Goal: Information Seeking & Learning: Learn about a topic

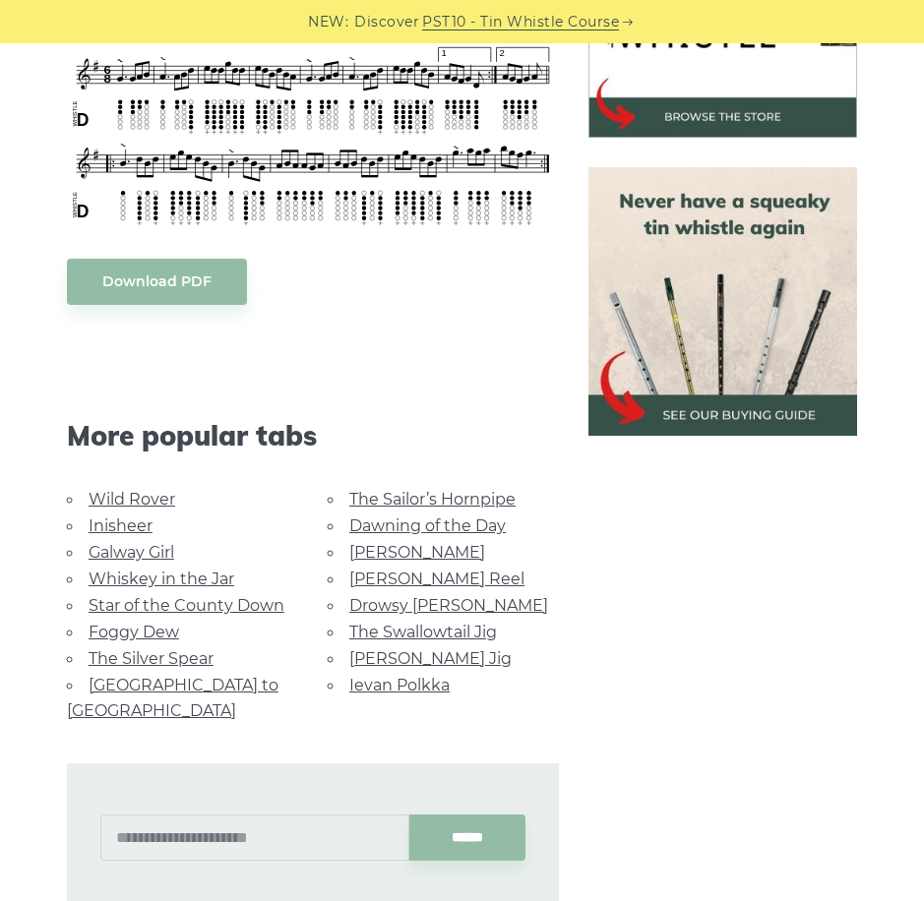
scroll to position [699, 0]
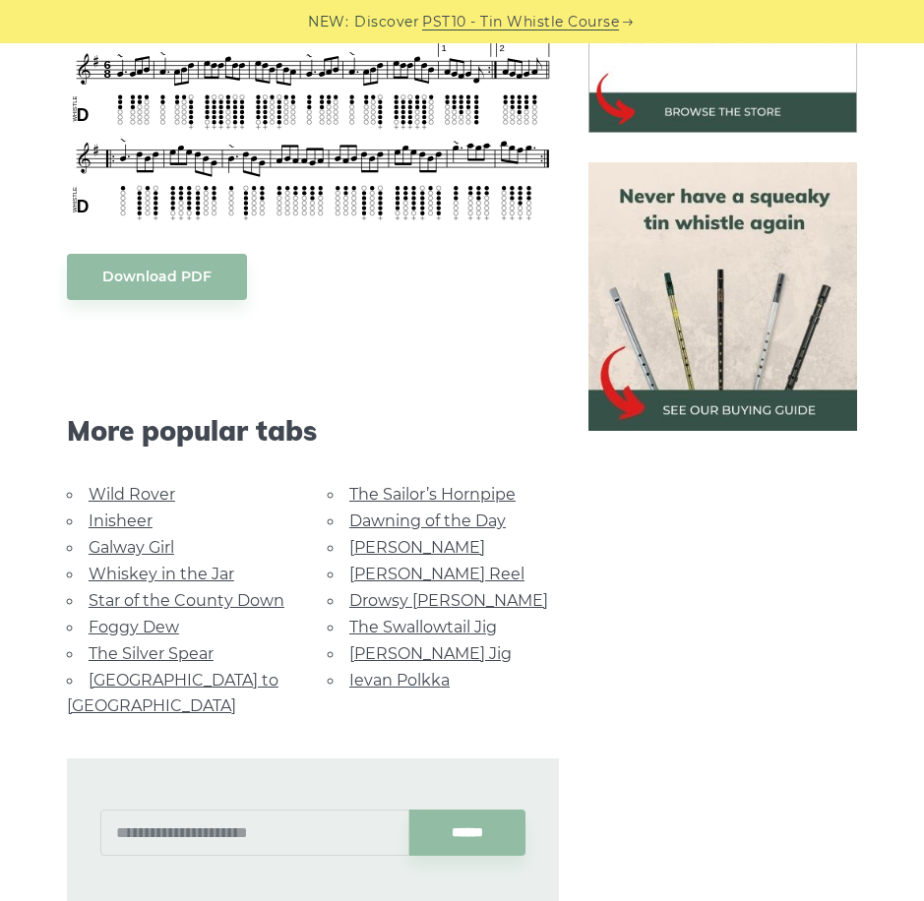
click at [105, 618] on link "Foggy Dew" at bounding box center [134, 627] width 91 height 19
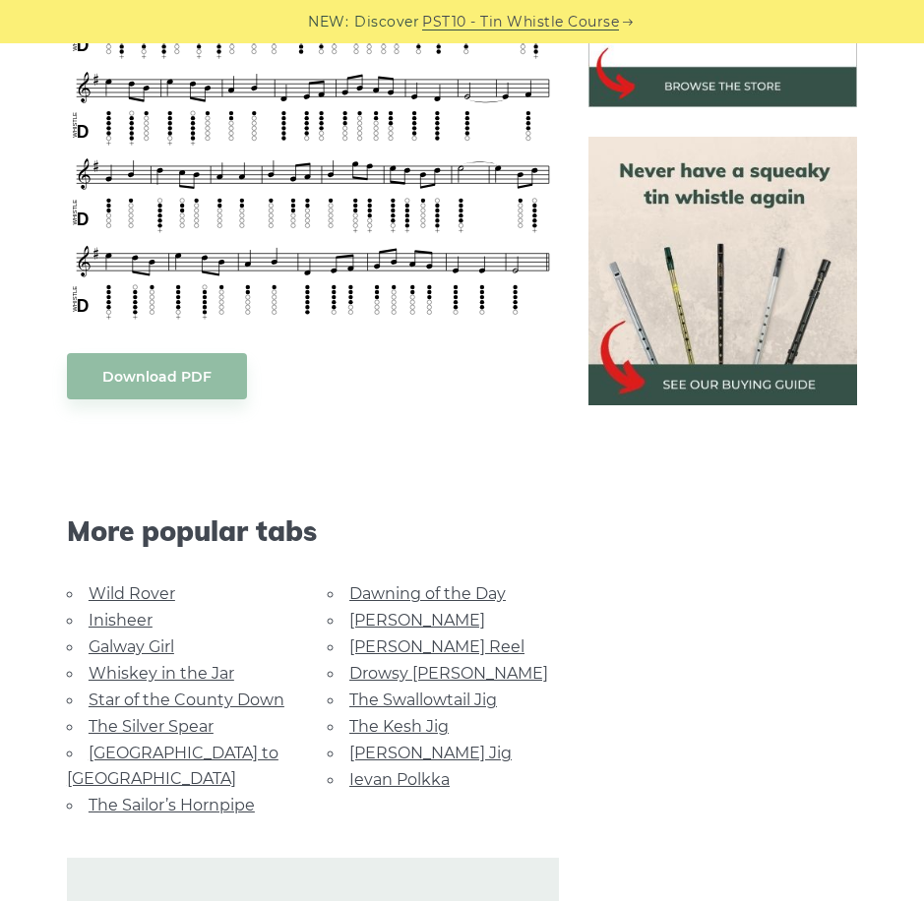
scroll to position [817, 0]
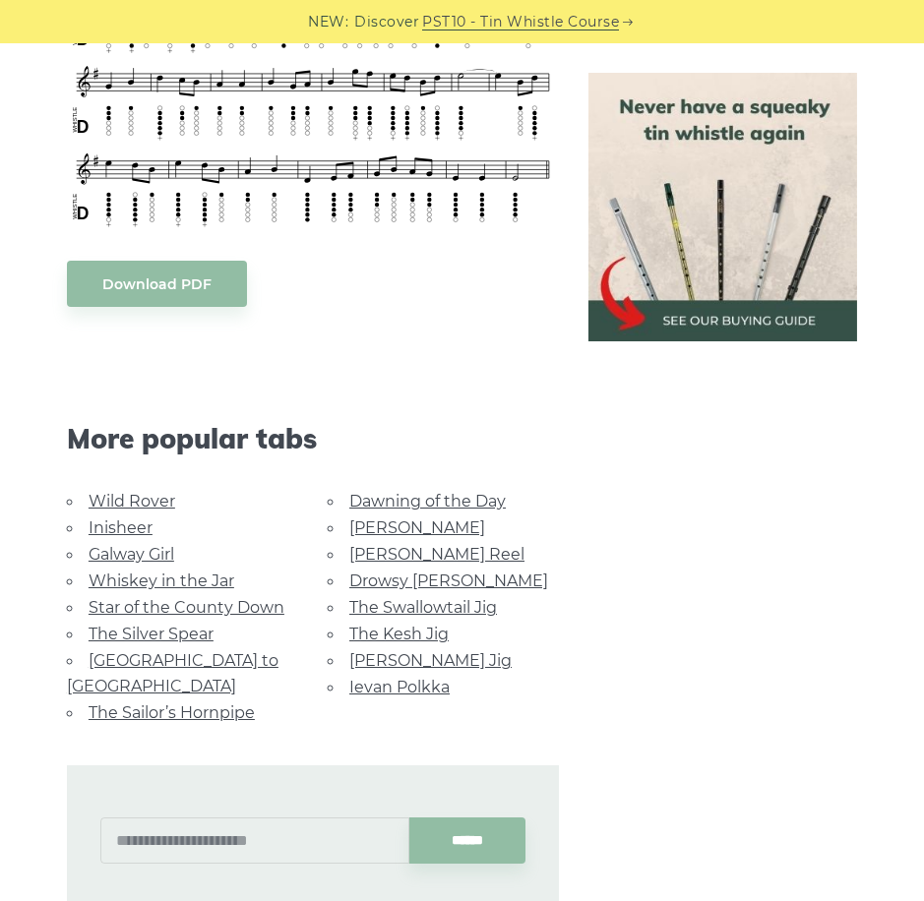
click at [208, 655] on link "Rocky Road to Dublin" at bounding box center [173, 673] width 212 height 44
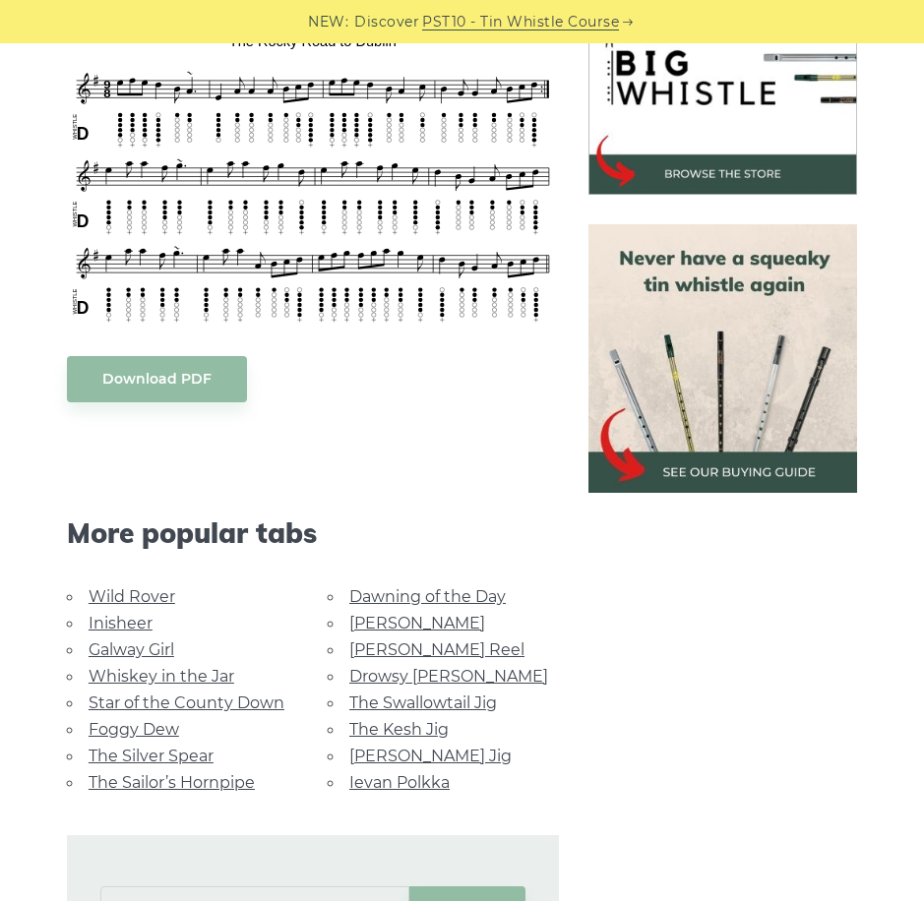
scroll to position [701, 0]
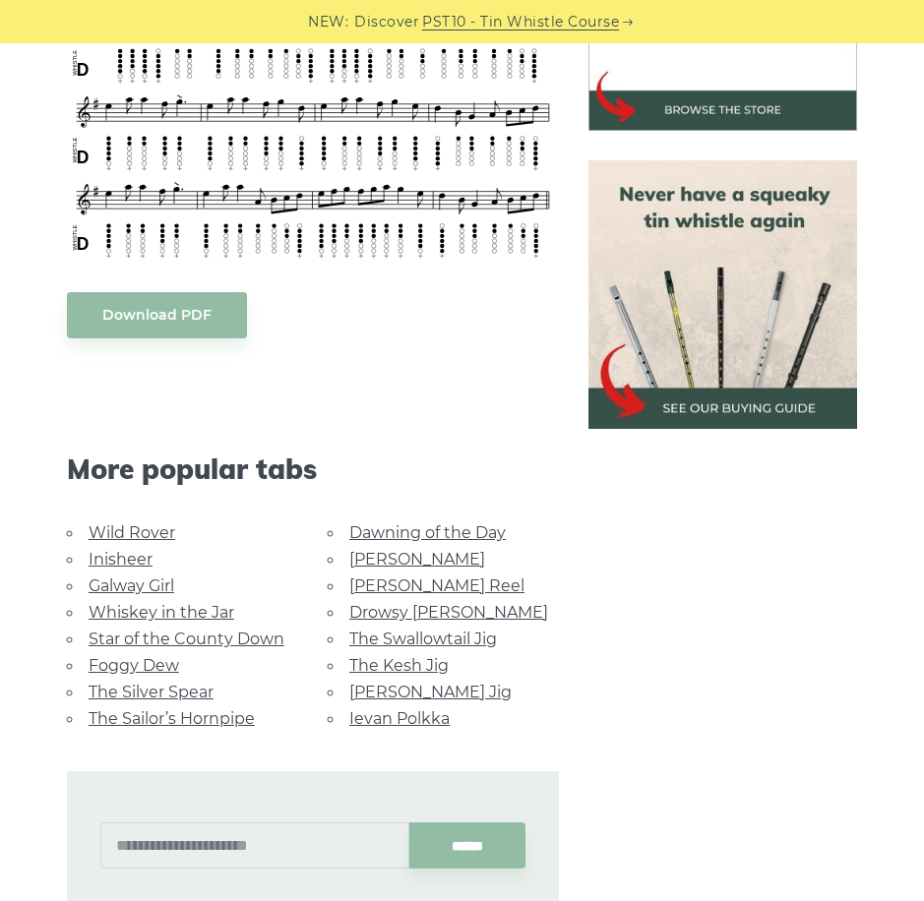
click at [150, 605] on link "Whiskey in the Jar" at bounding box center [162, 612] width 146 height 19
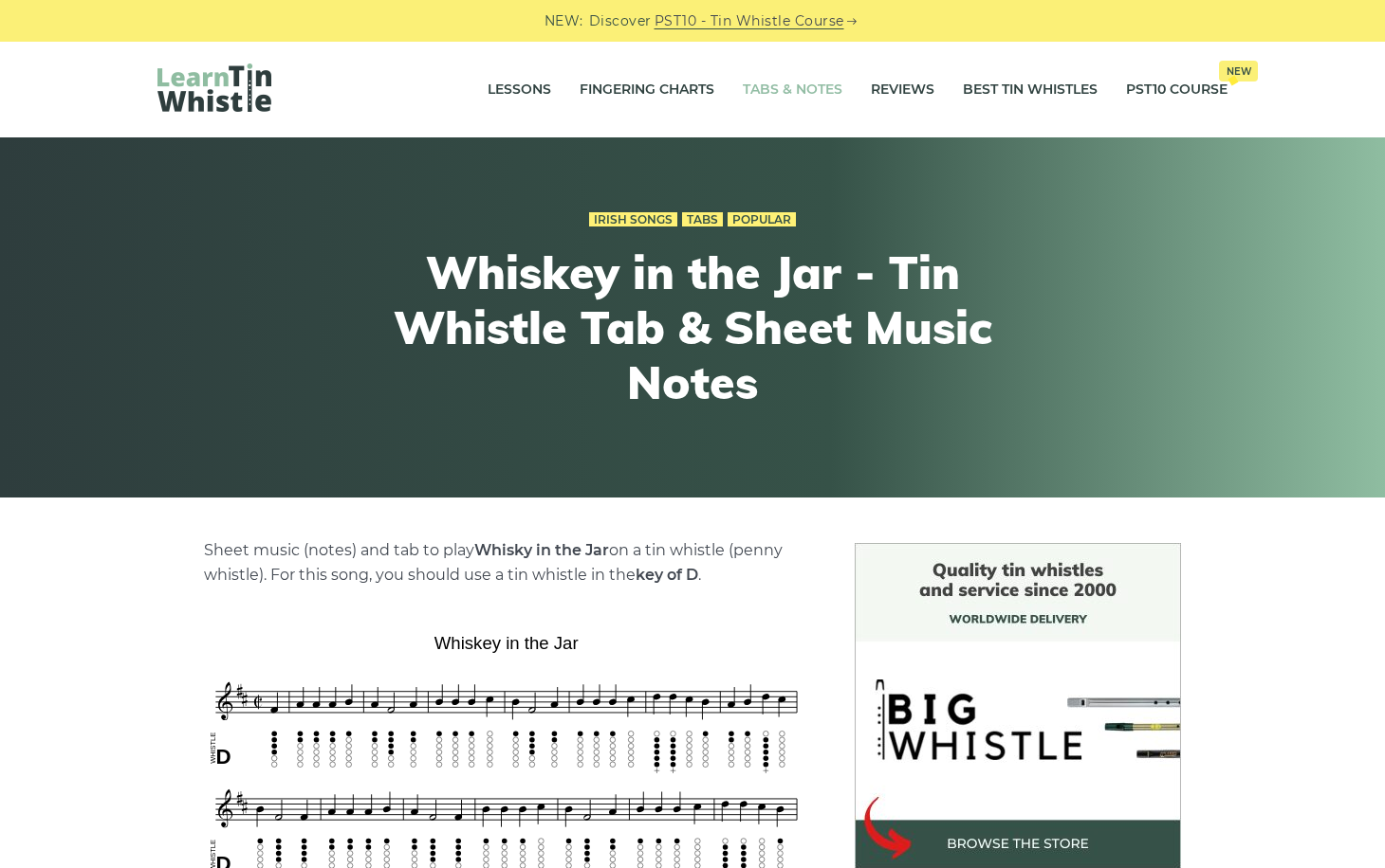
click at [791, 96] on link "Tabs & Notes" at bounding box center [792, 90] width 99 height 47
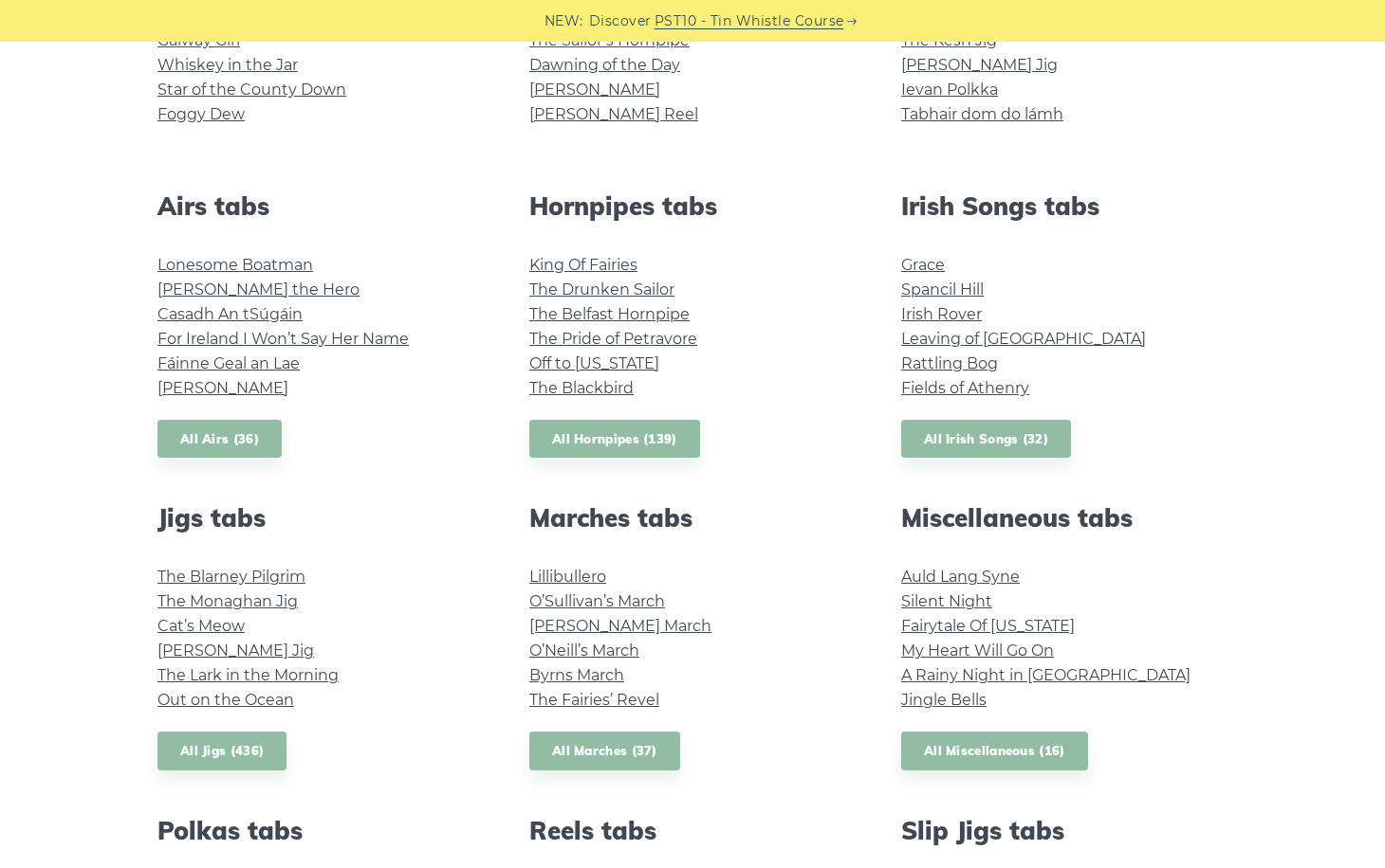
scroll to position [628, 0]
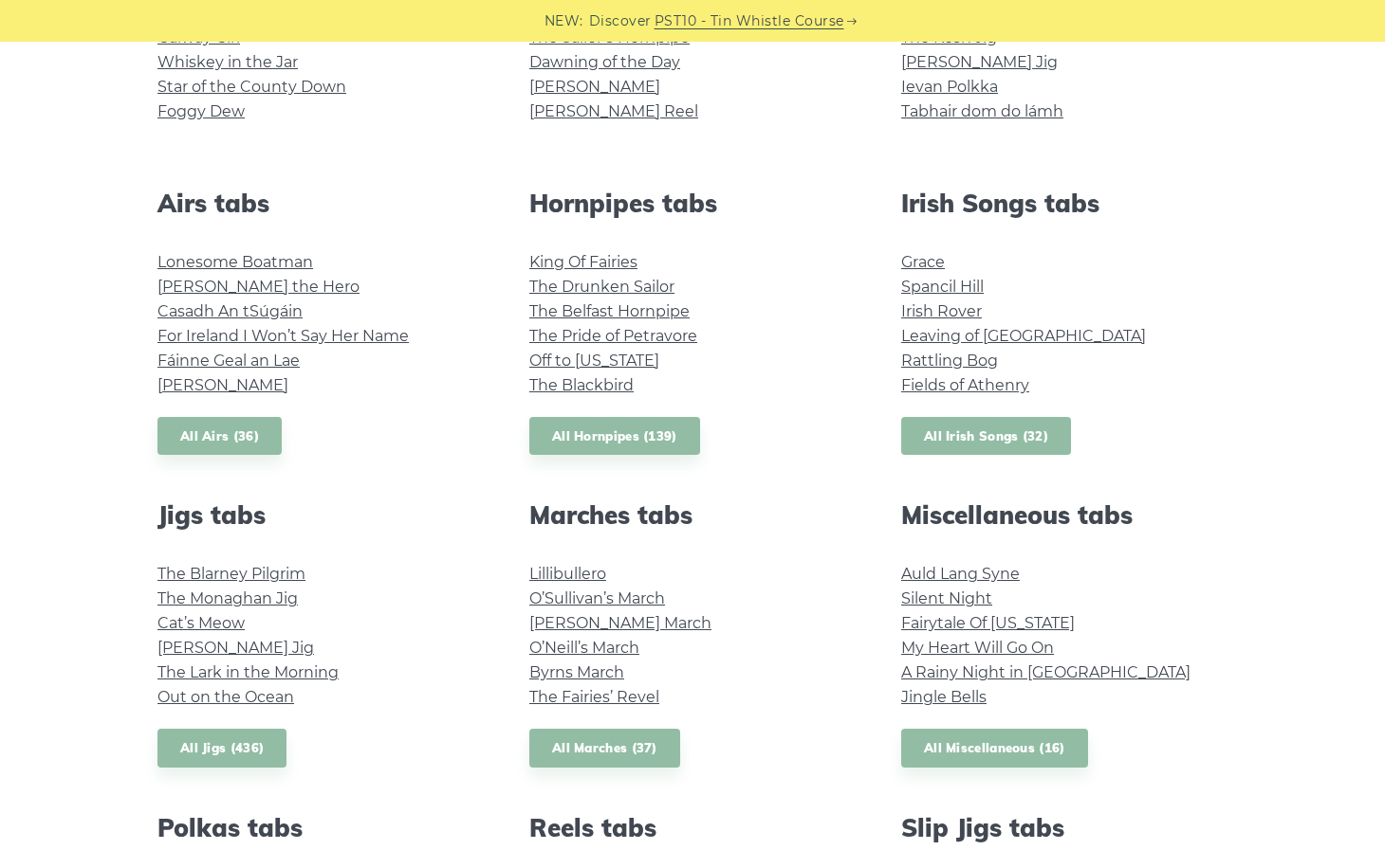
click at [985, 434] on link "All Irish Songs (32)" at bounding box center [986, 436] width 170 height 39
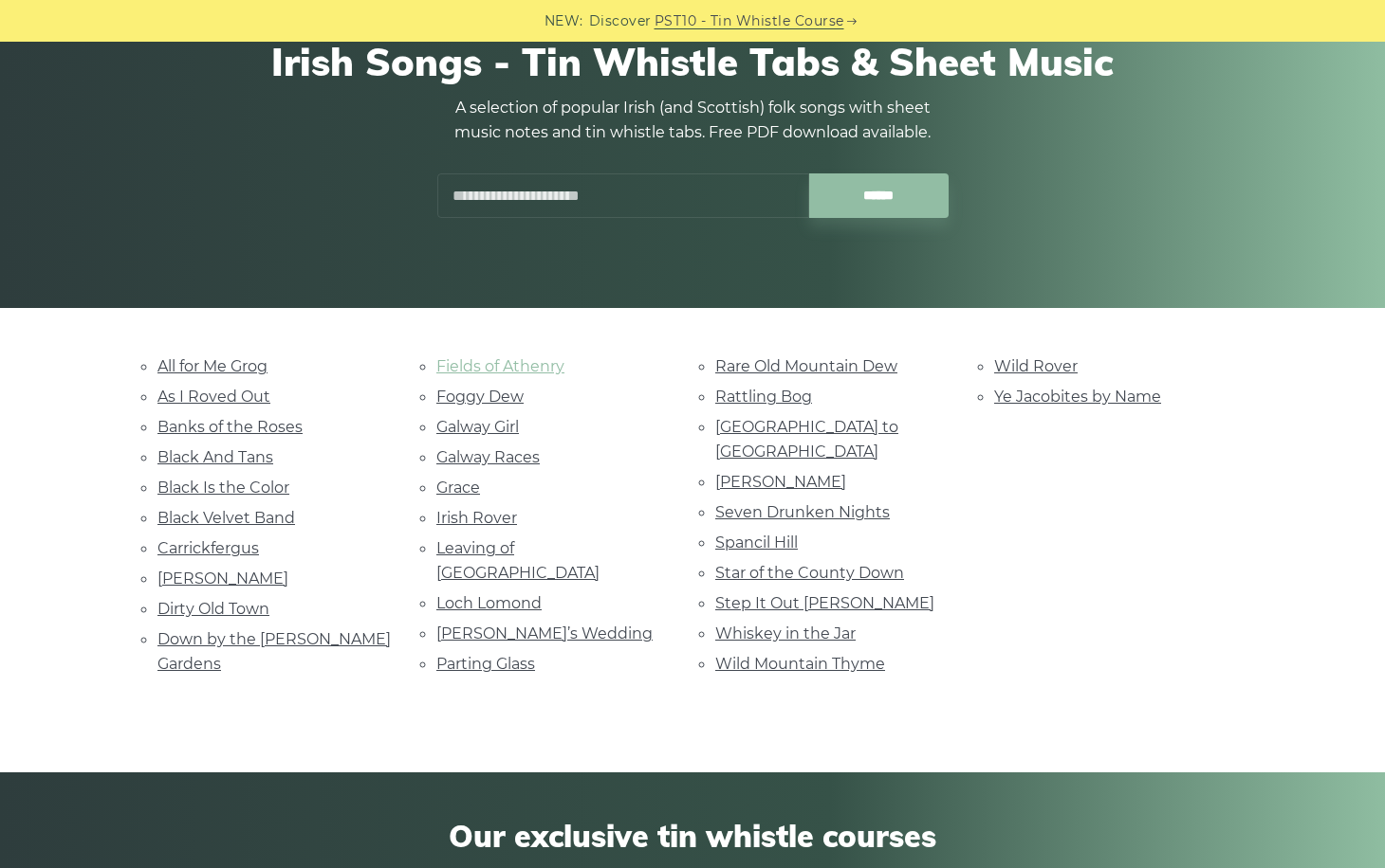
scroll to position [192, 0]
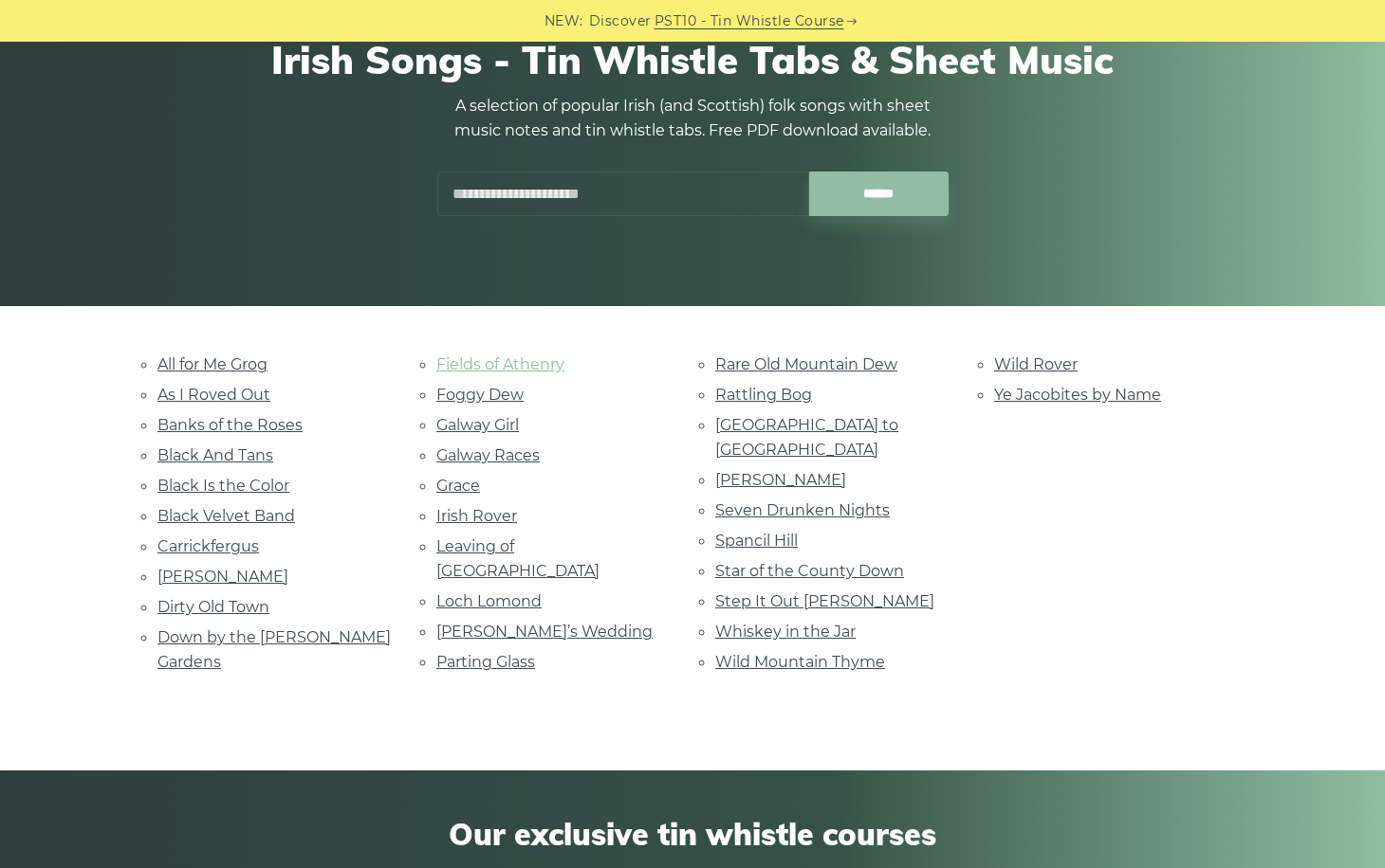
click at [541, 368] on link "Fields of Athenry" at bounding box center [500, 364] width 128 height 18
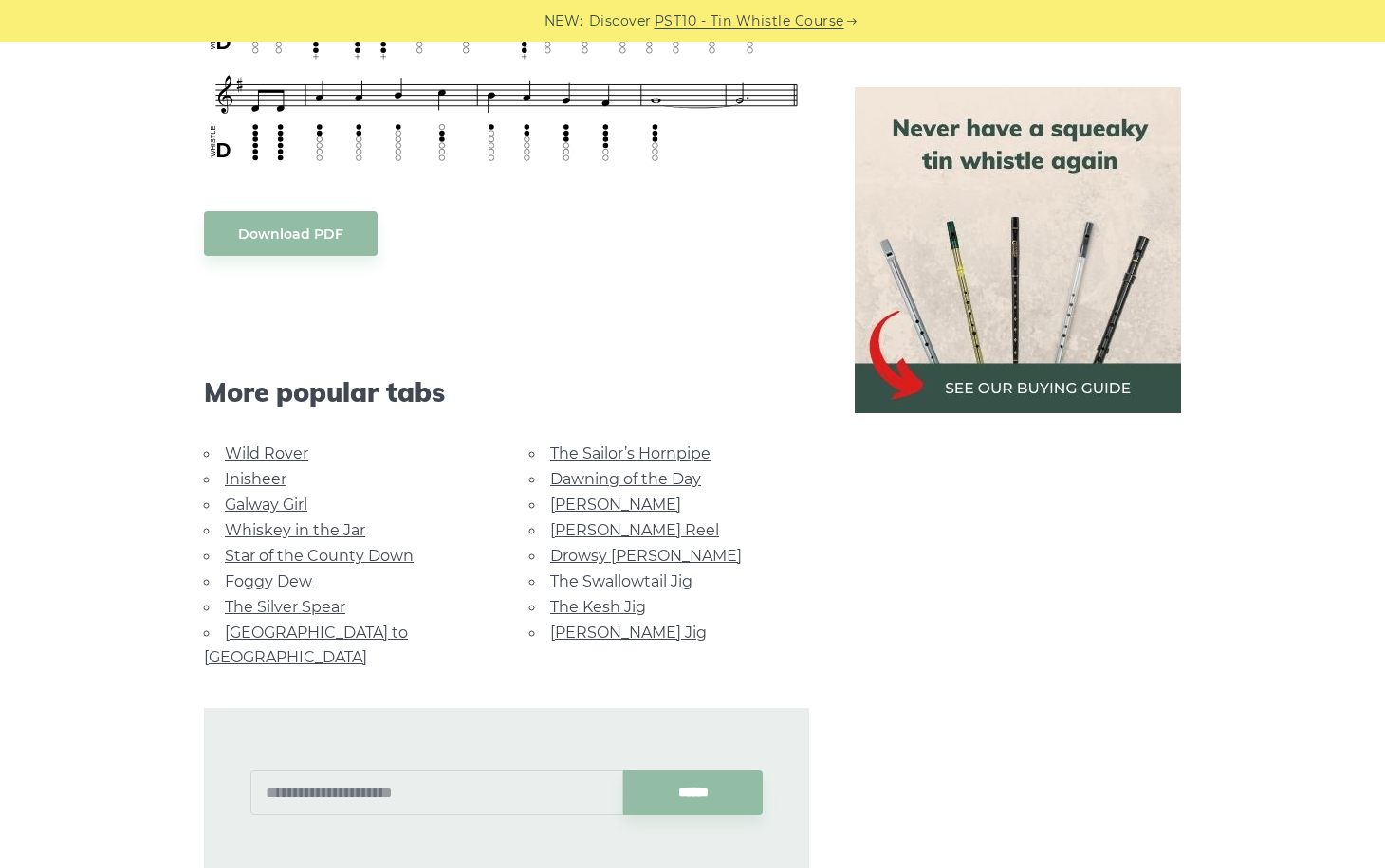
scroll to position [1249, 0]
click at [585, 598] on link "The Kesh Jig" at bounding box center [598, 606] width 95 height 18
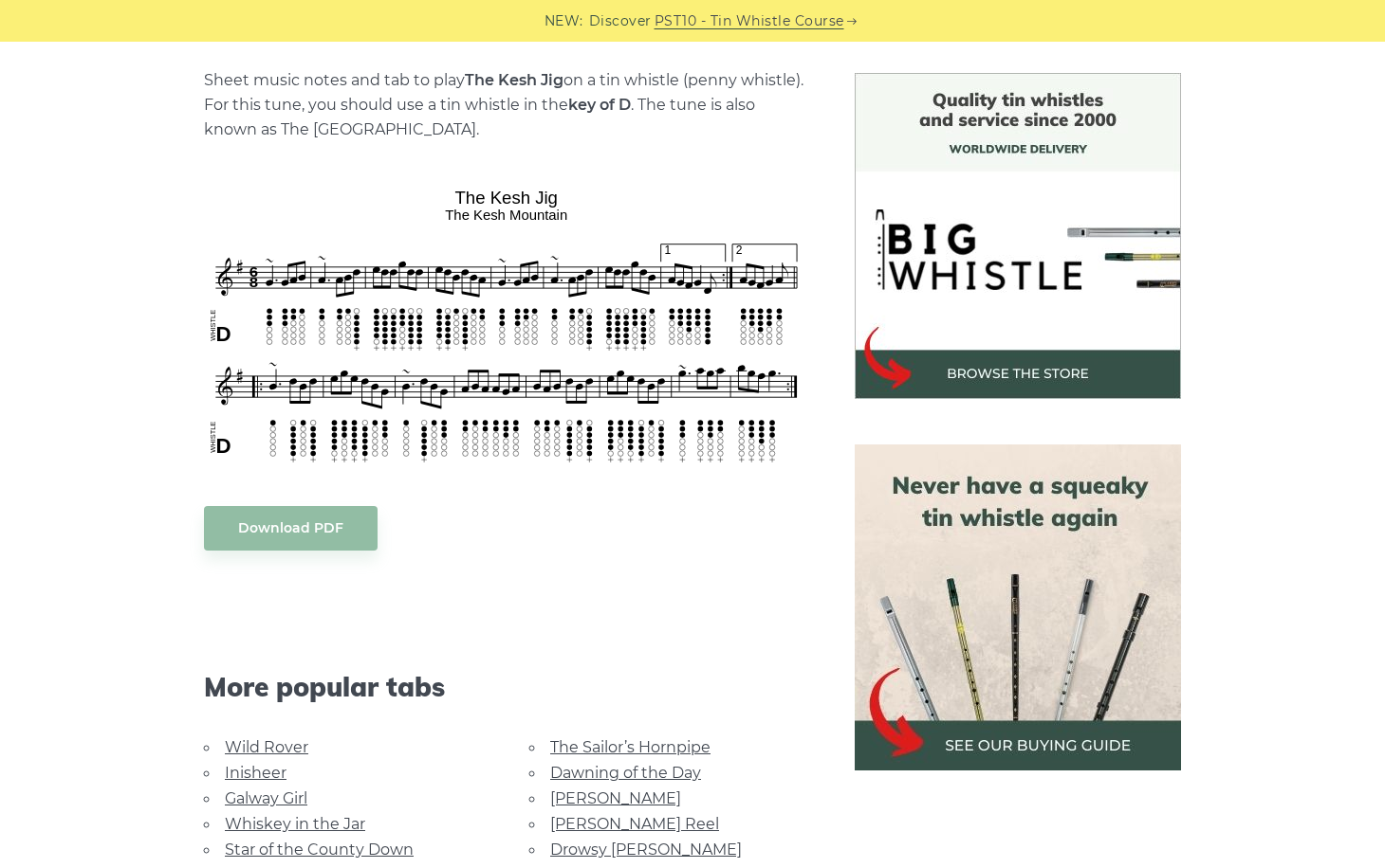
scroll to position [471, 0]
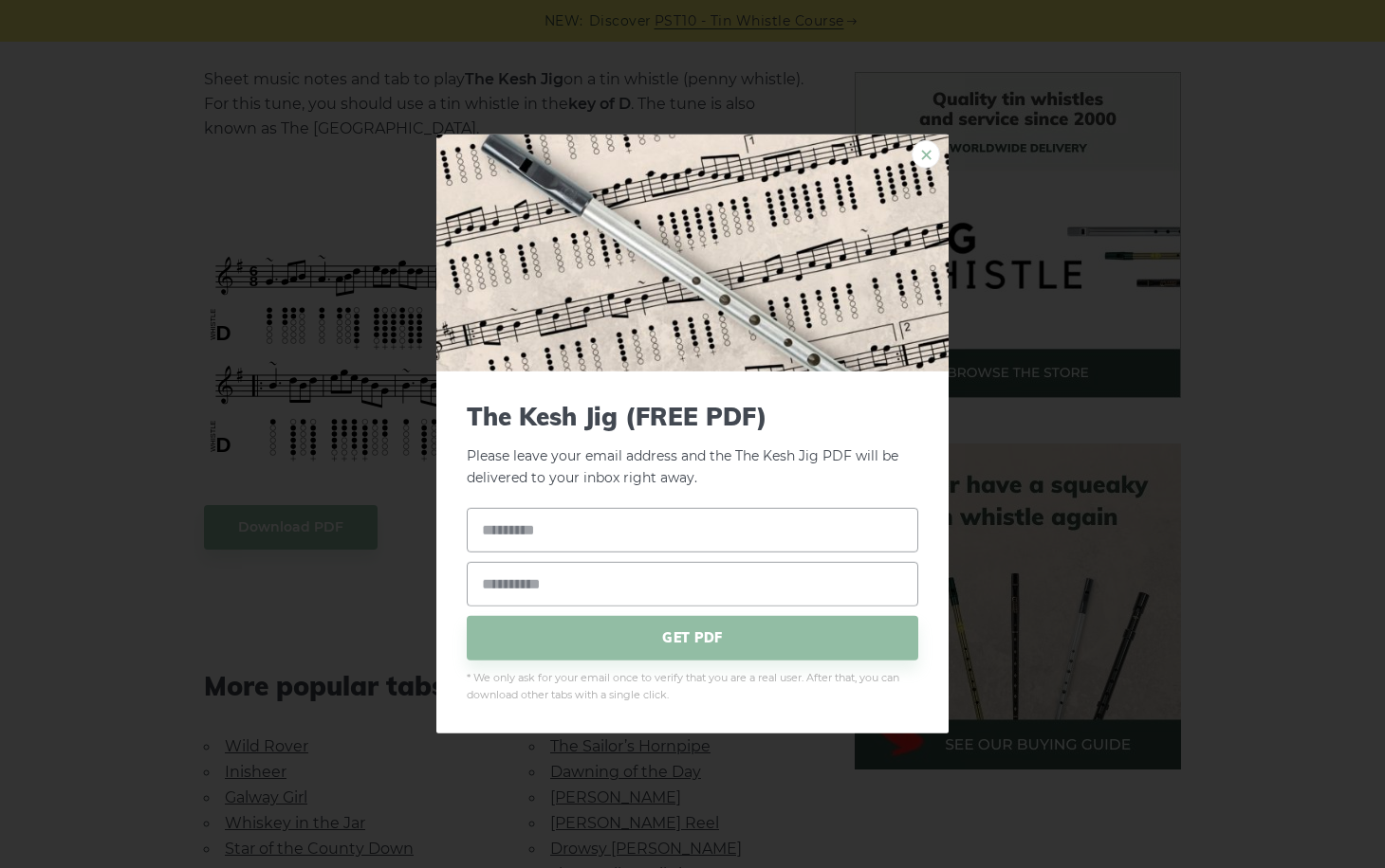
click at [925, 146] on link "×" at bounding box center [926, 155] width 29 height 29
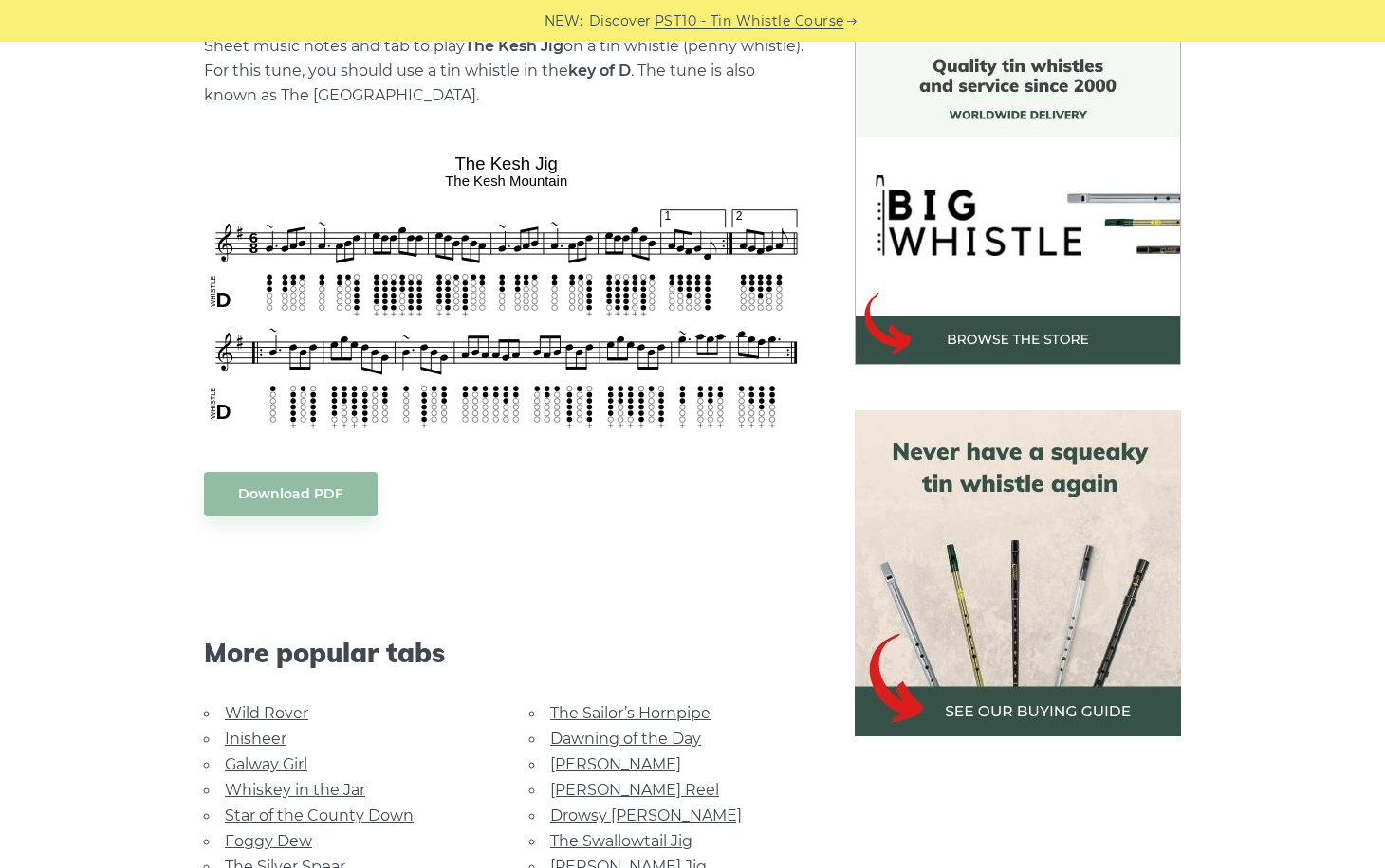
scroll to position [507, 0]
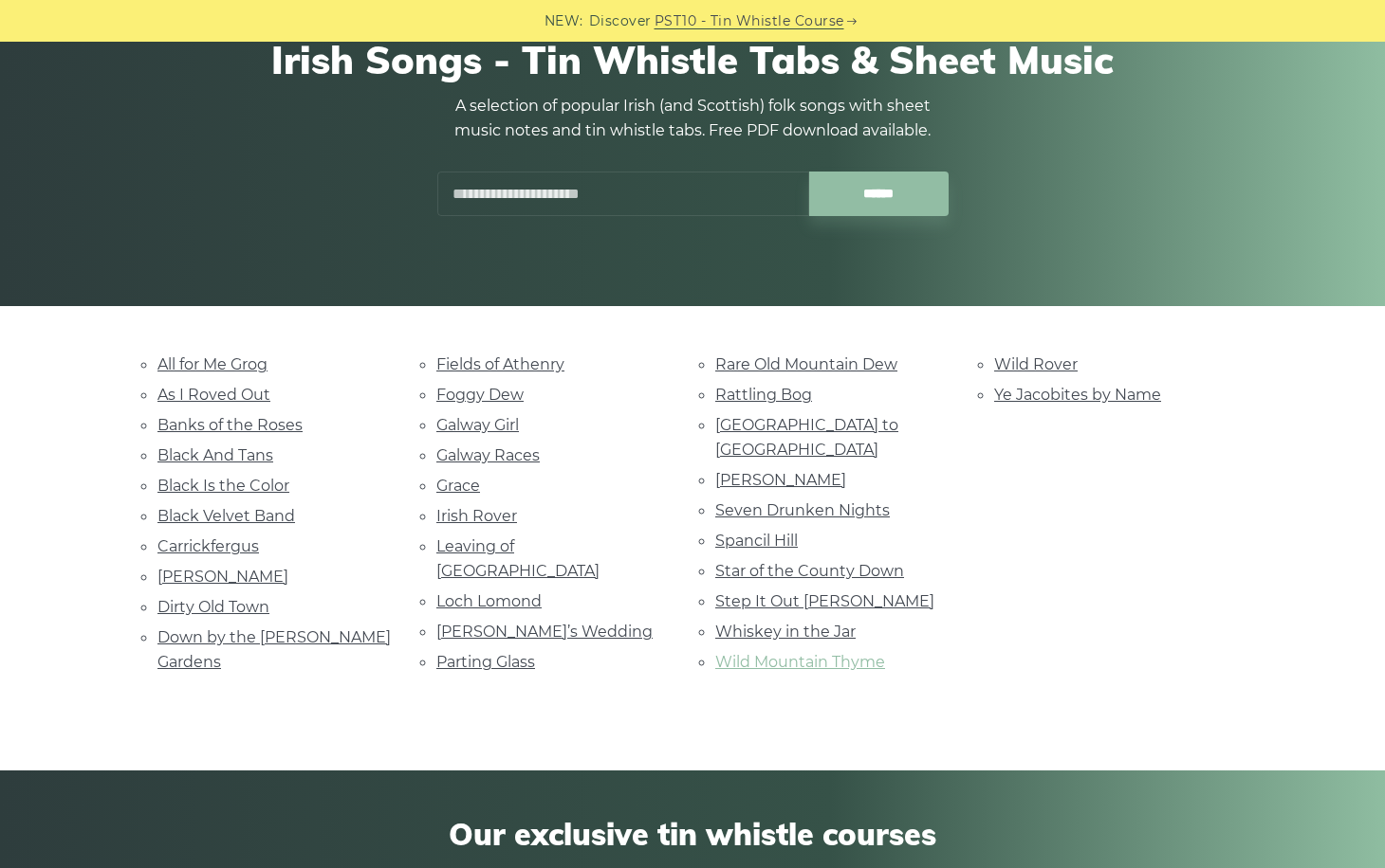
click at [776, 653] on link "Wild Mountain Thyme" at bounding box center [800, 662] width 170 height 18
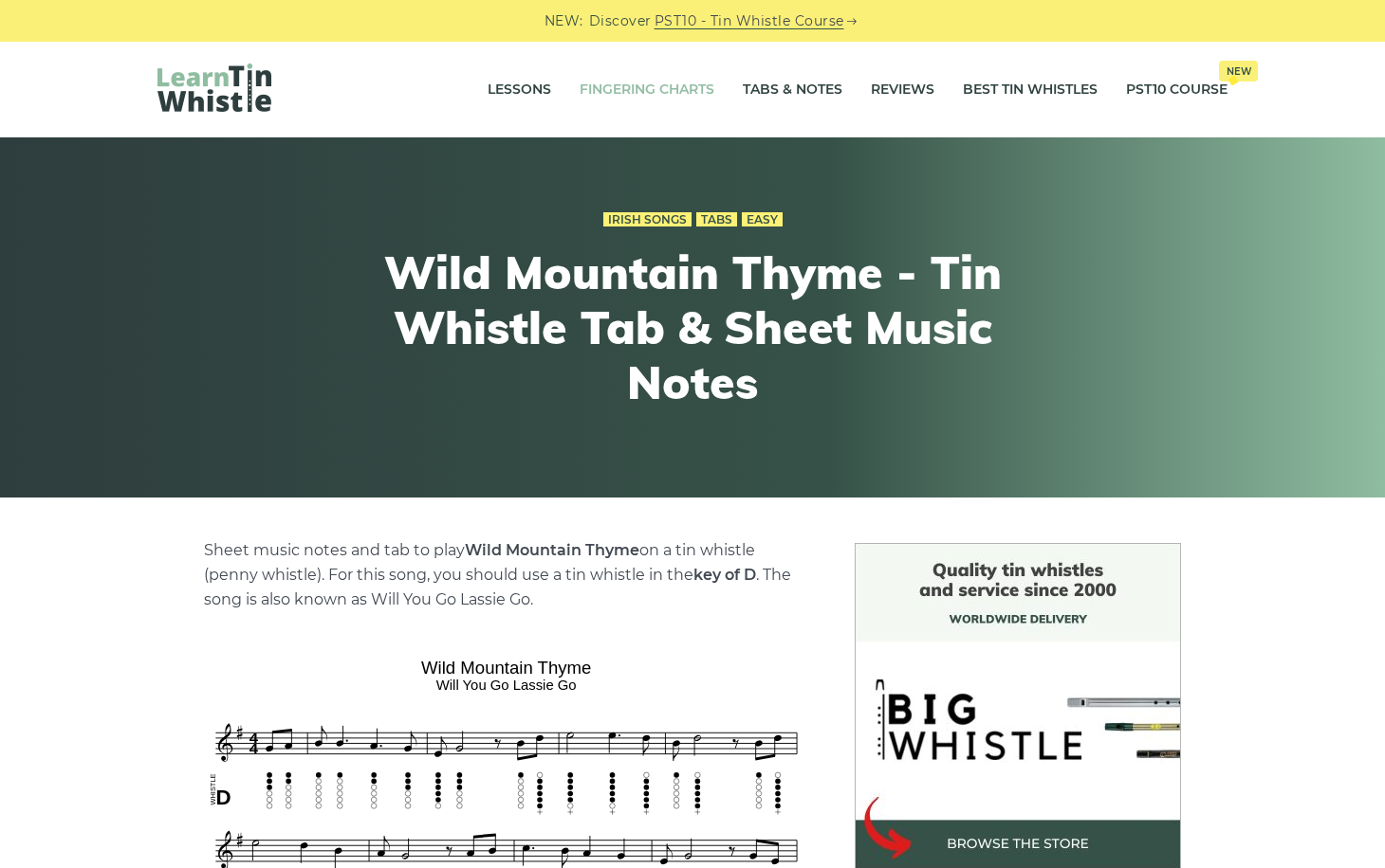
click at [655, 83] on link "Fingering Charts" at bounding box center [647, 90] width 135 height 47
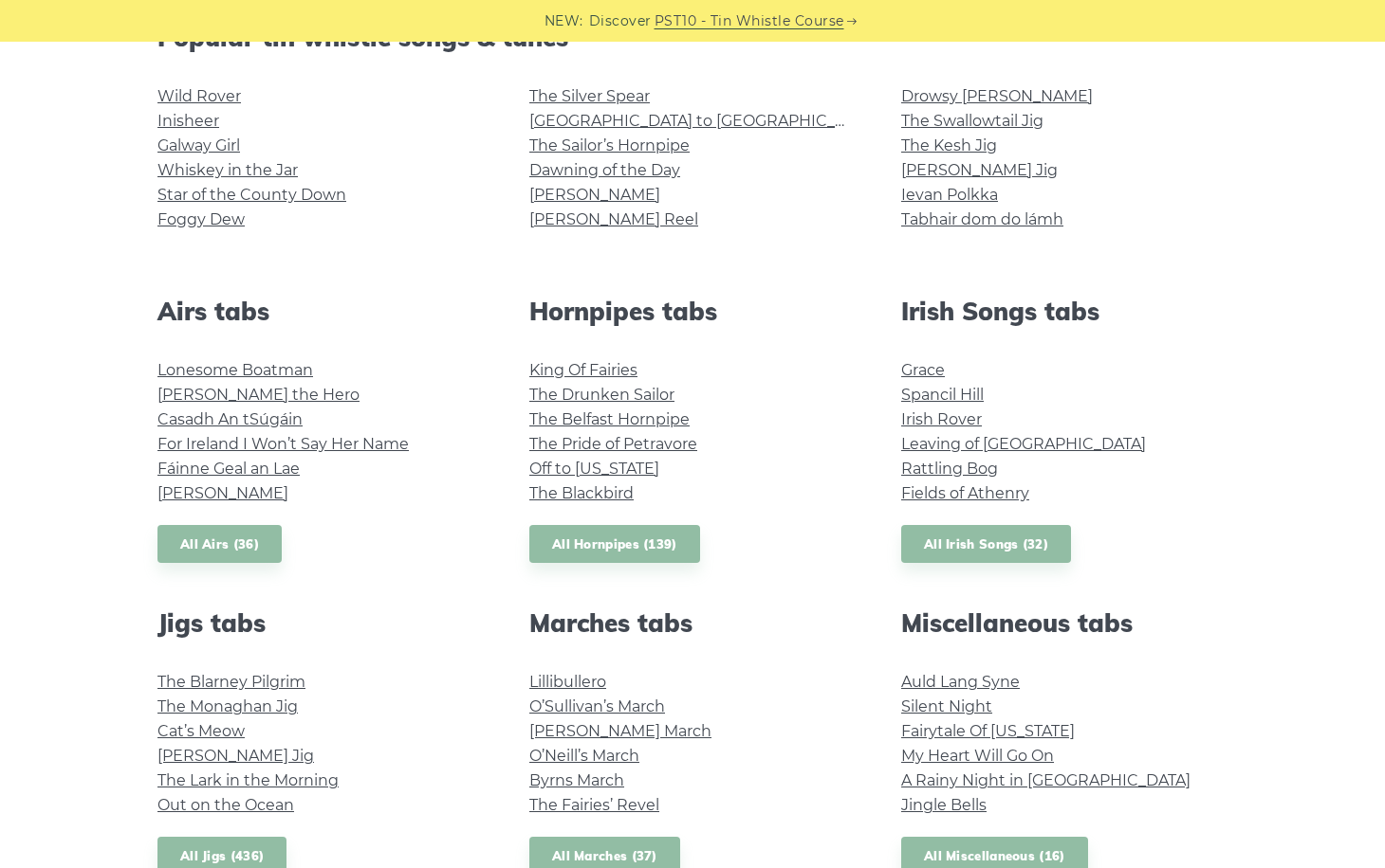
scroll to position [523, 0]
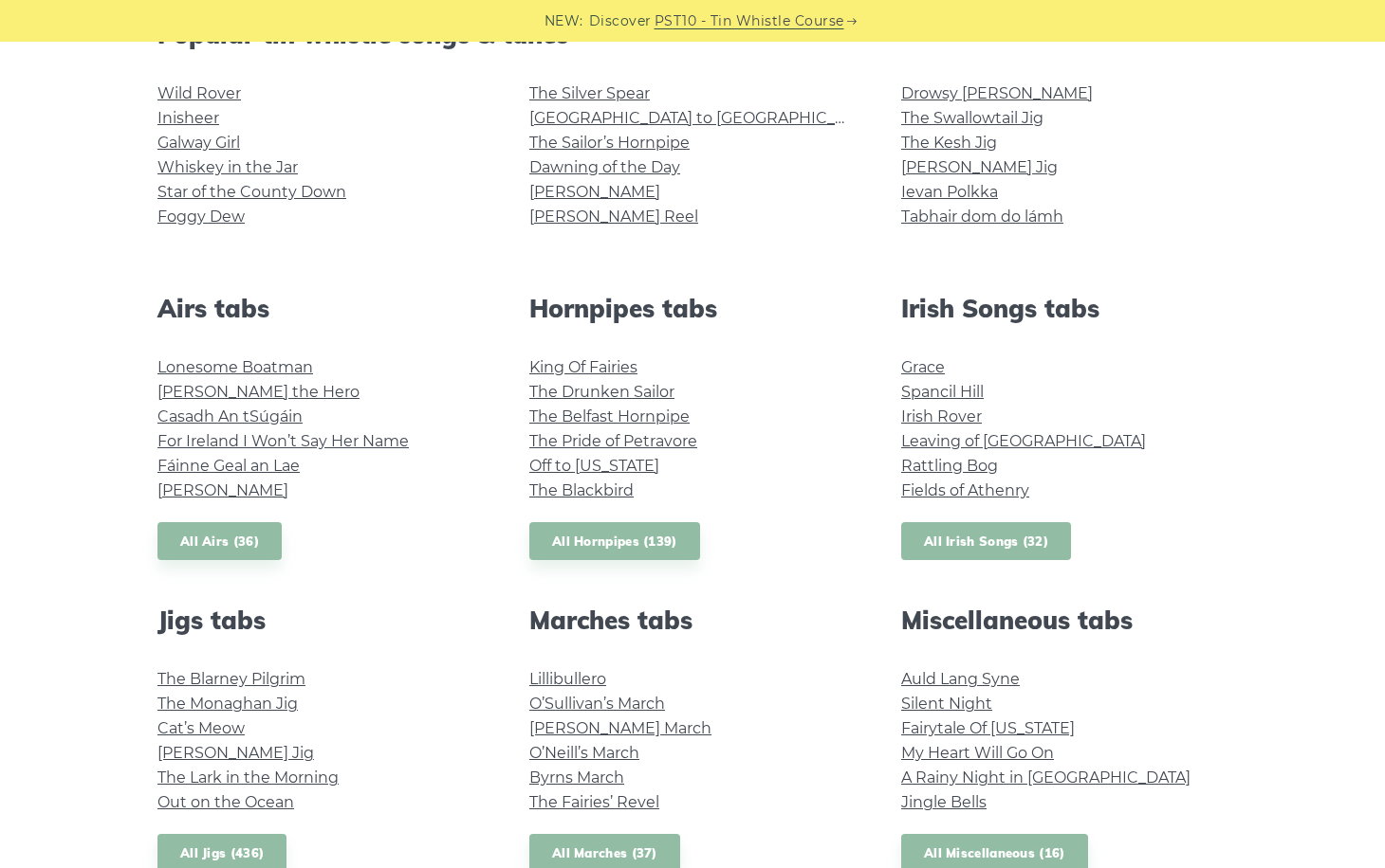
click at [990, 553] on link "All Irish Songs (32)" at bounding box center [986, 541] width 170 height 39
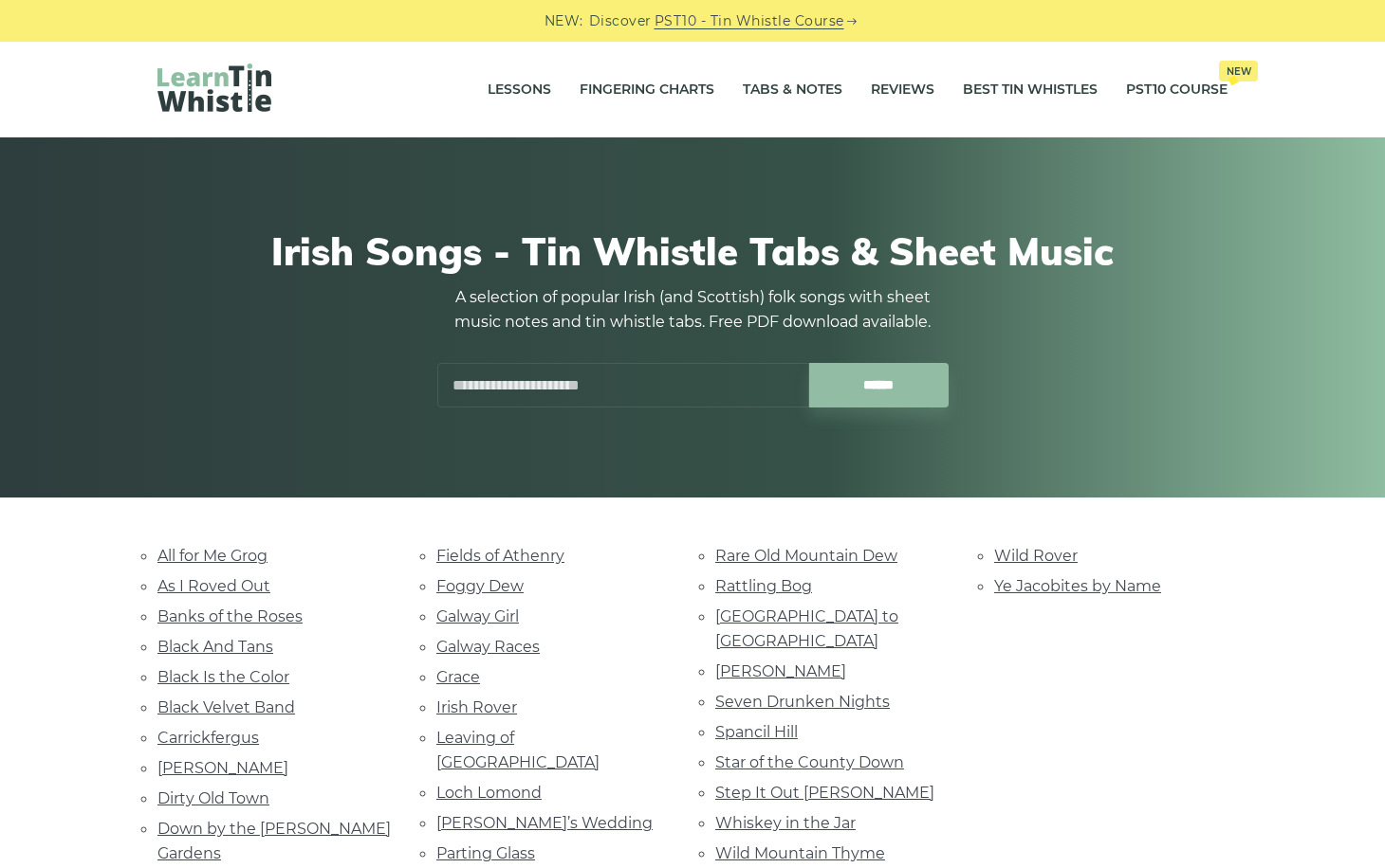
scroll to position [66, 0]
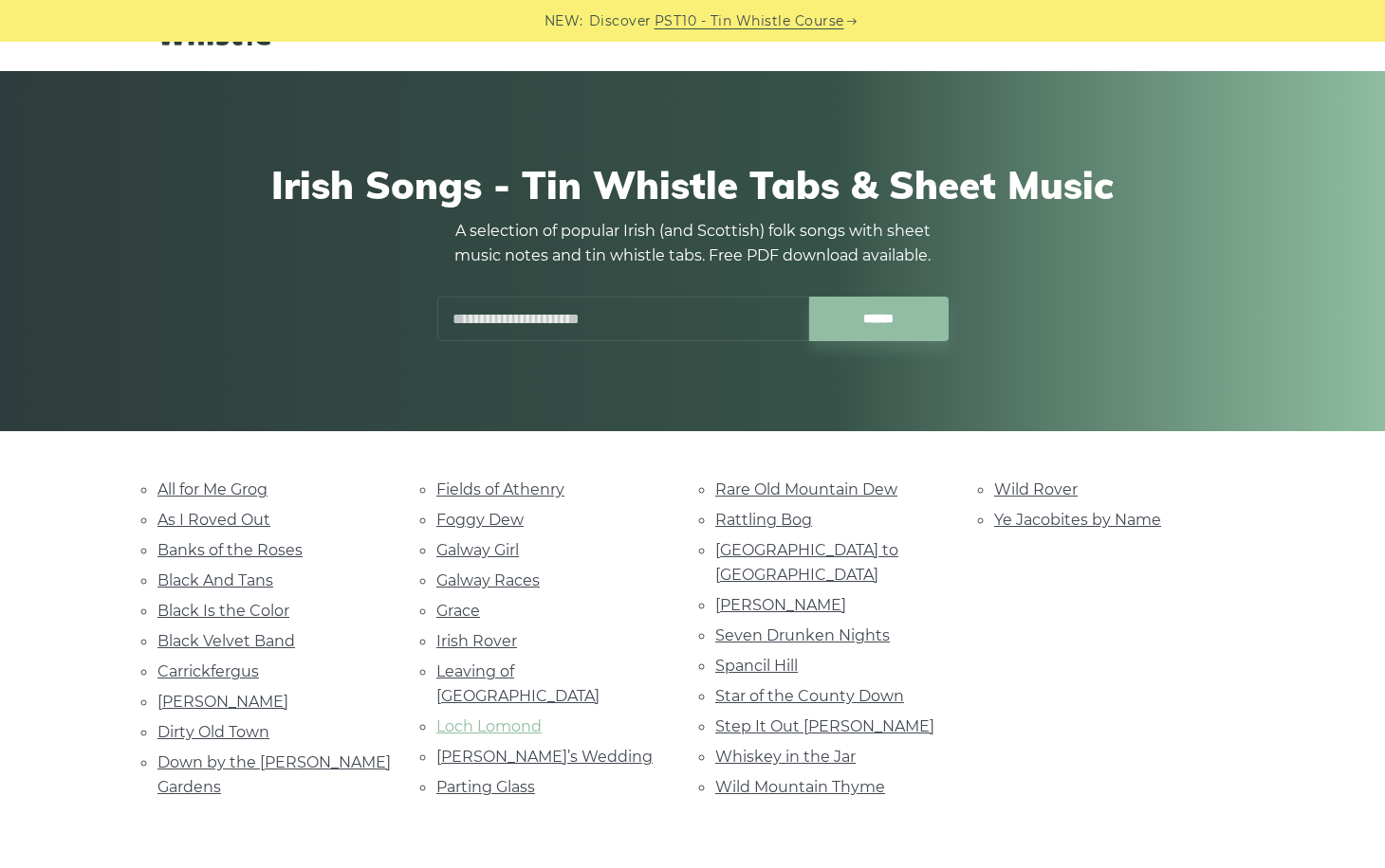
click at [481, 718] on link "Loch Lomond" at bounding box center [489, 726] width 105 height 18
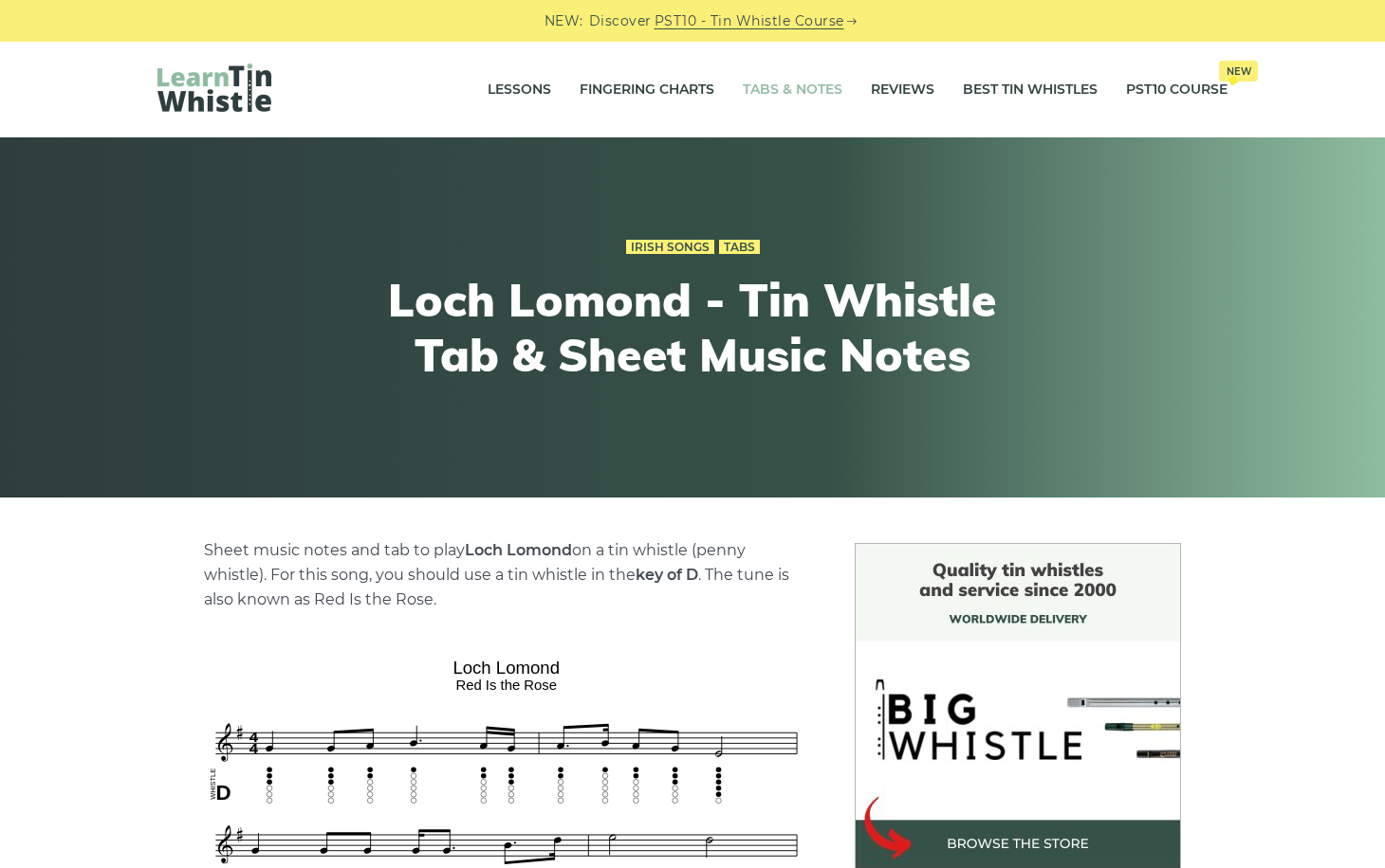
click at [804, 99] on link "Tabs & Notes" at bounding box center [792, 90] width 99 height 47
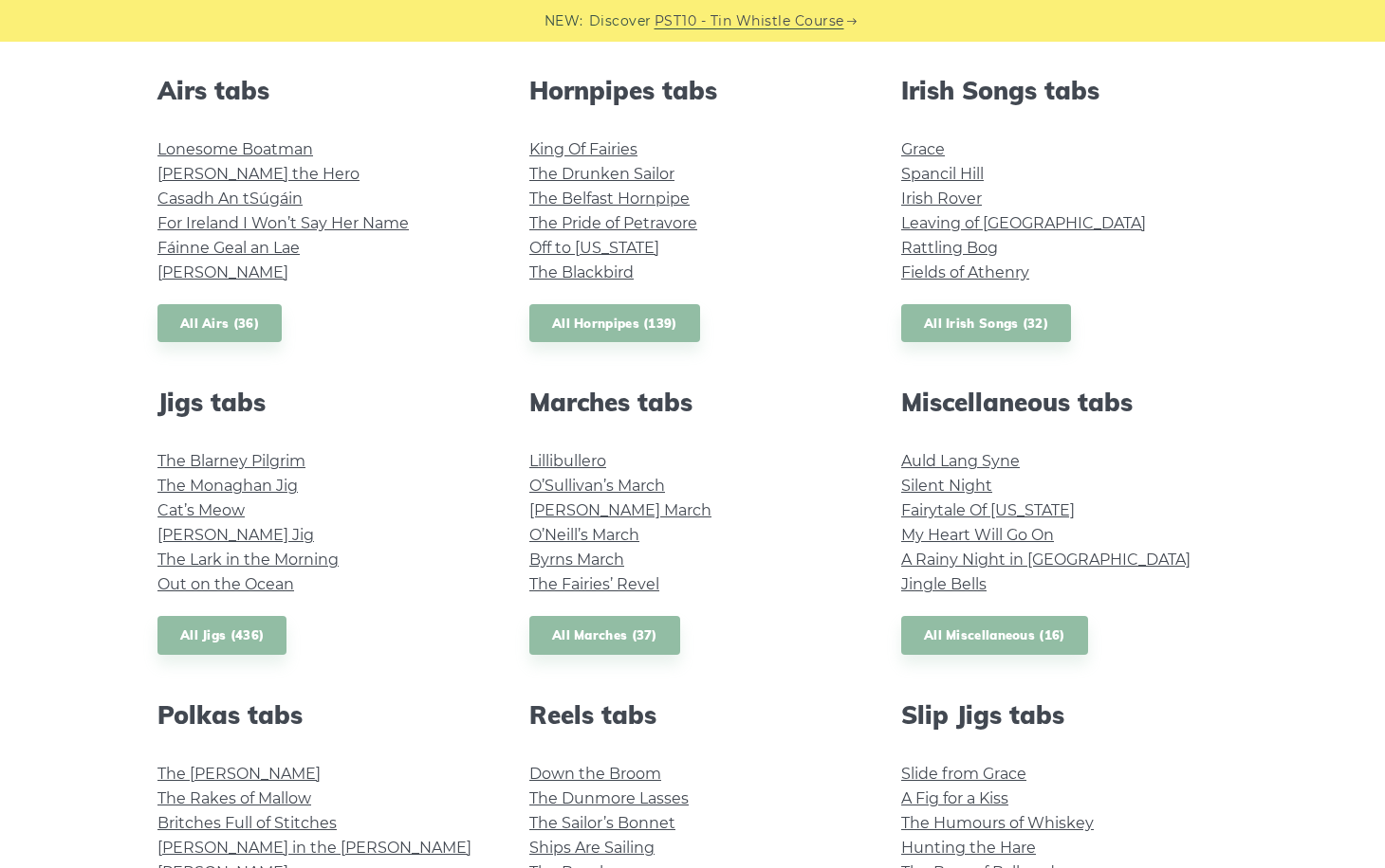
scroll to position [721, 0]
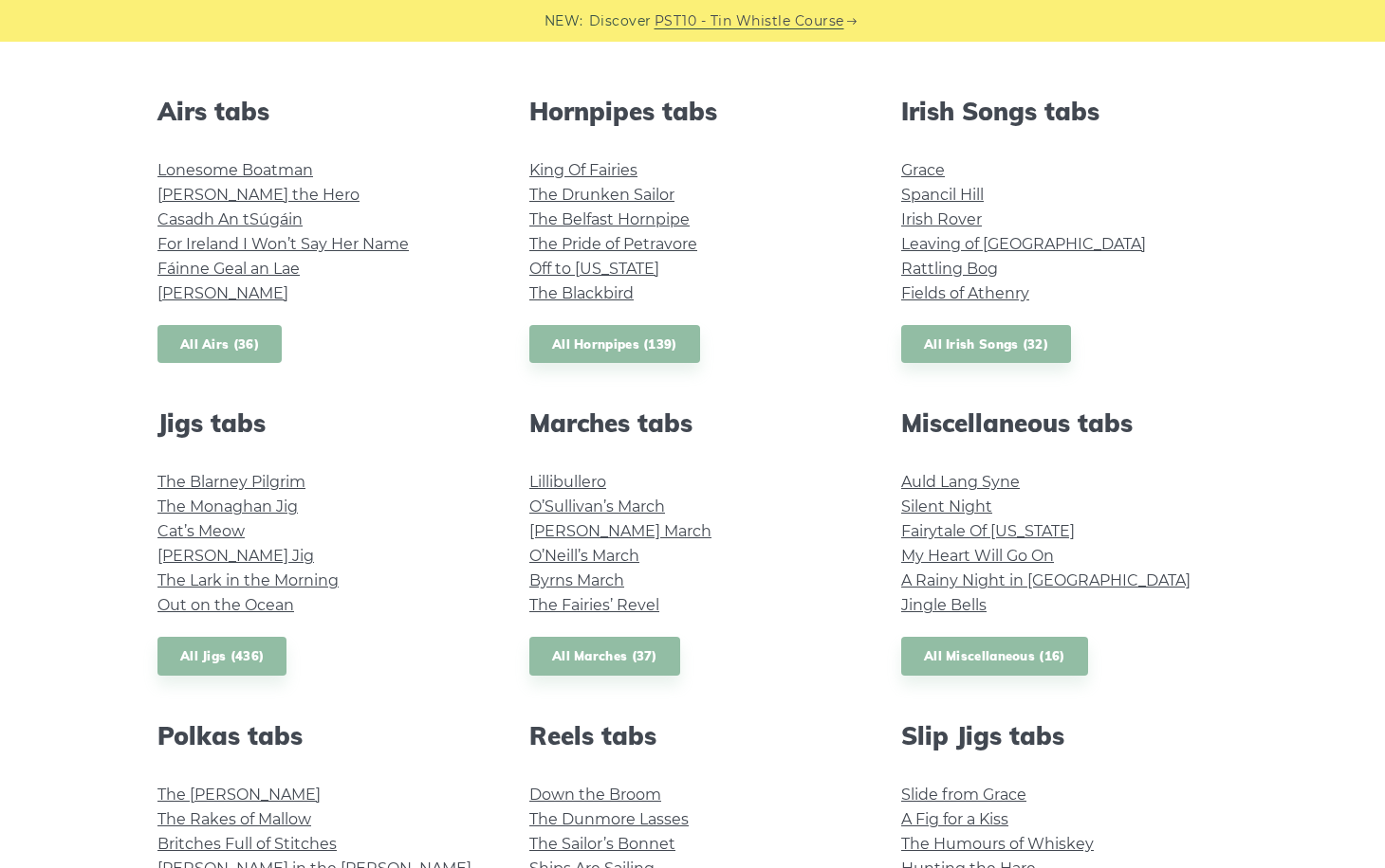
click at [245, 340] on link "All Airs (36)" at bounding box center [219, 345] width 124 height 39
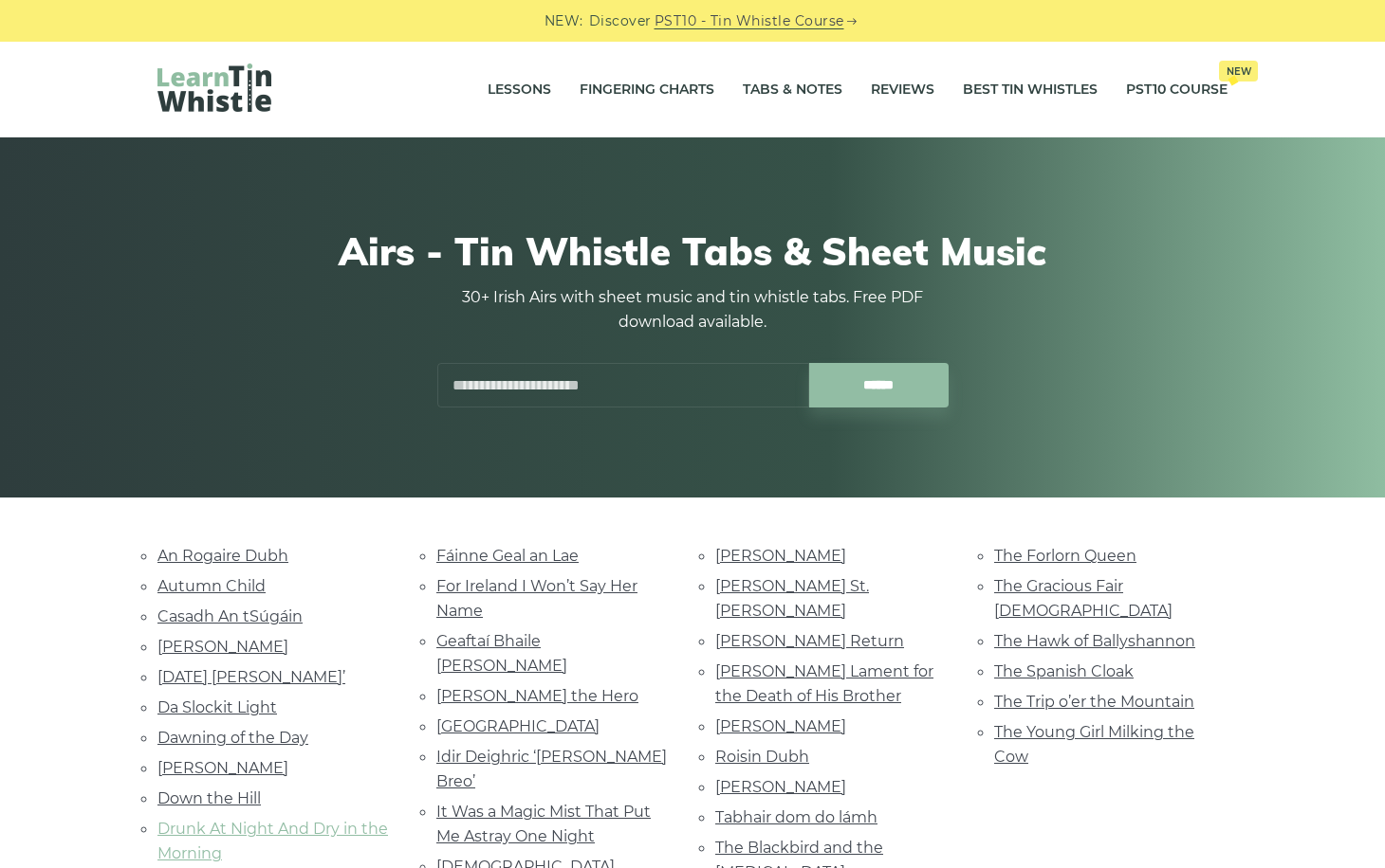
scroll to position [168, 0]
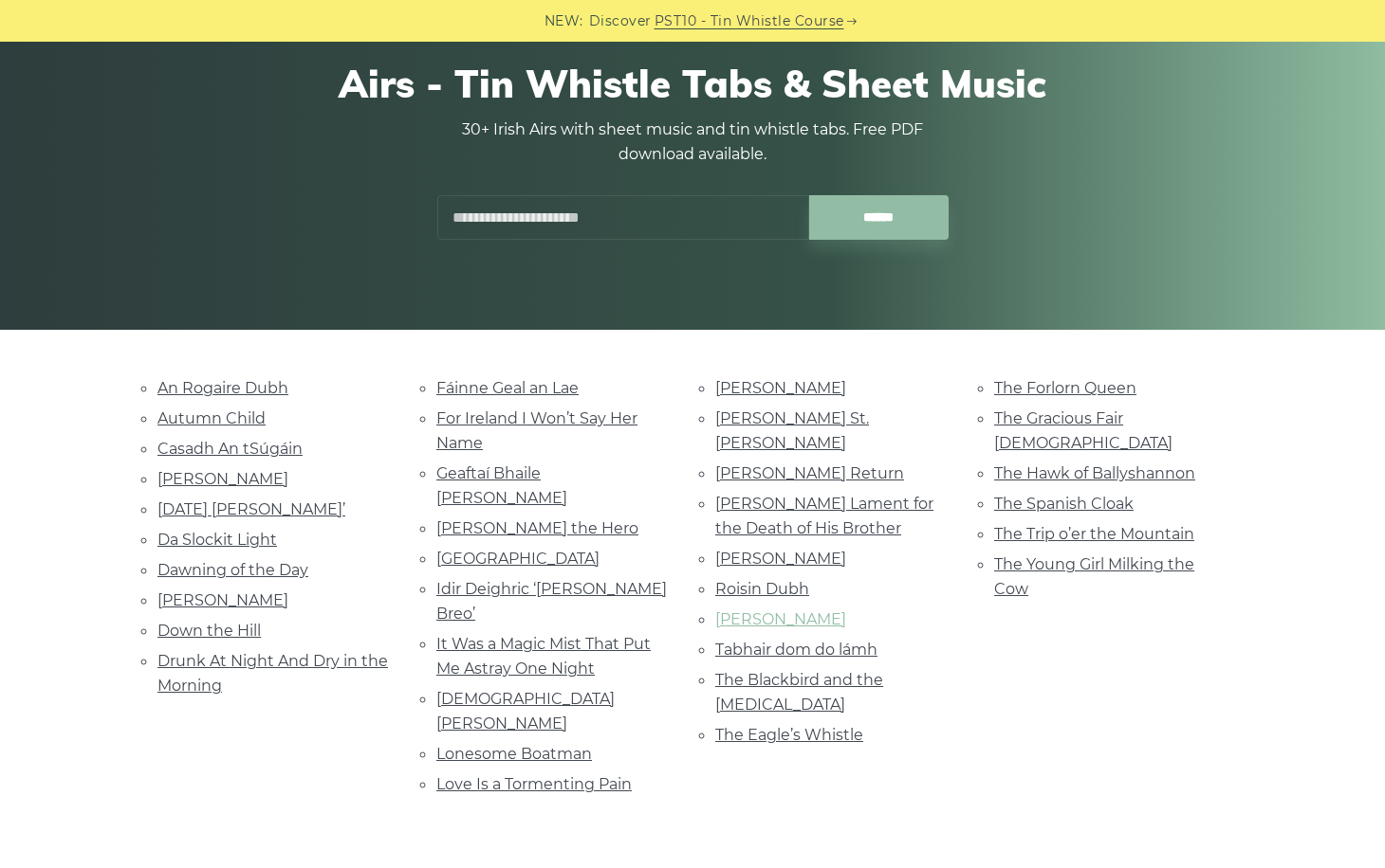
click at [772, 611] on link "[PERSON_NAME]" at bounding box center [781, 619] width 131 height 18
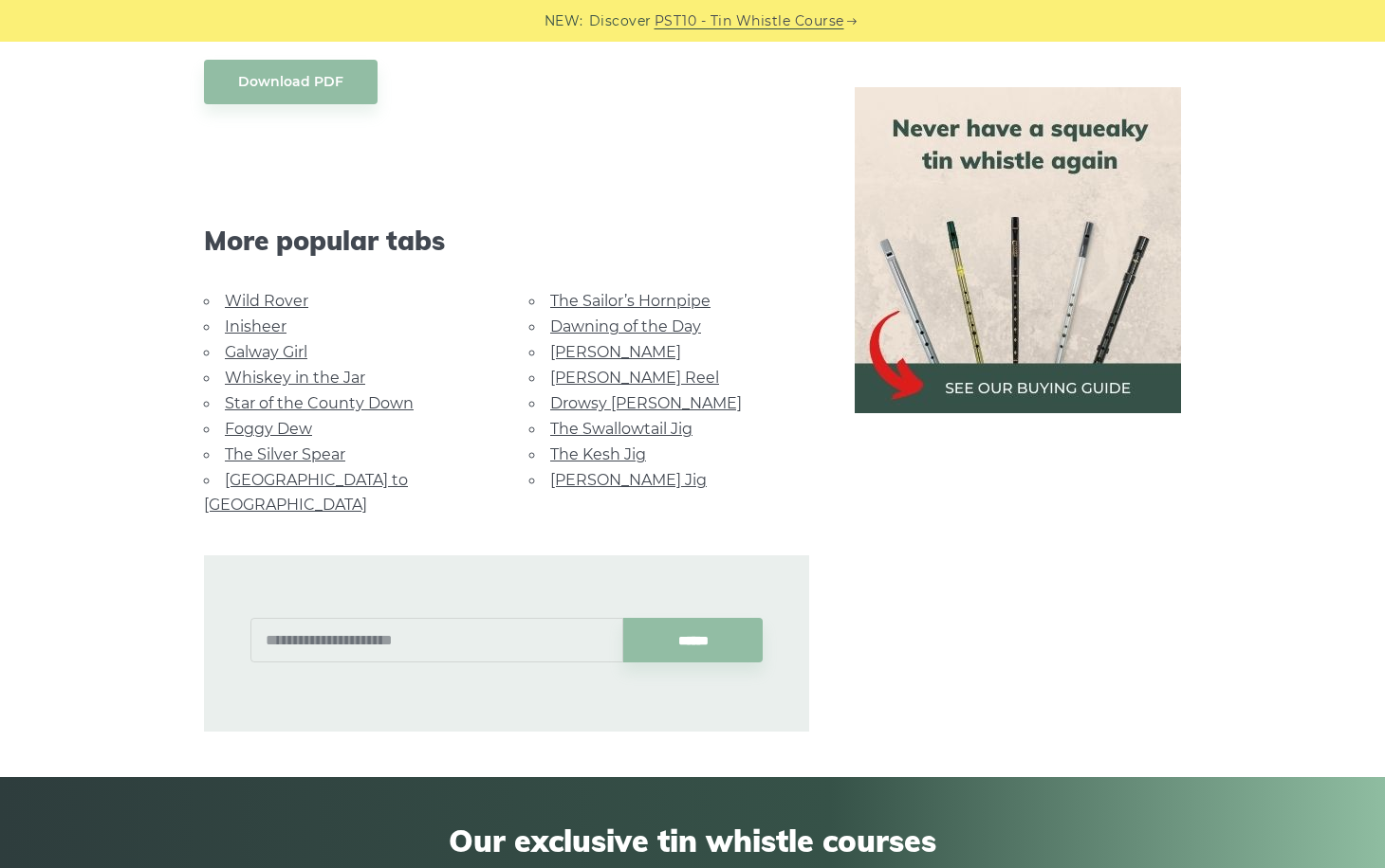
scroll to position [1114, 0]
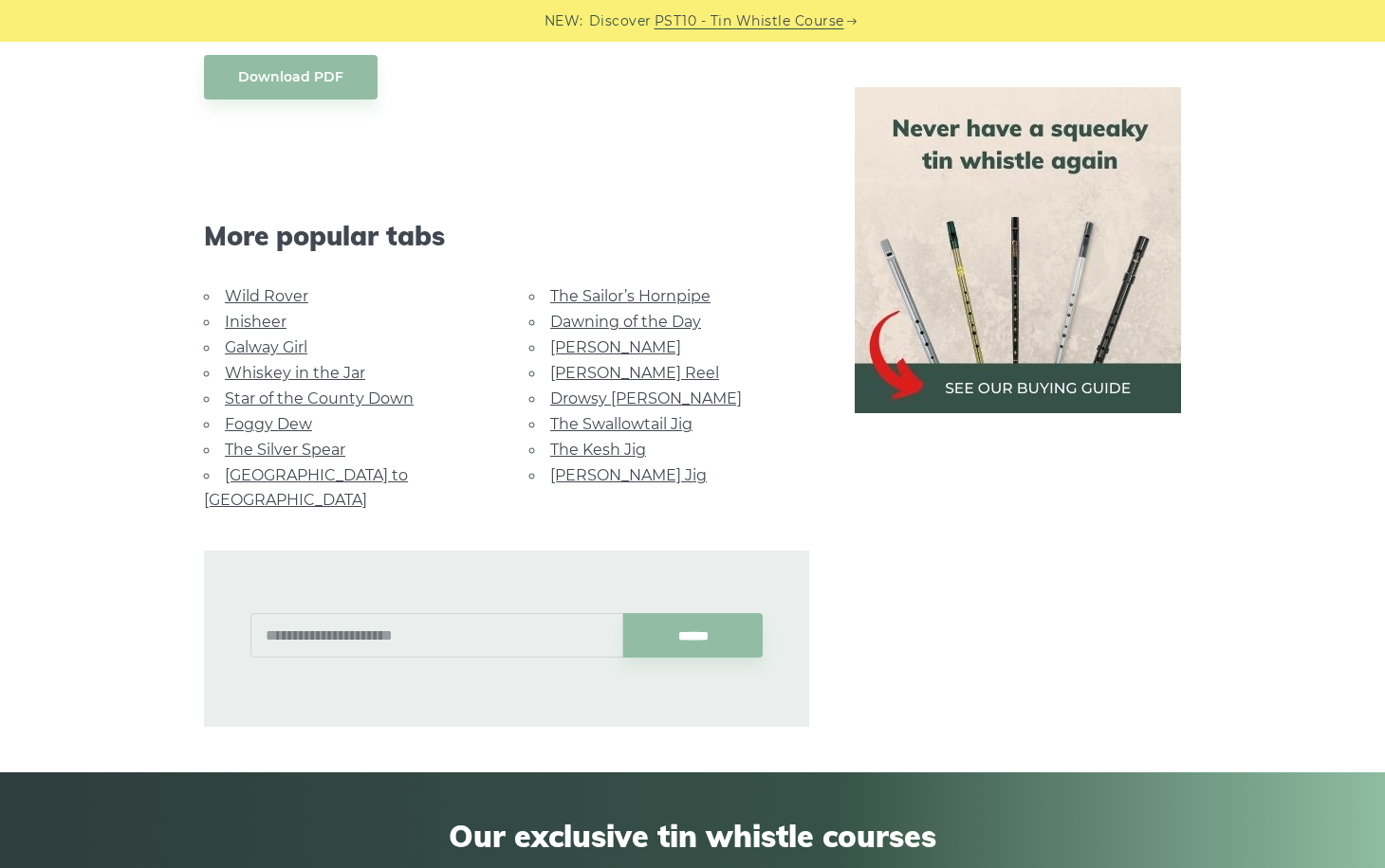
click at [331, 399] on link "Star of the County Down" at bounding box center [319, 398] width 189 height 18
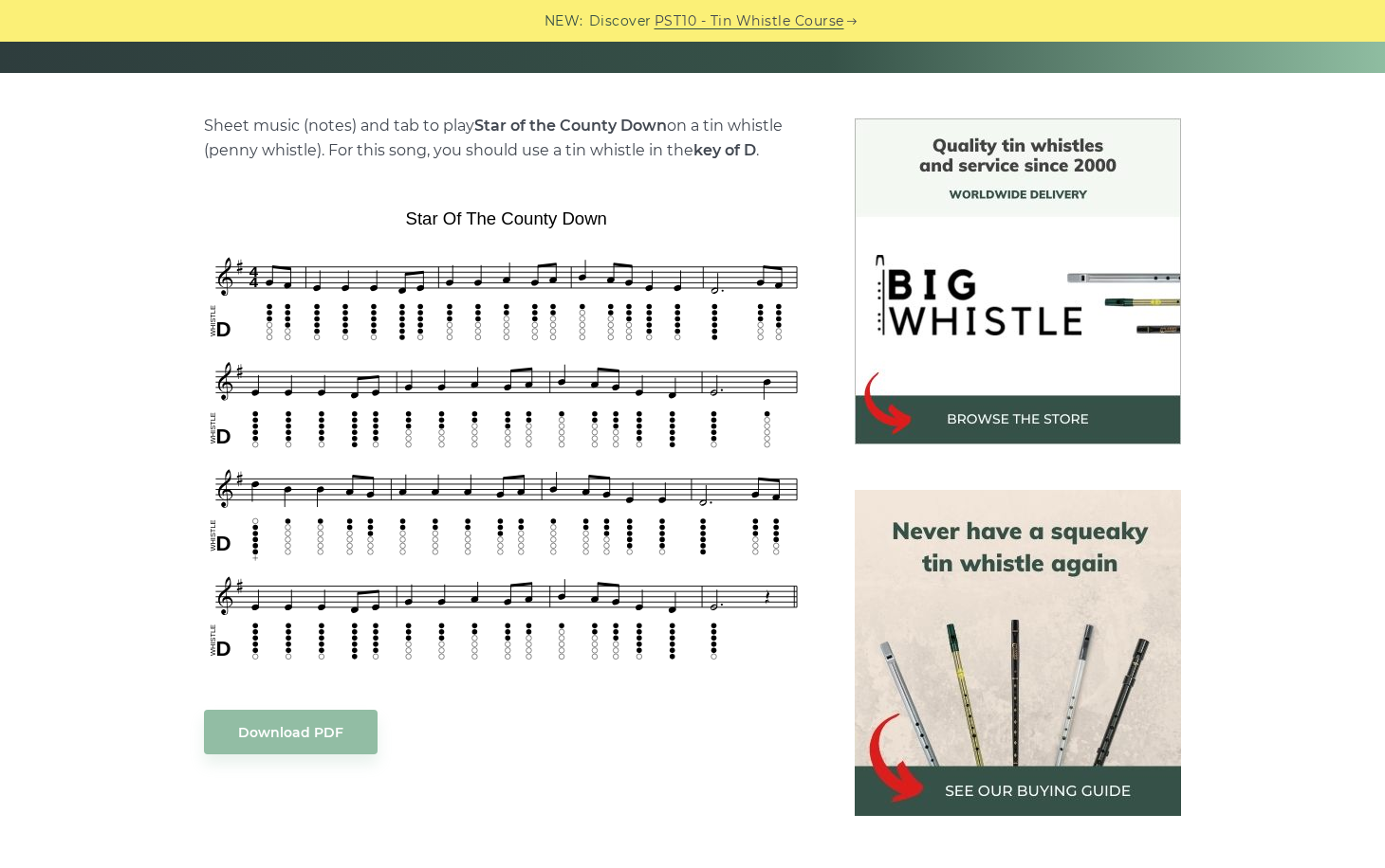
scroll to position [506, 0]
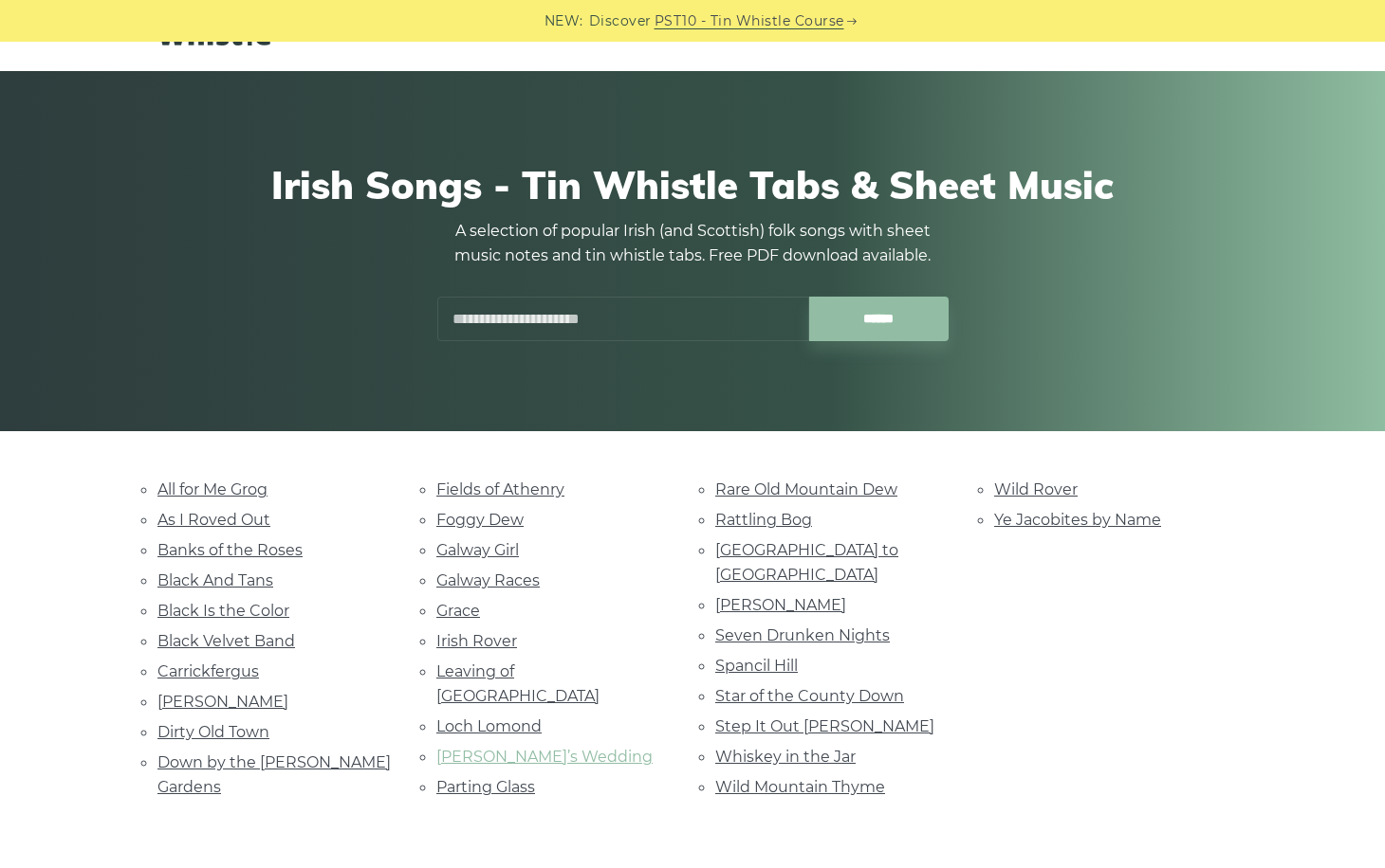
click at [533, 748] on link "Marie’s Wedding" at bounding box center [545, 756] width 216 height 18
click at [805, 778] on link "Wild Mountain Thyme" at bounding box center [800, 787] width 170 height 18
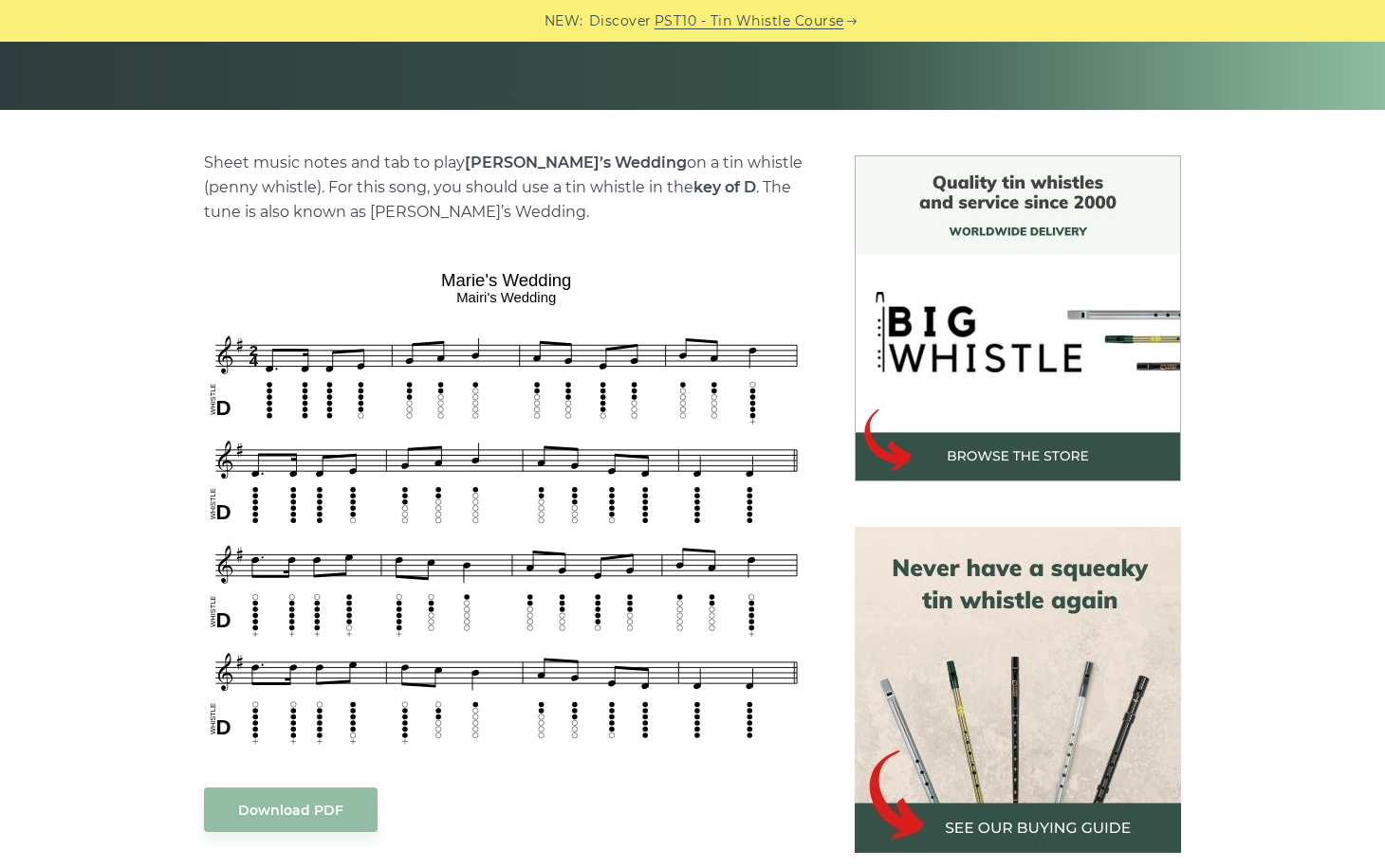
scroll to position [410, 0]
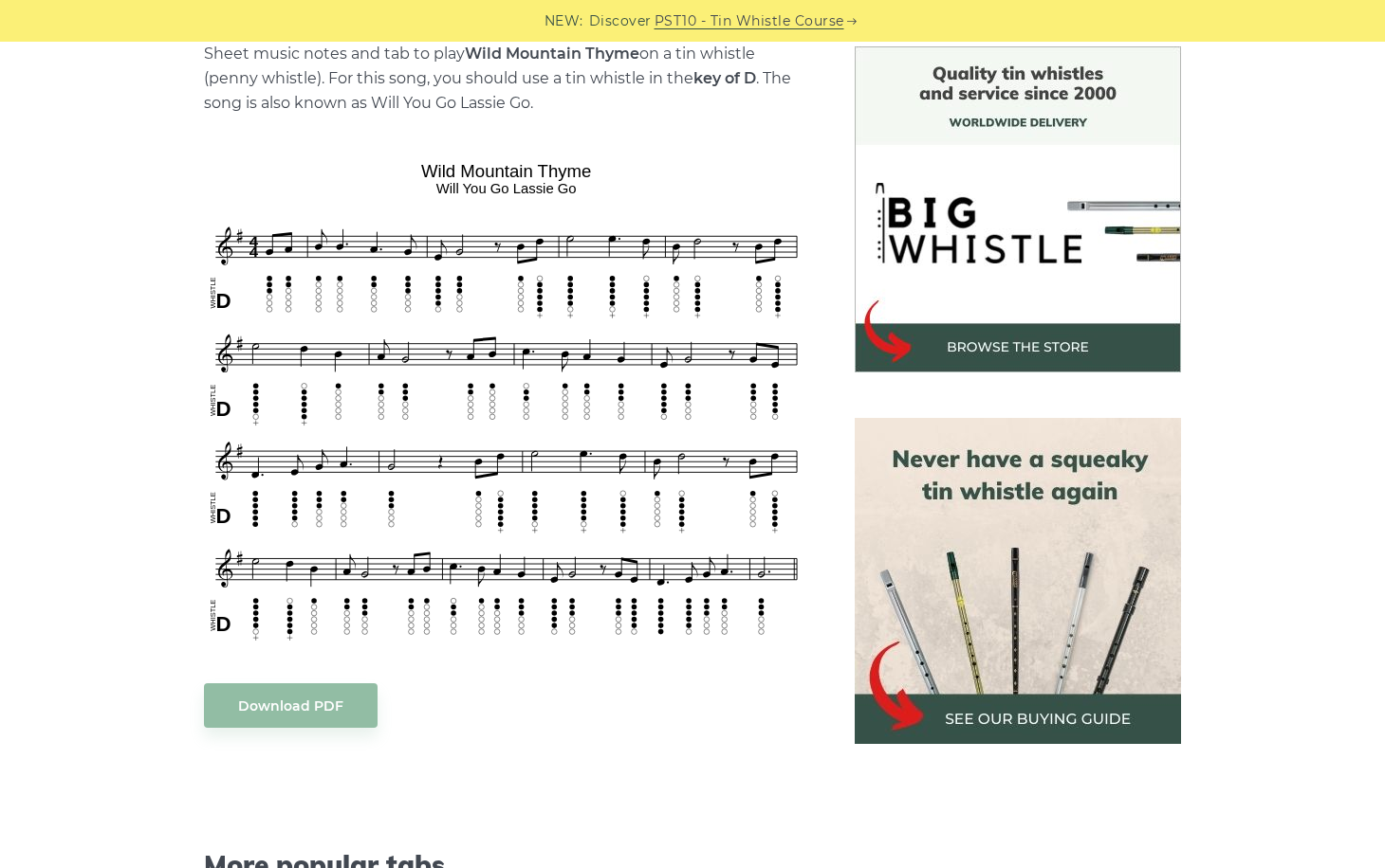
scroll to position [496, 0]
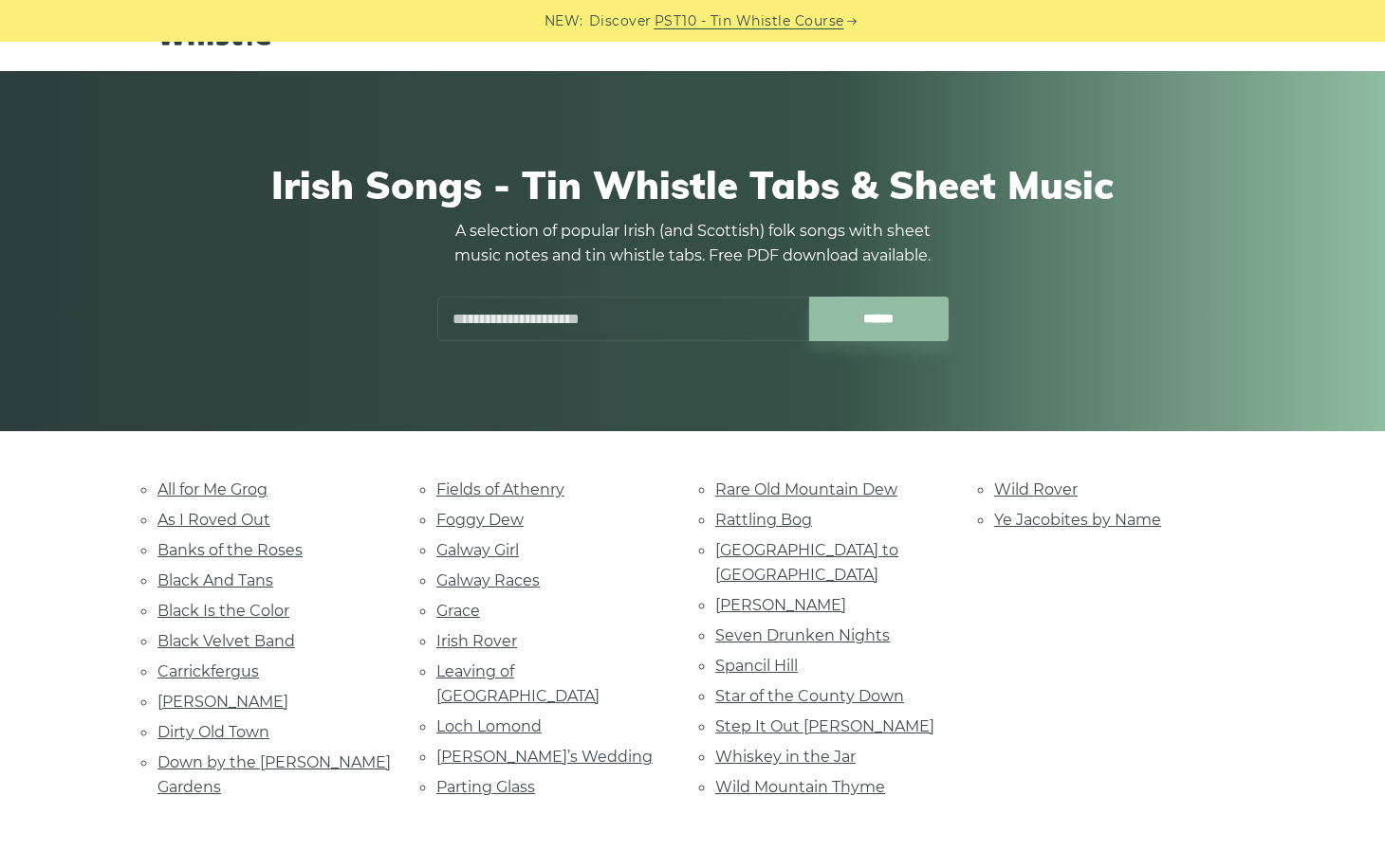
scroll to position [118, 0]
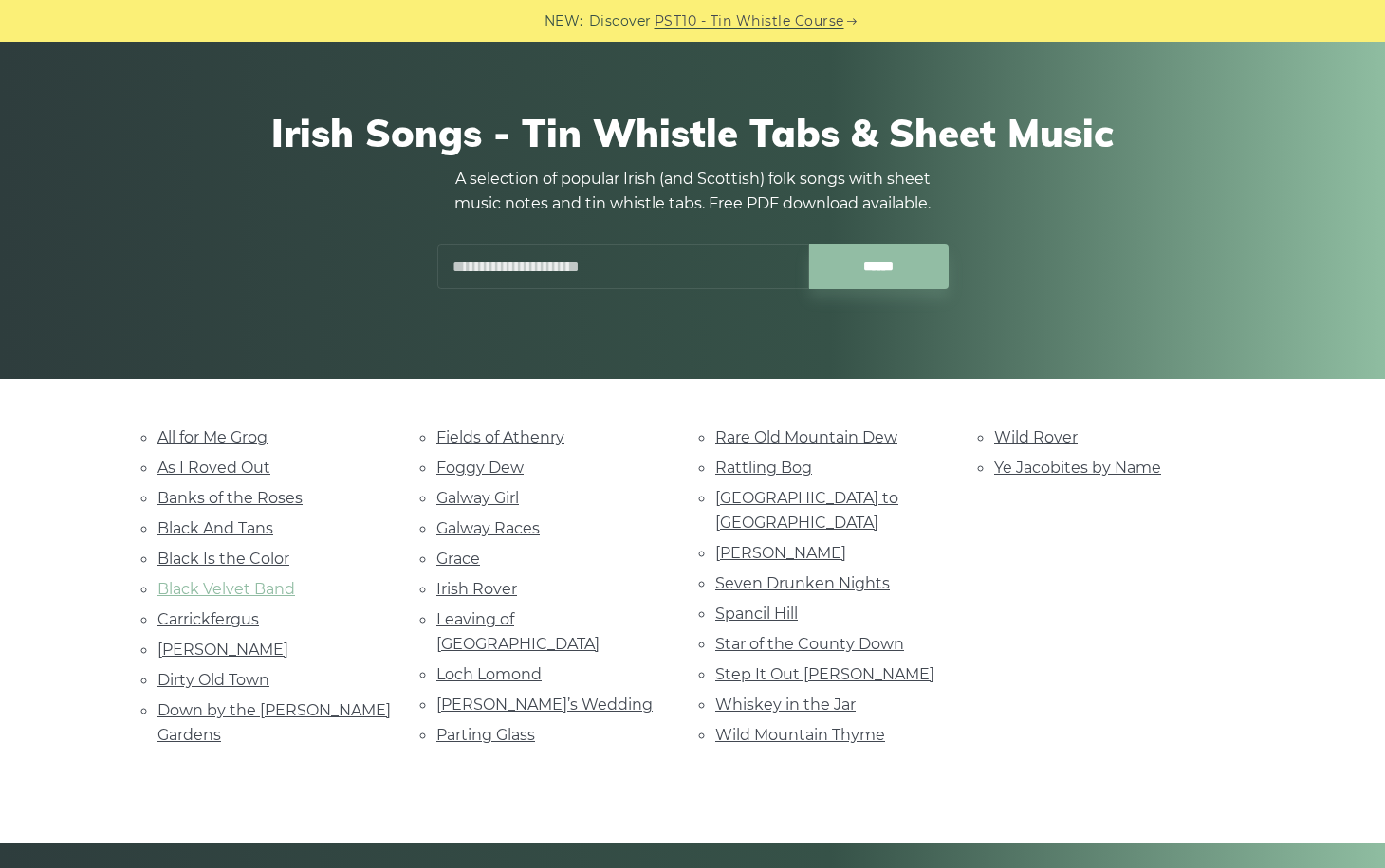
click at [232, 586] on link "Black Velvet Band" at bounding box center [226, 589] width 138 height 18
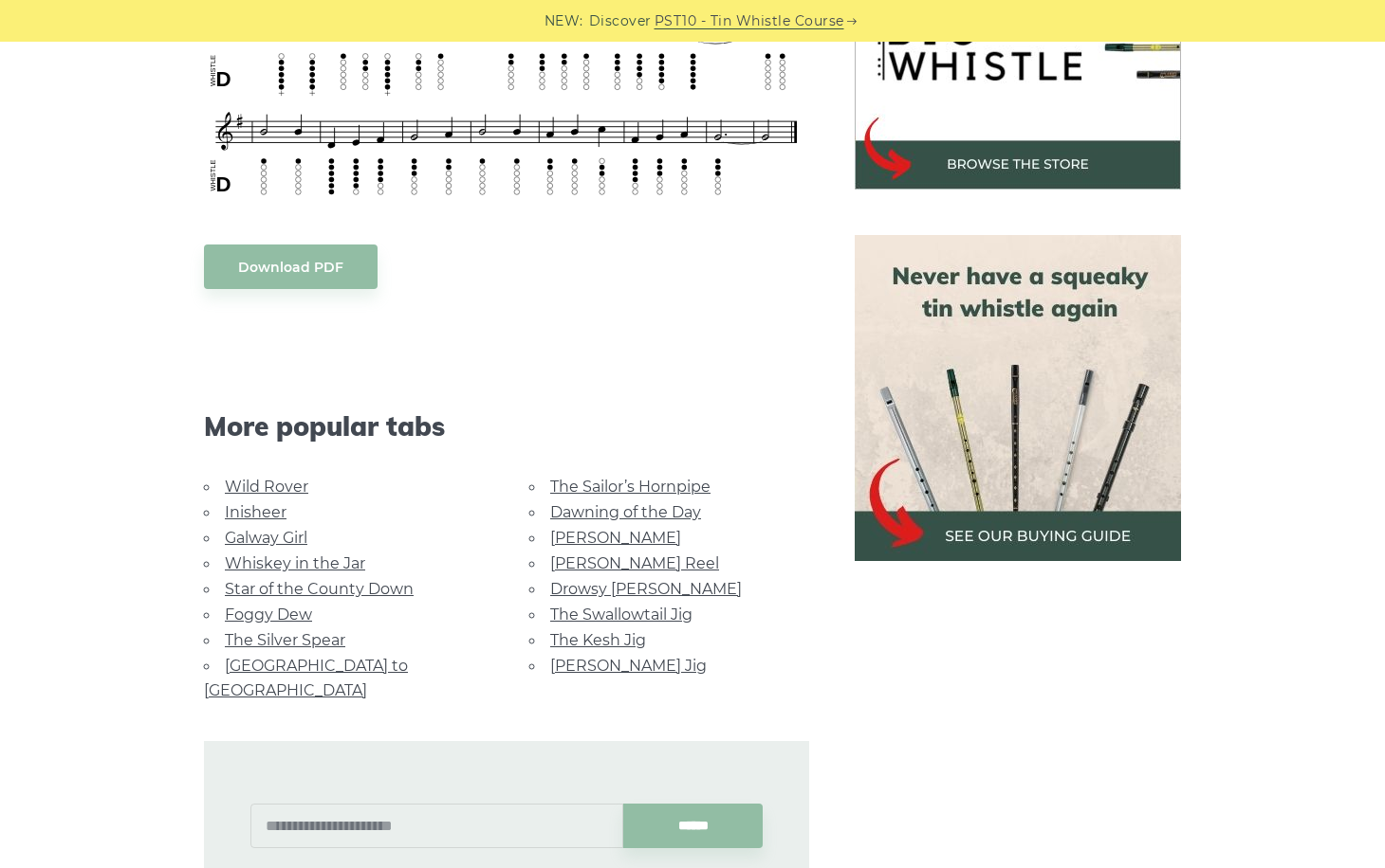
scroll to position [684, 0]
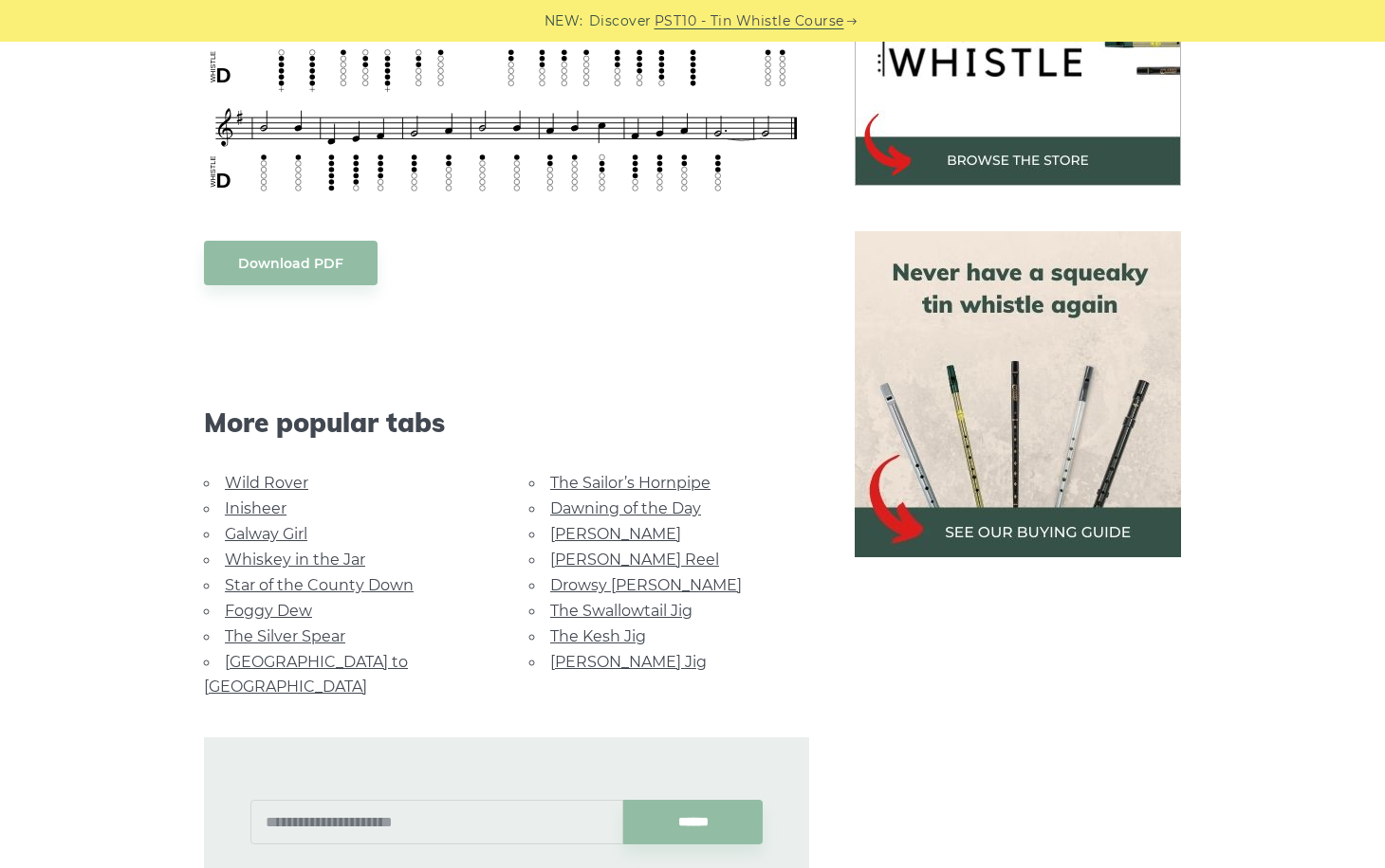
click at [366, 657] on link "[GEOGRAPHIC_DATA] to [GEOGRAPHIC_DATA]" at bounding box center [306, 674] width 204 height 42
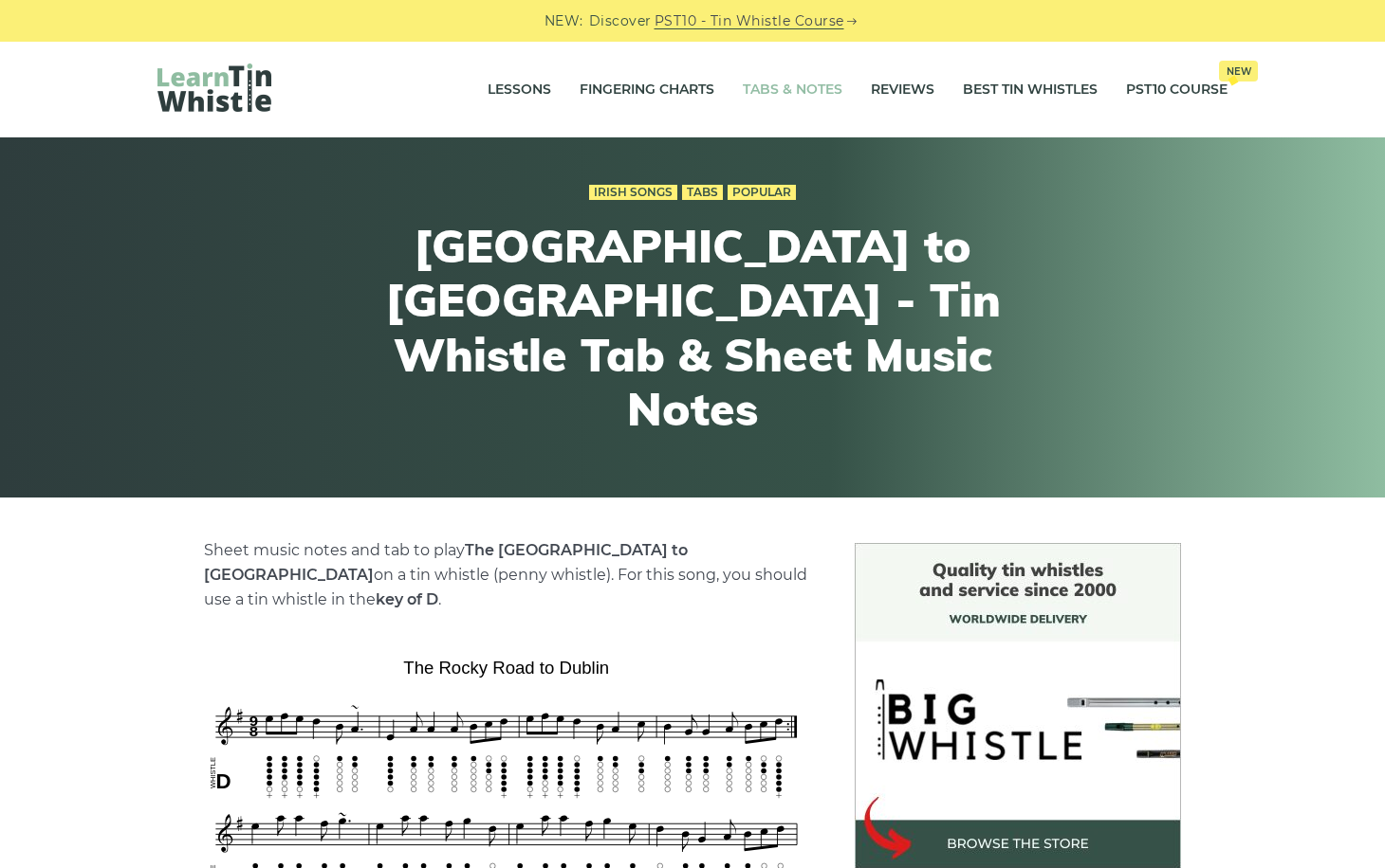
click at [743, 90] on link "Tabs & Notes" at bounding box center [792, 90] width 99 height 47
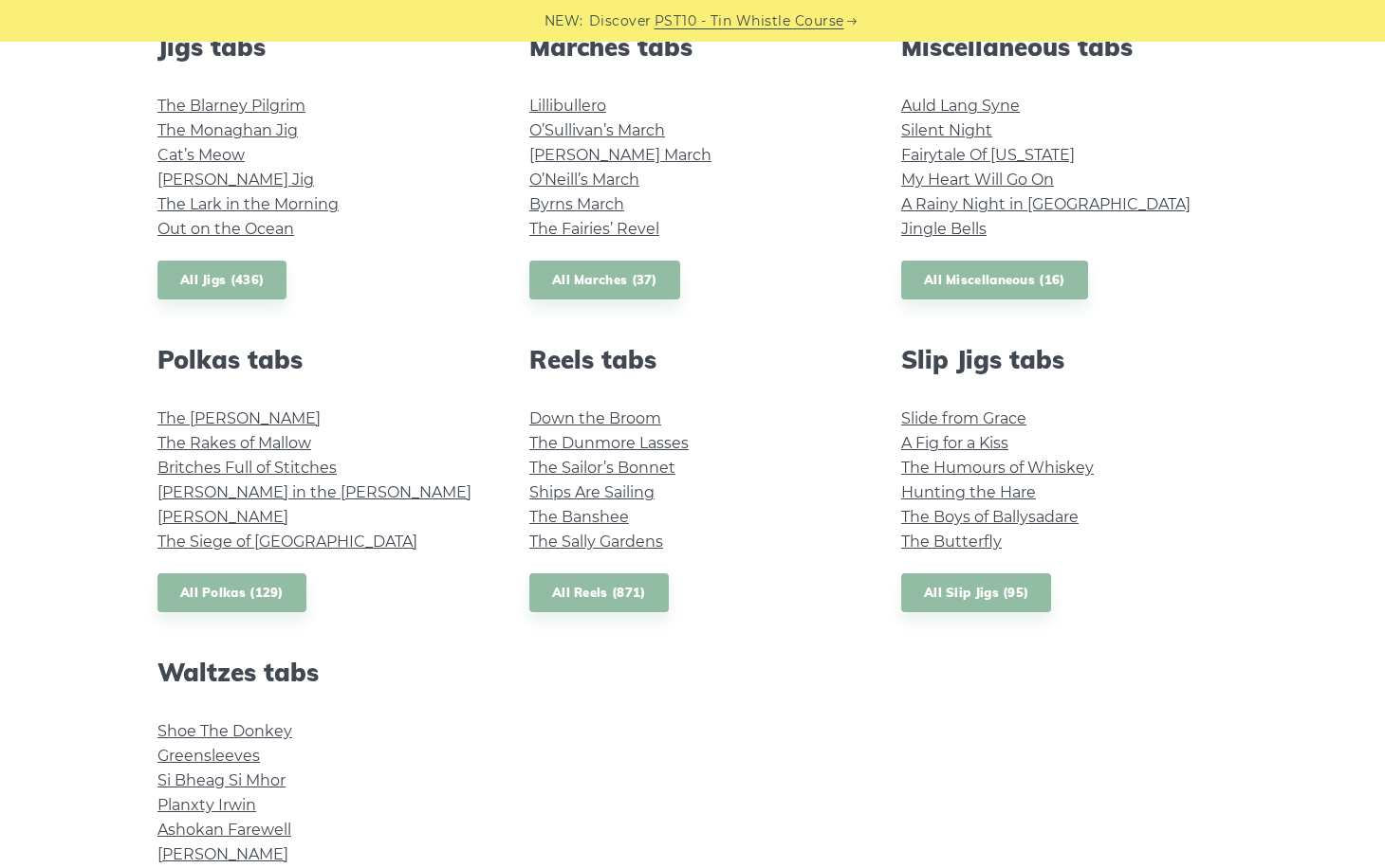
scroll to position [1117, 0]
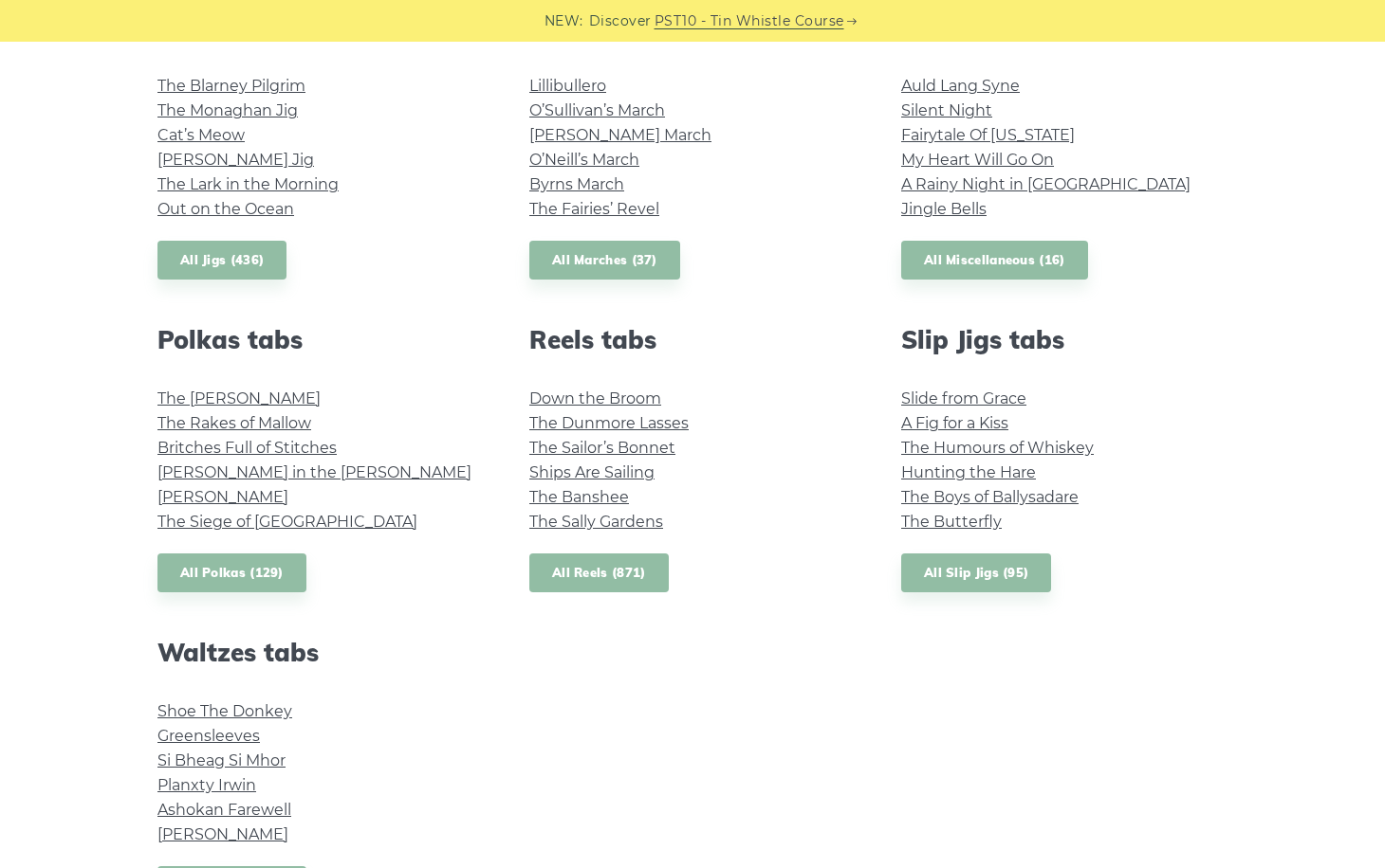
click at [577, 577] on link "All Reels (871)" at bounding box center [599, 573] width 140 height 39
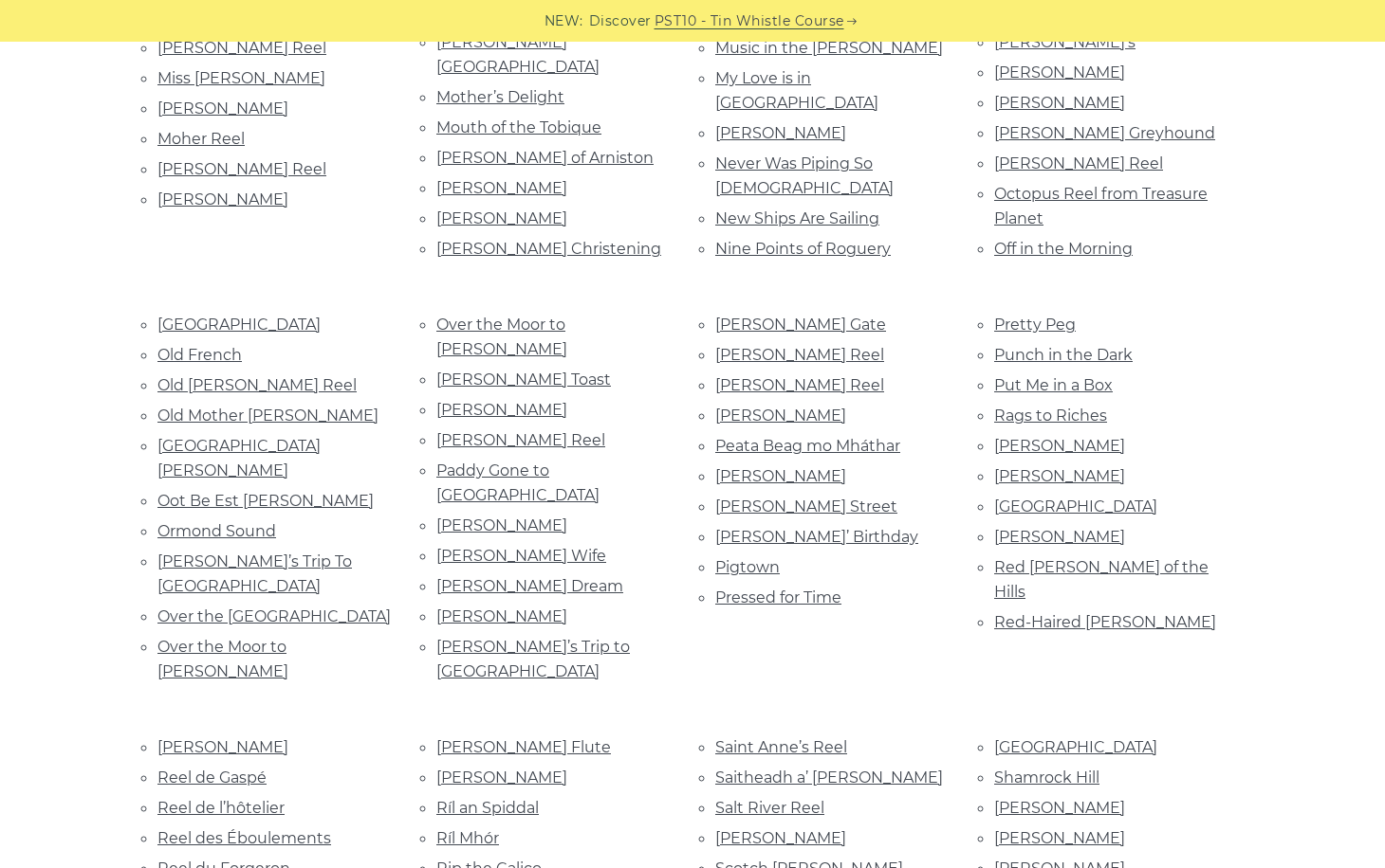
scroll to position [3441, 0]
click at [779, 739] on link "Saint Anne’s Reel" at bounding box center [781, 748] width 132 height 18
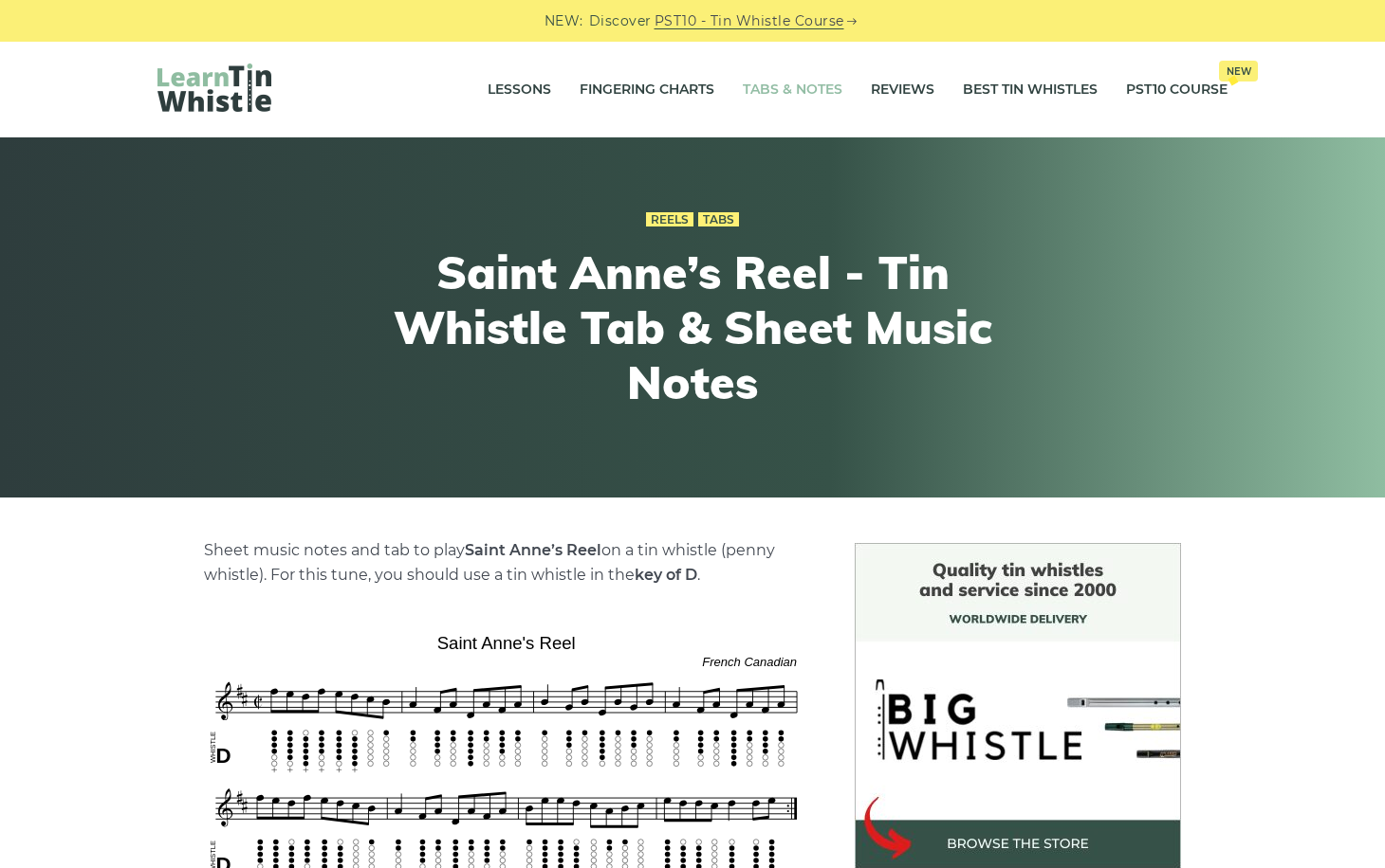
click at [770, 83] on link "Tabs & Notes" at bounding box center [792, 90] width 99 height 47
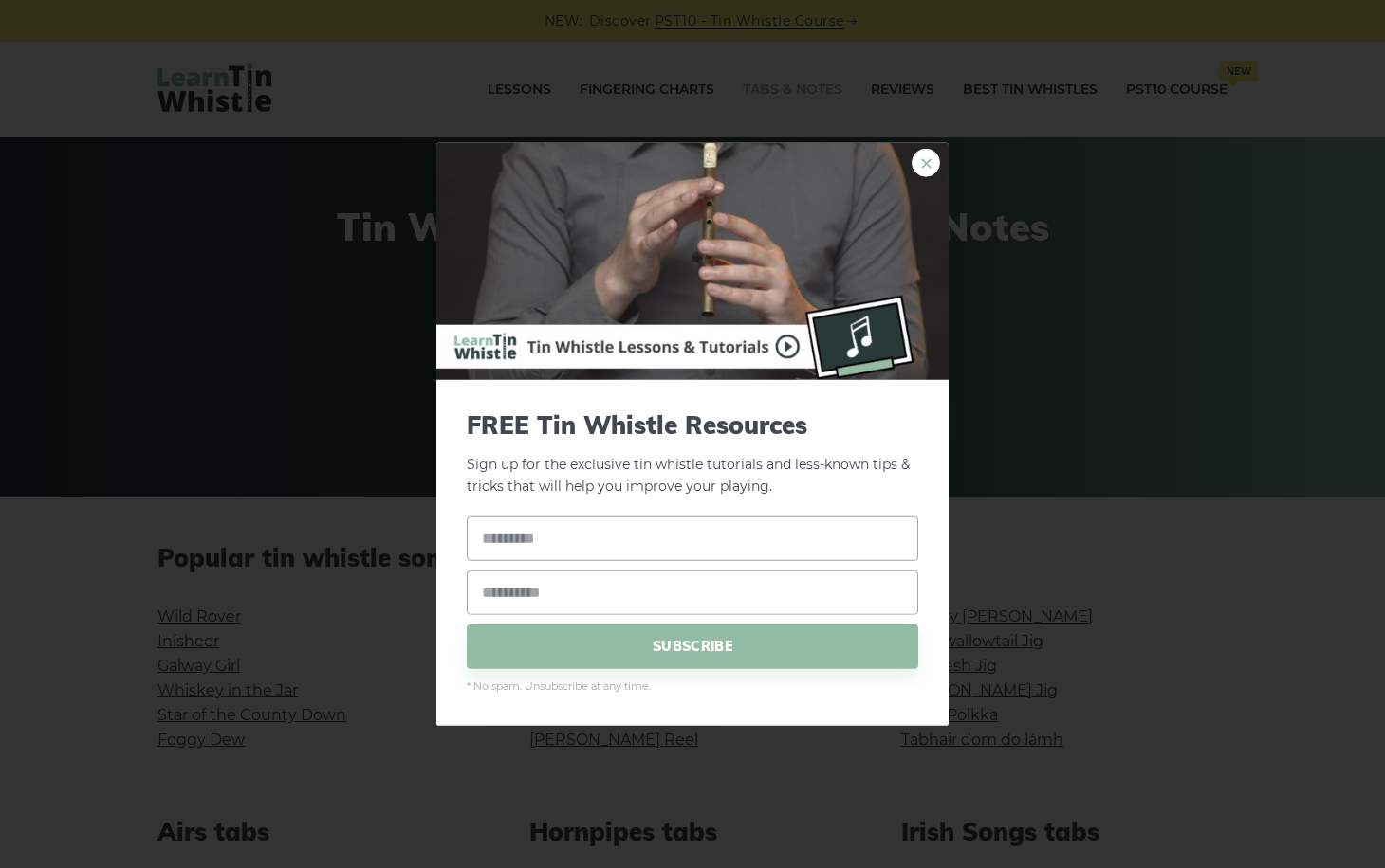
click at [917, 154] on link "×" at bounding box center [926, 163] width 29 height 29
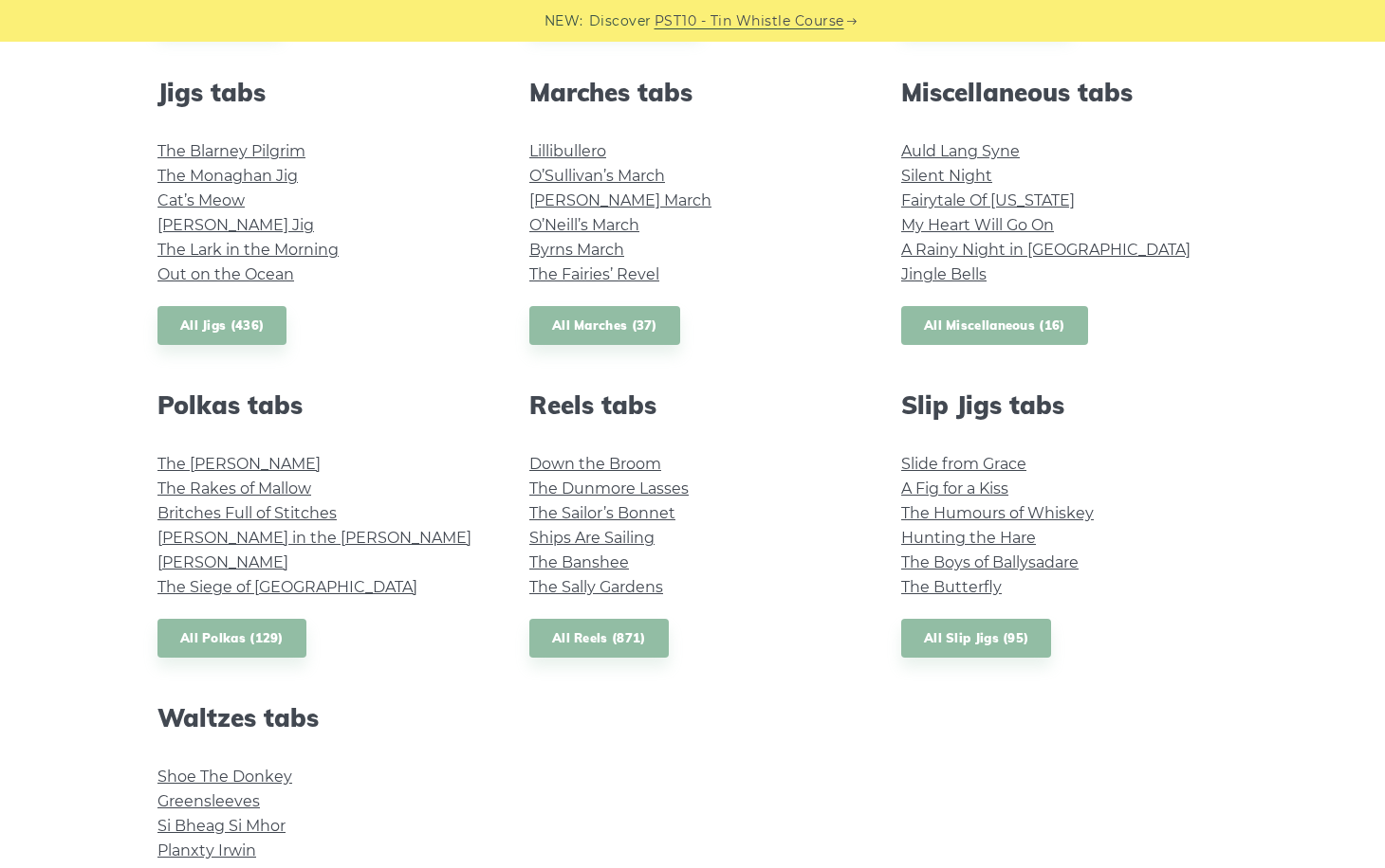
scroll to position [1034, 0]
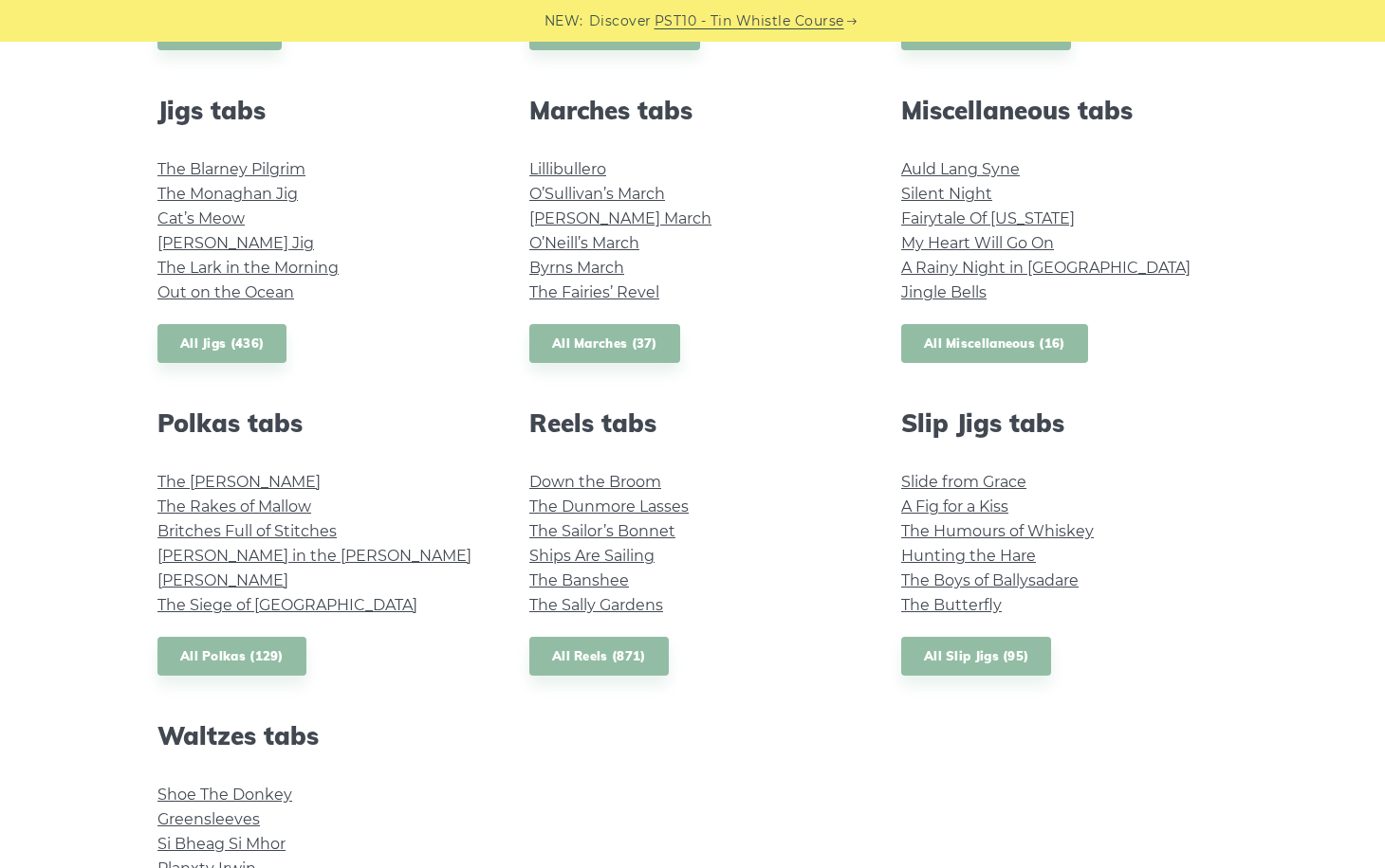
click at [958, 343] on link "All Miscellaneous (16)" at bounding box center [995, 344] width 187 height 39
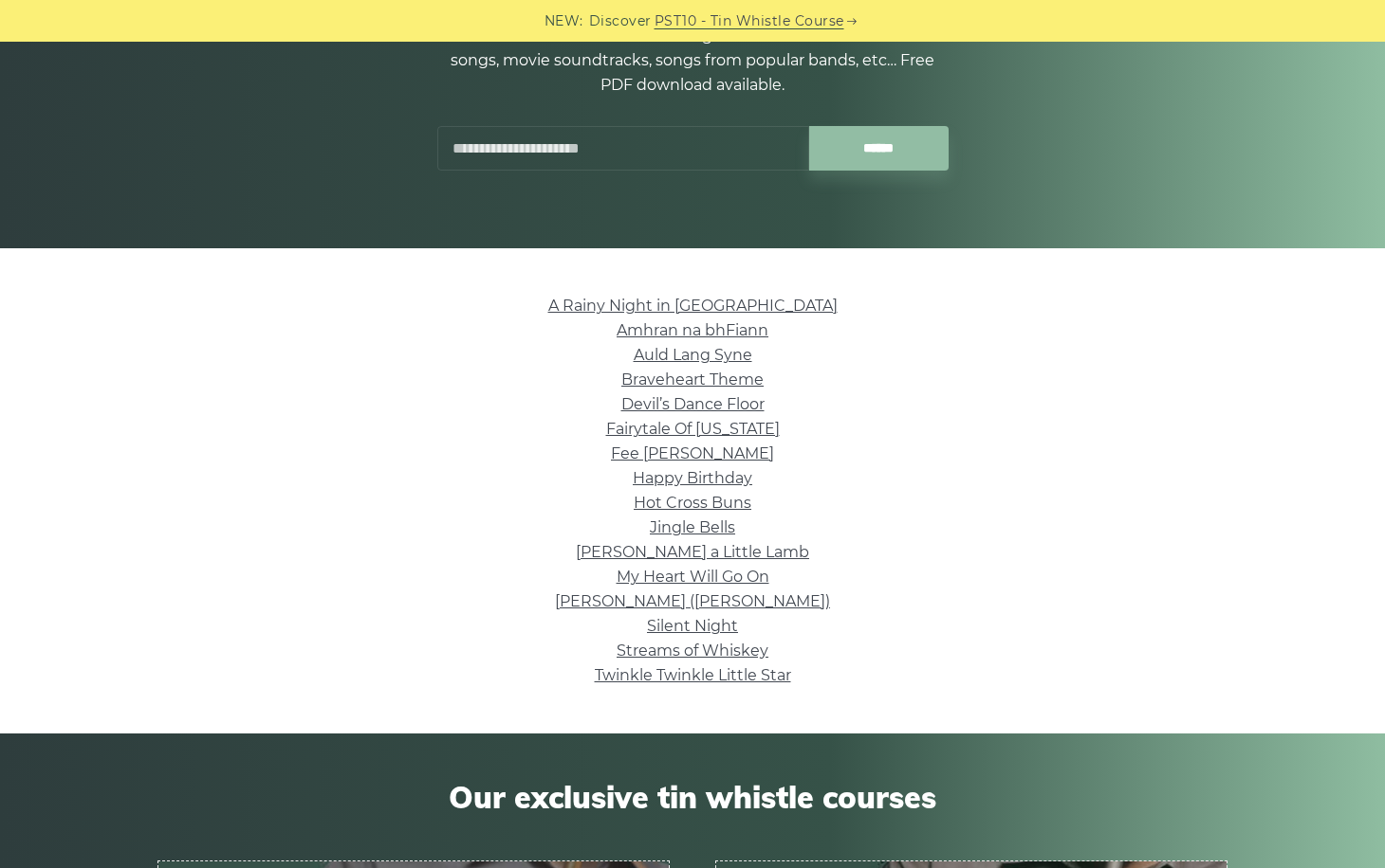
scroll to position [265, 0]
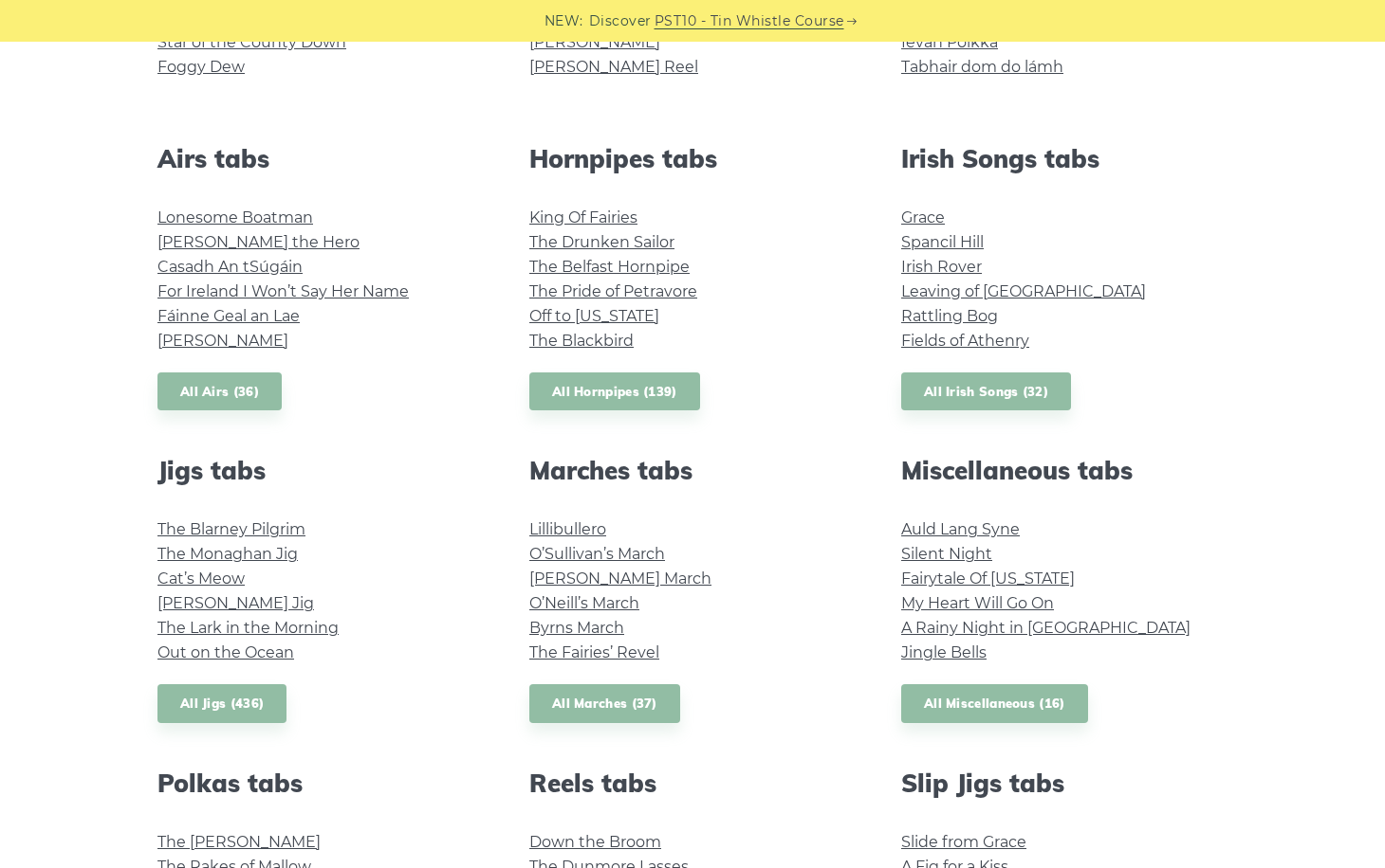
scroll to position [650, 0]
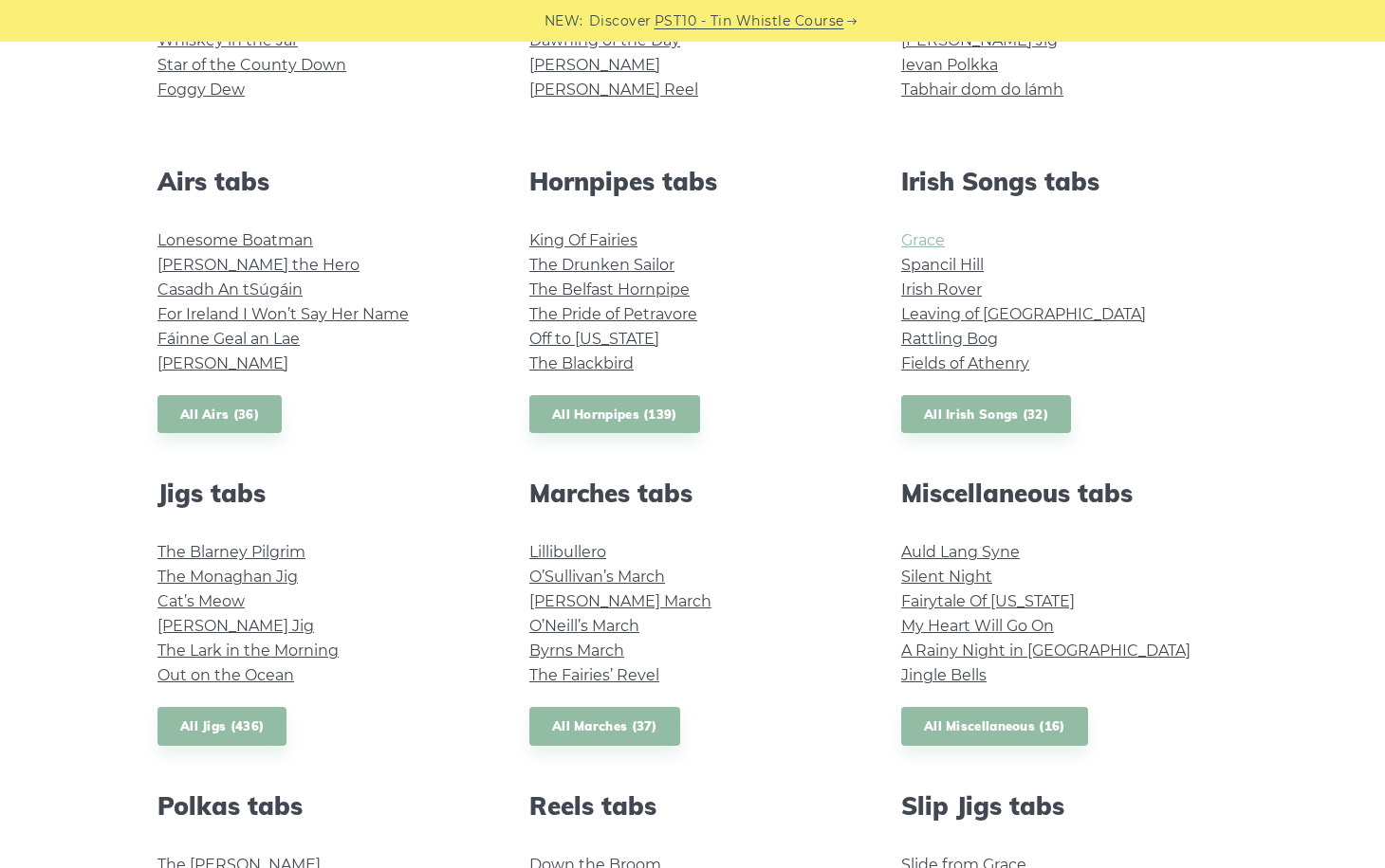
click at [911, 245] on link "Grace" at bounding box center [922, 240] width 43 height 18
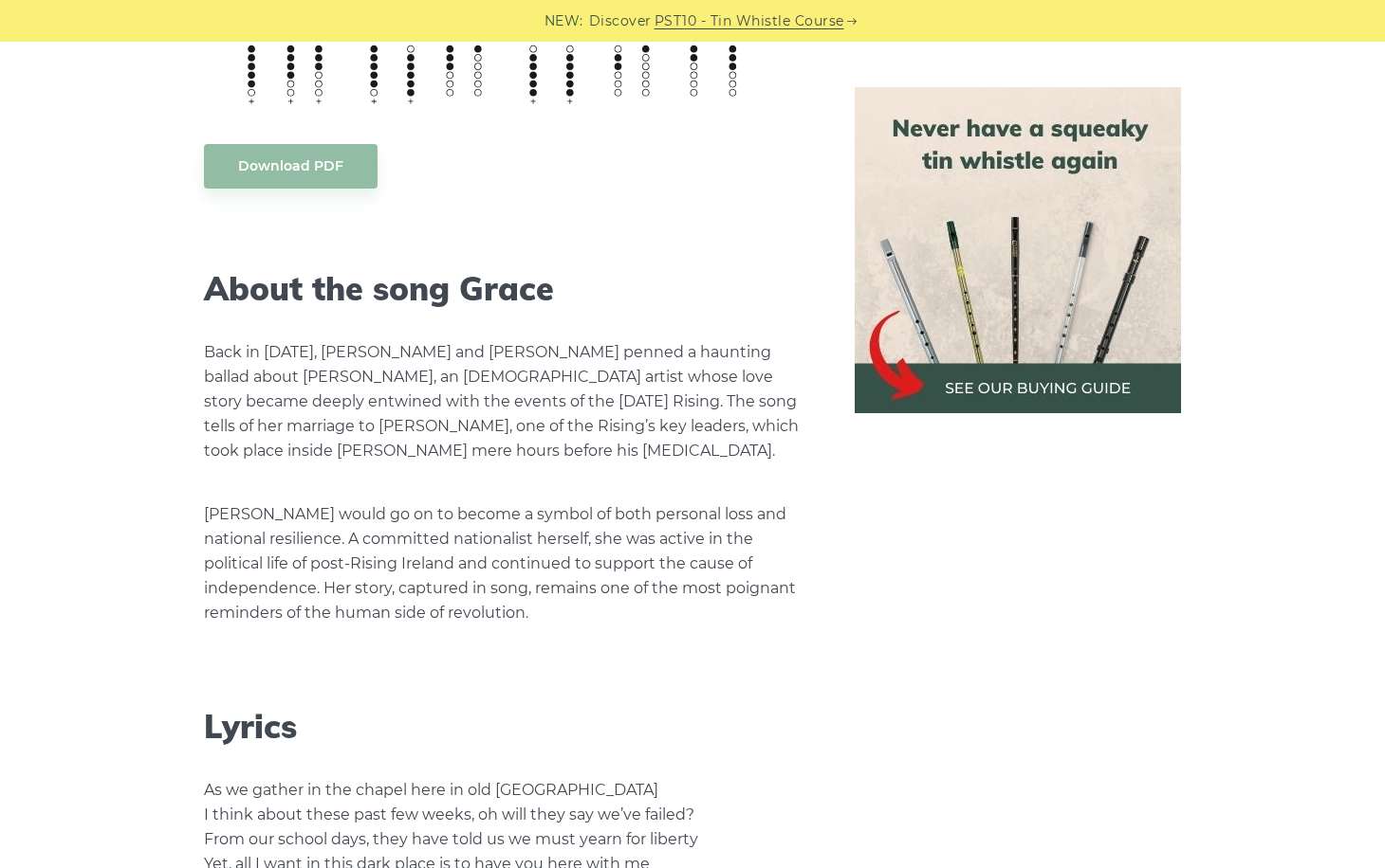
scroll to position [3050, 0]
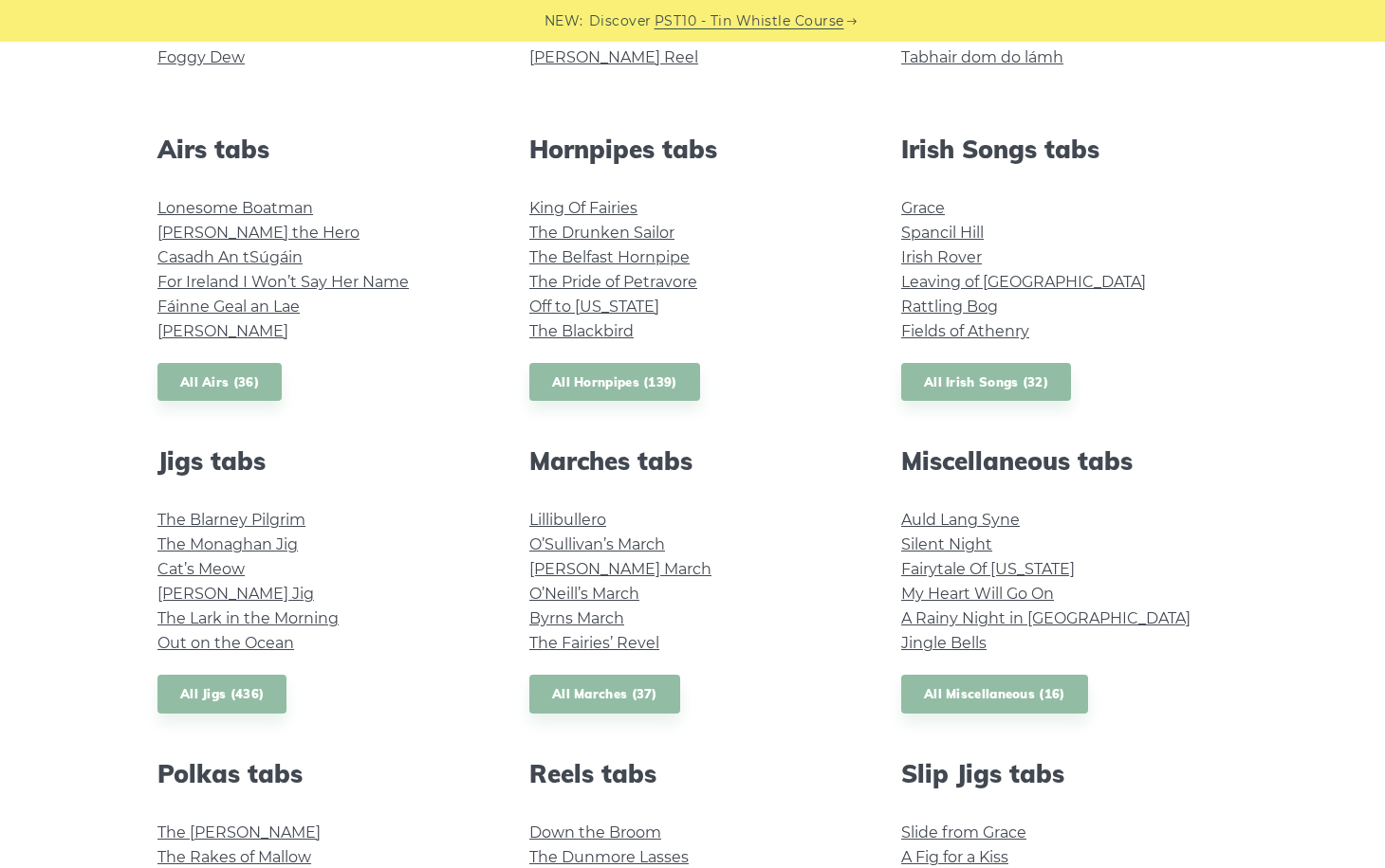
scroll to position [687, 0]
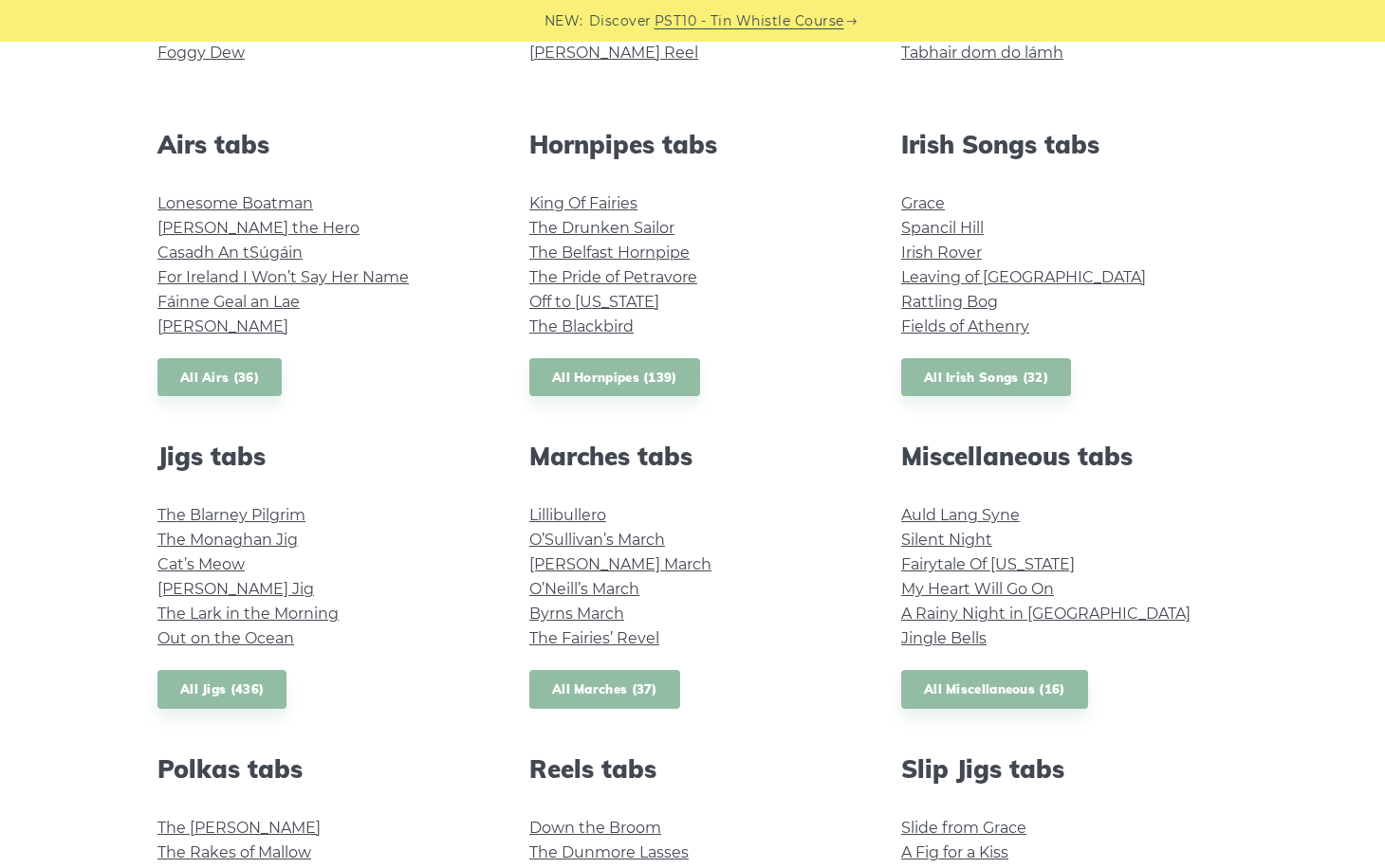
click at [573, 699] on link "All Marches (37)" at bounding box center [604, 690] width 150 height 39
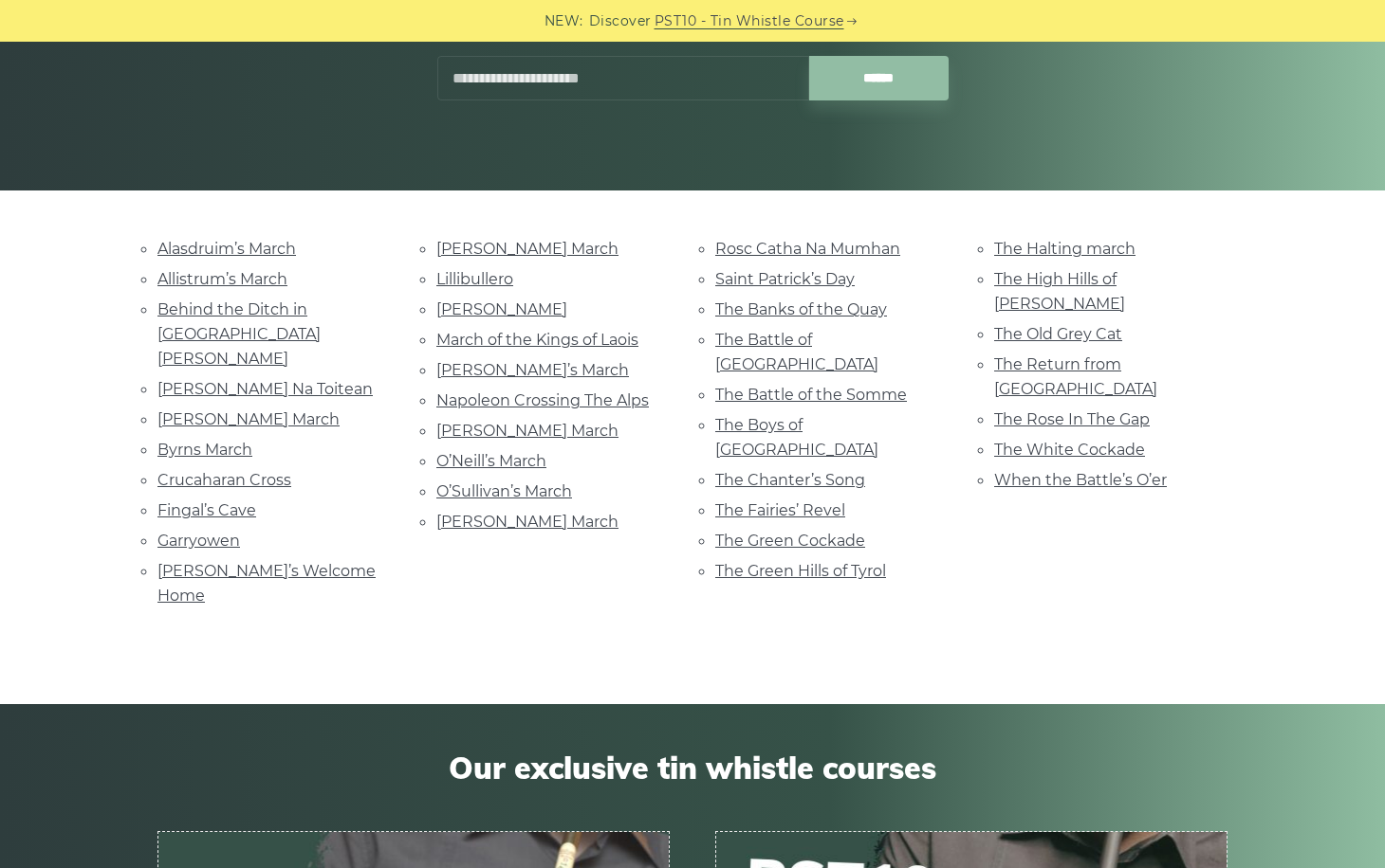
scroll to position [312, 0]
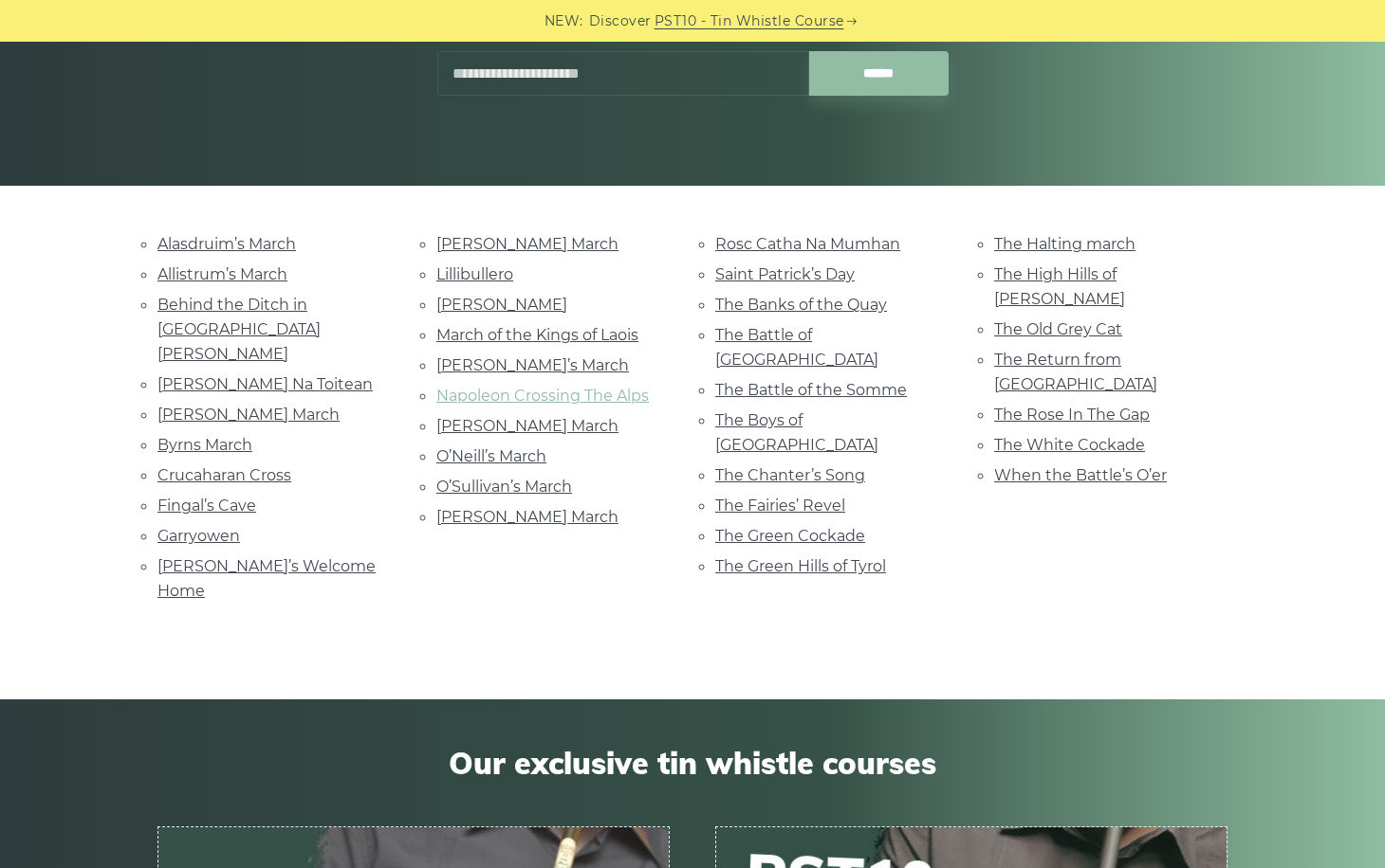
click at [590, 389] on link "Napoleon Crossing The Alps" at bounding box center [543, 396] width 212 height 18
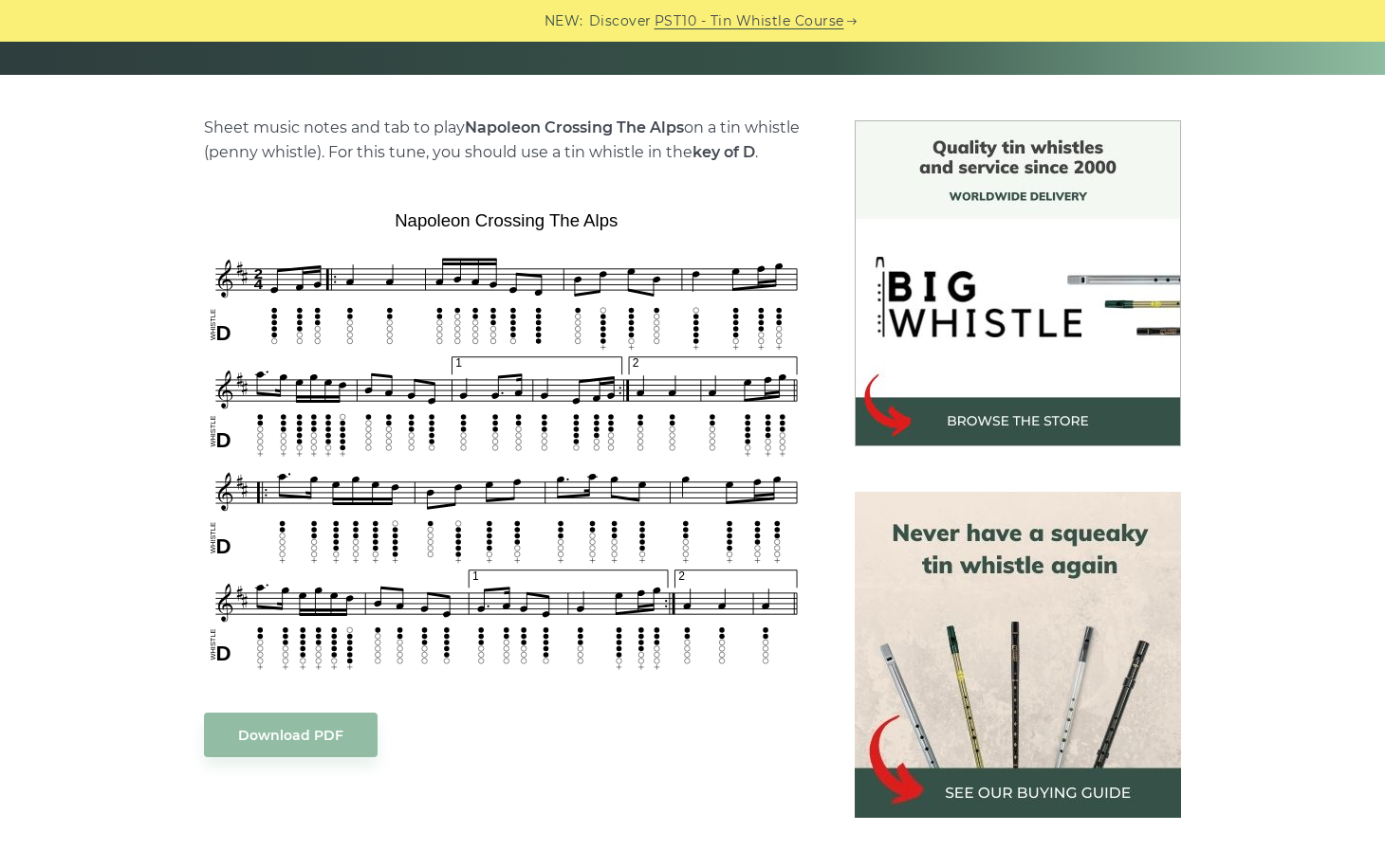
scroll to position [423, 0]
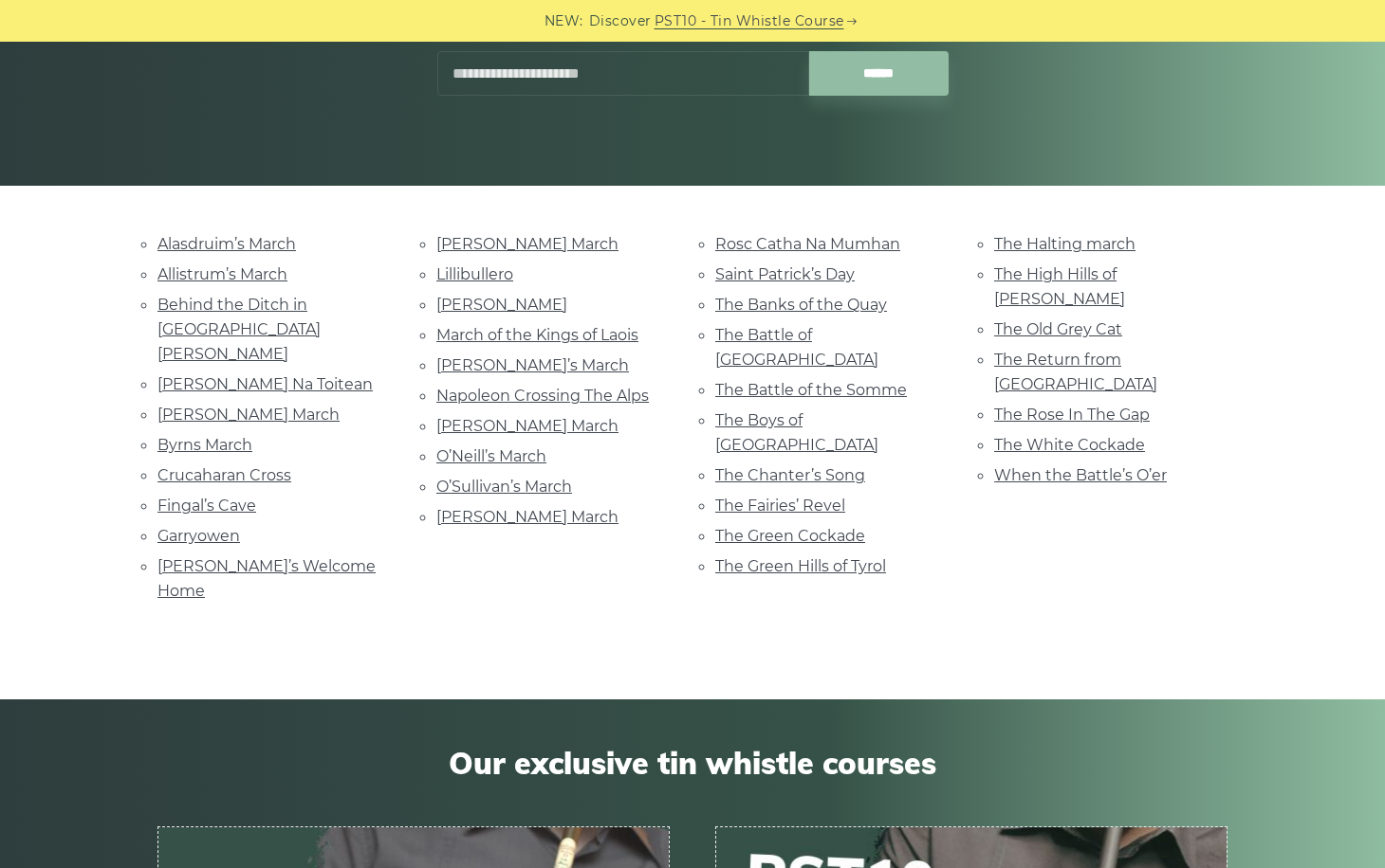
scroll to position [312, 0]
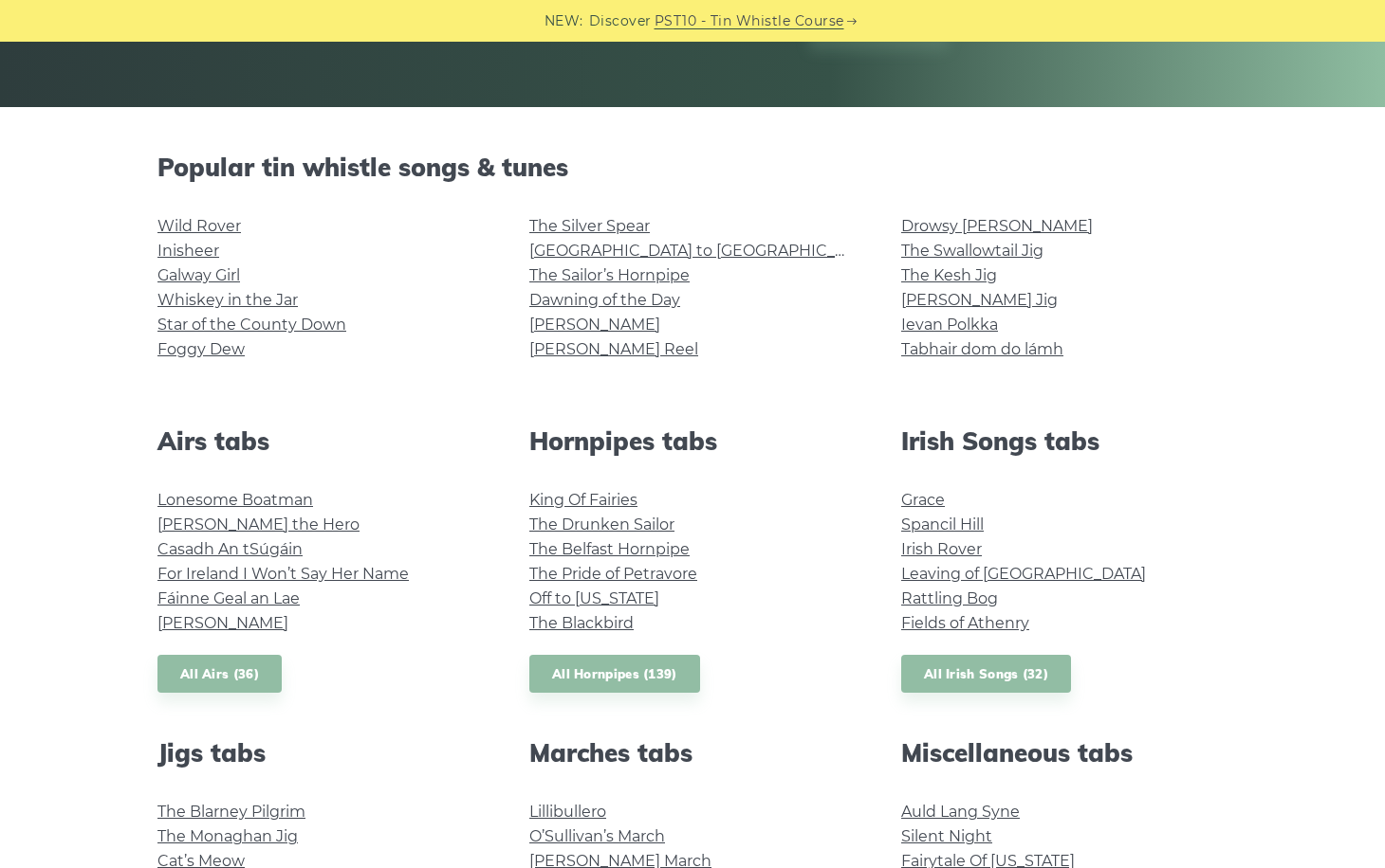
scroll to position [370, 0]
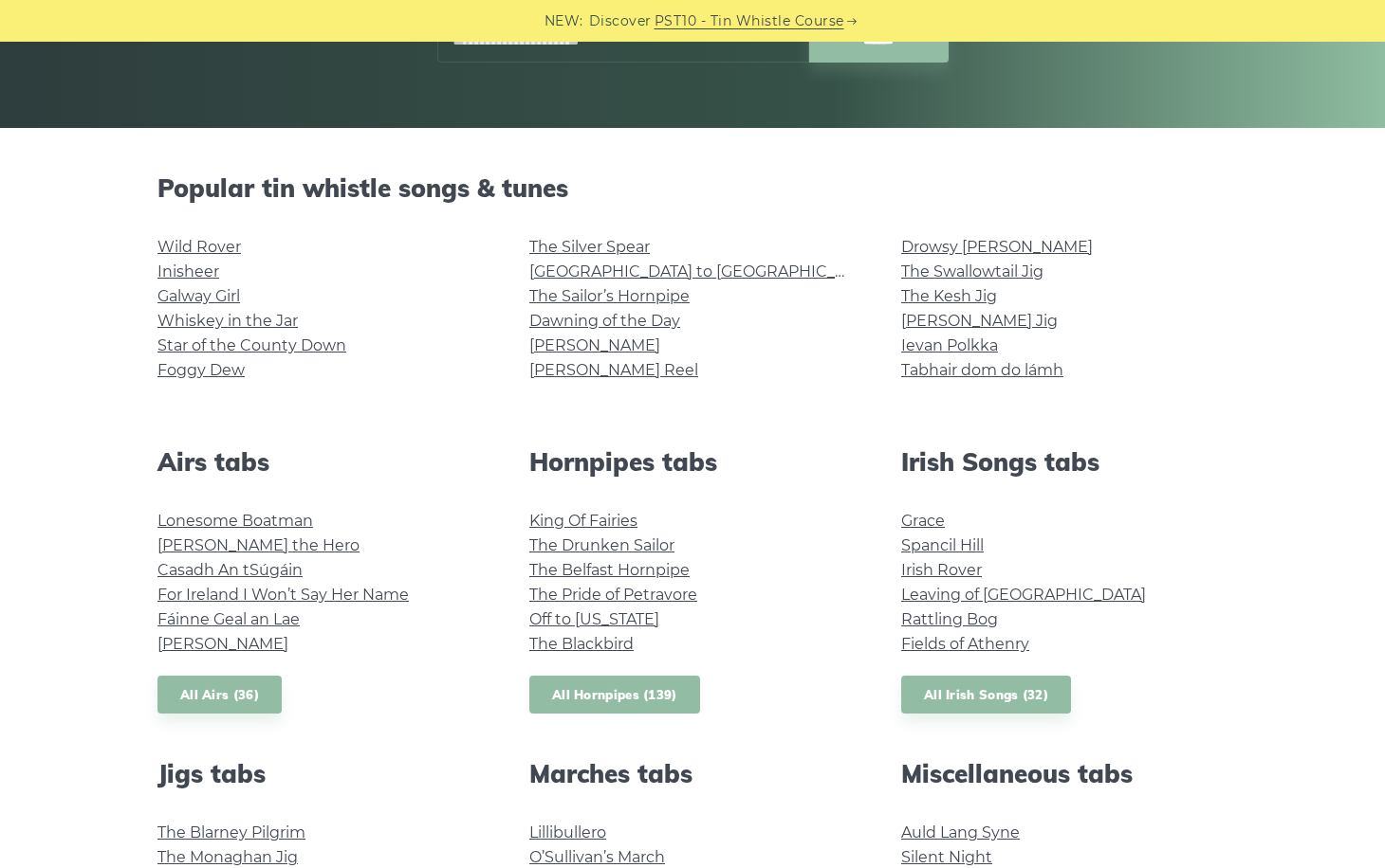
click at [610, 699] on link "All Hornpipes (139)" at bounding box center [614, 696] width 171 height 39
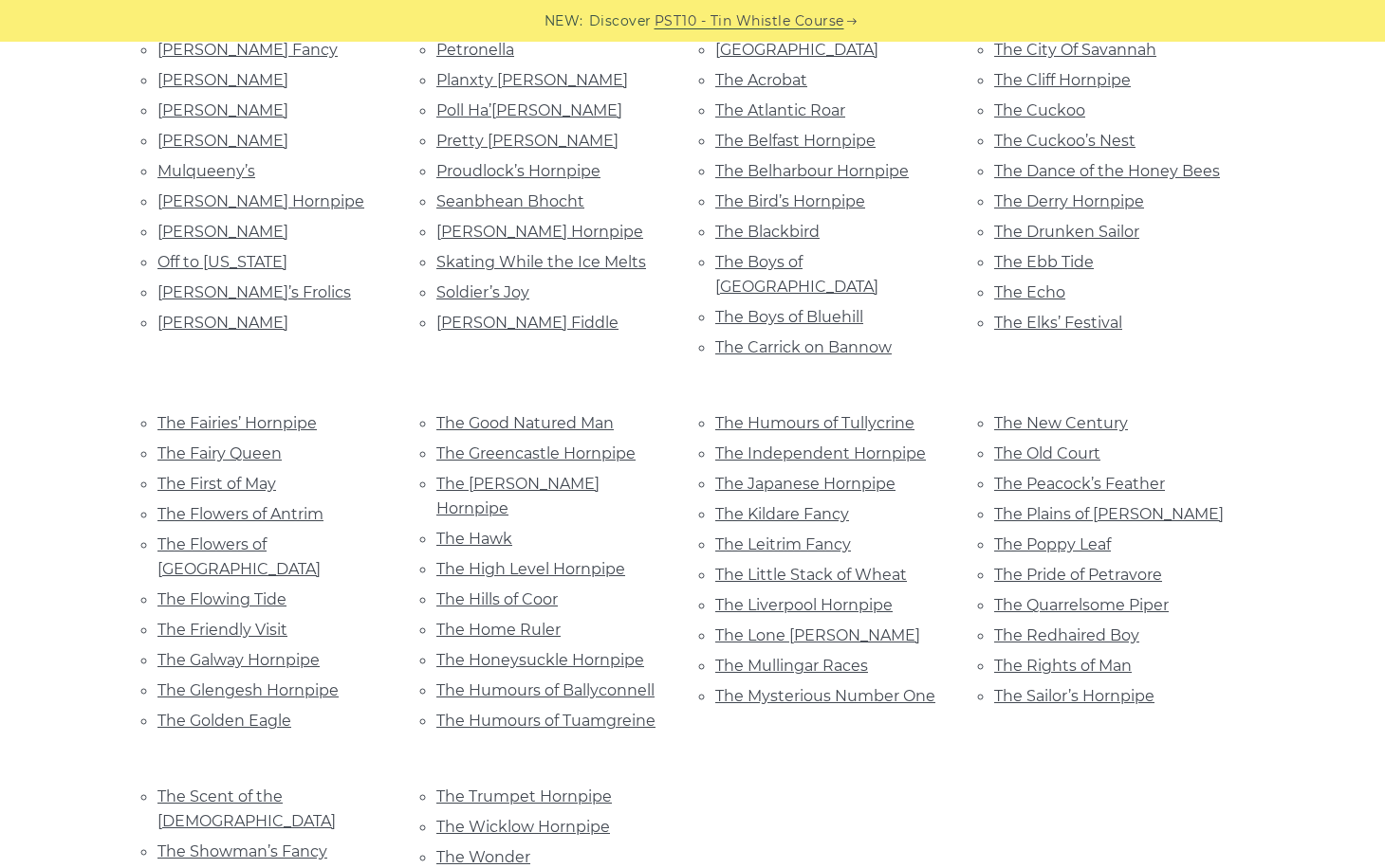
scroll to position [923, 0]
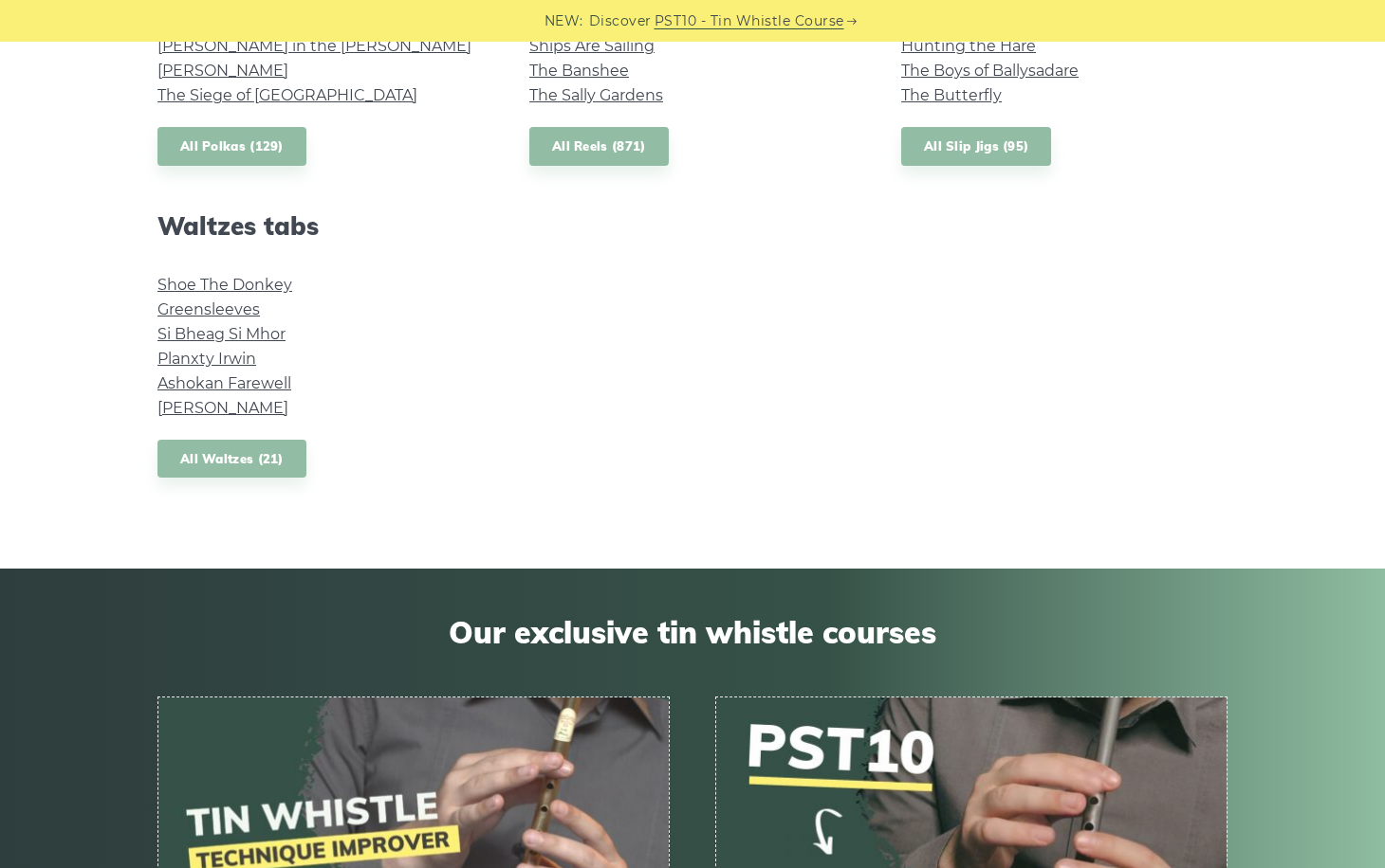
scroll to position [1525, 0]
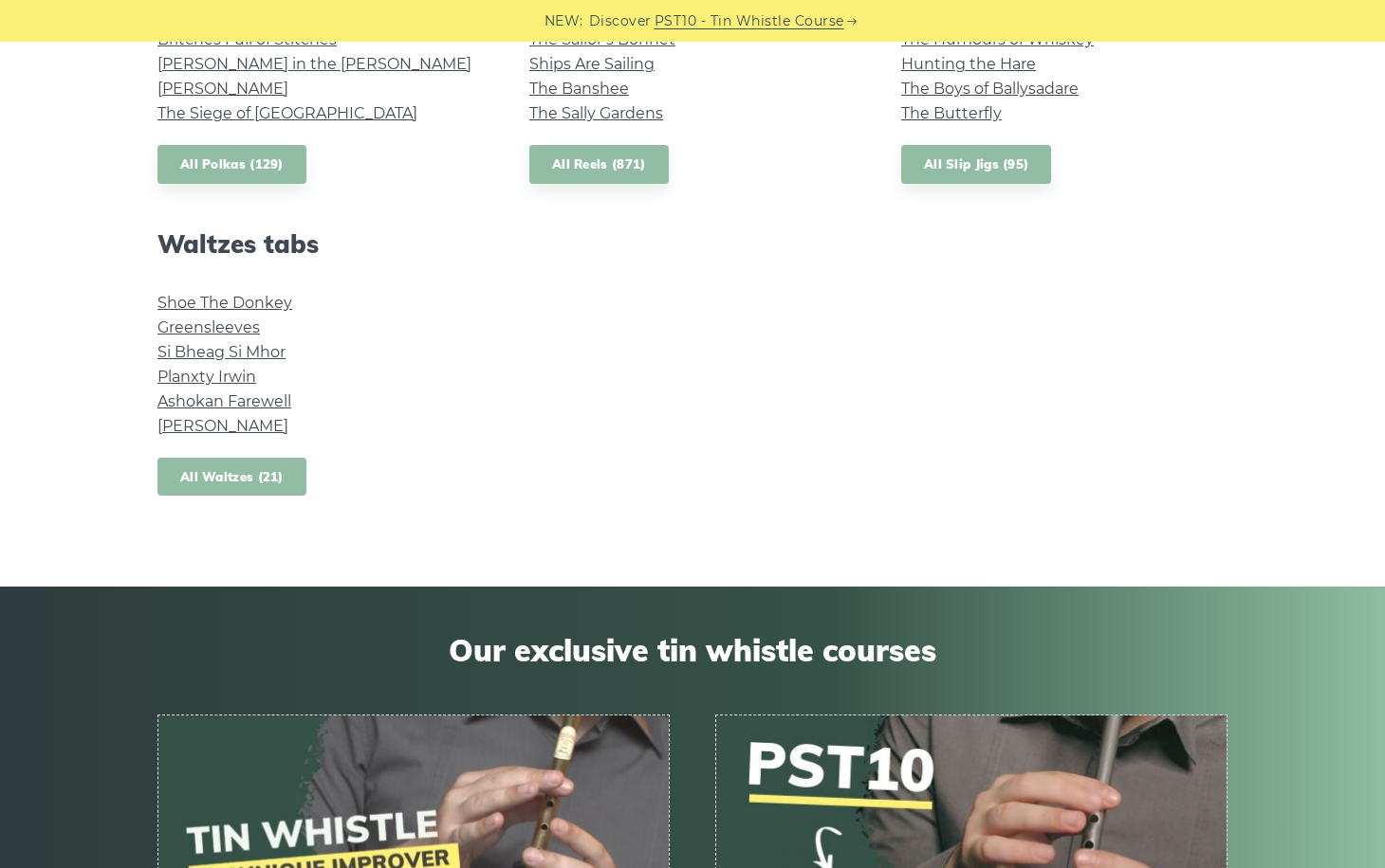
click at [259, 464] on link "All Waltzes (21)" at bounding box center [231, 477] width 148 height 39
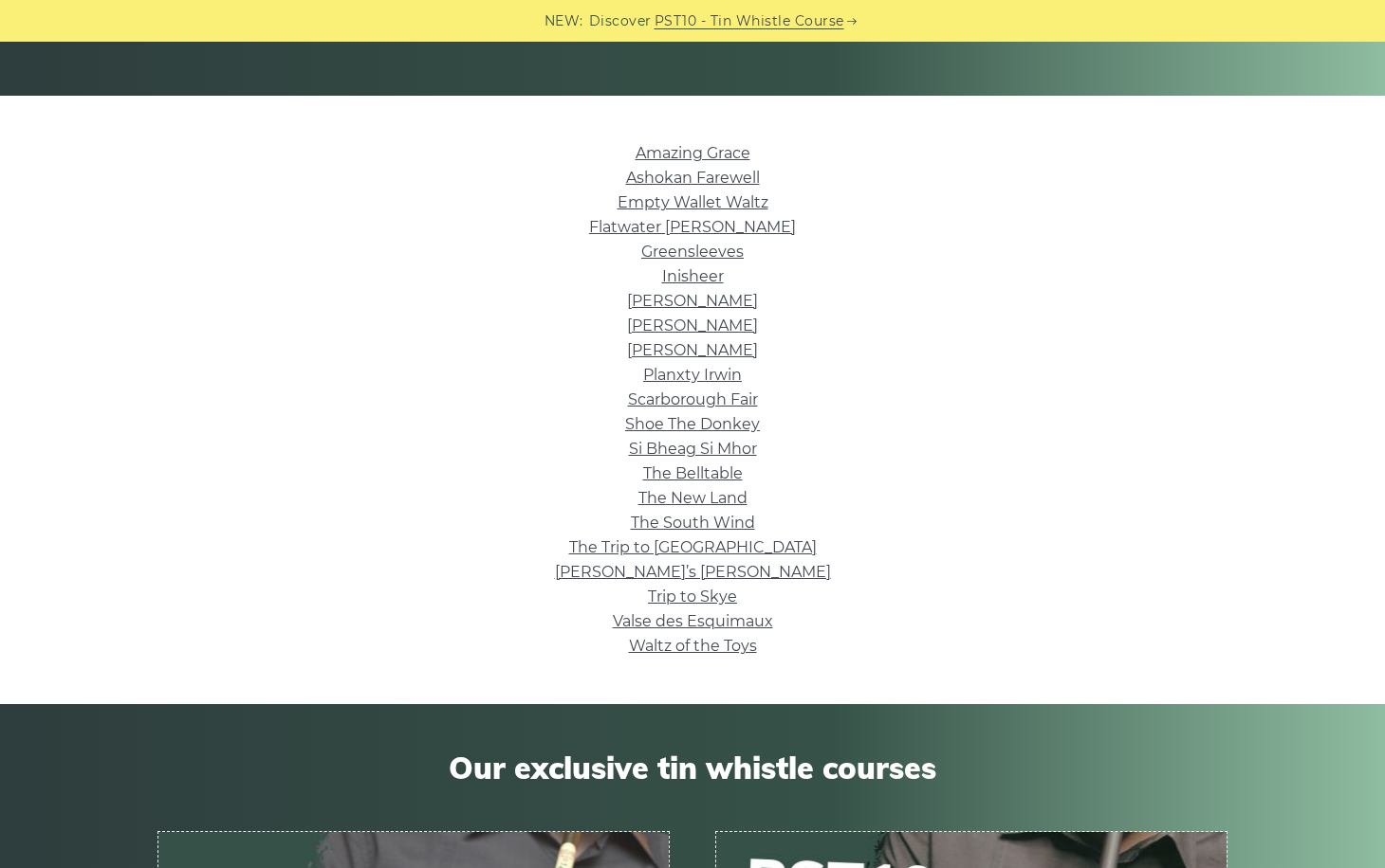
scroll to position [407, 0]
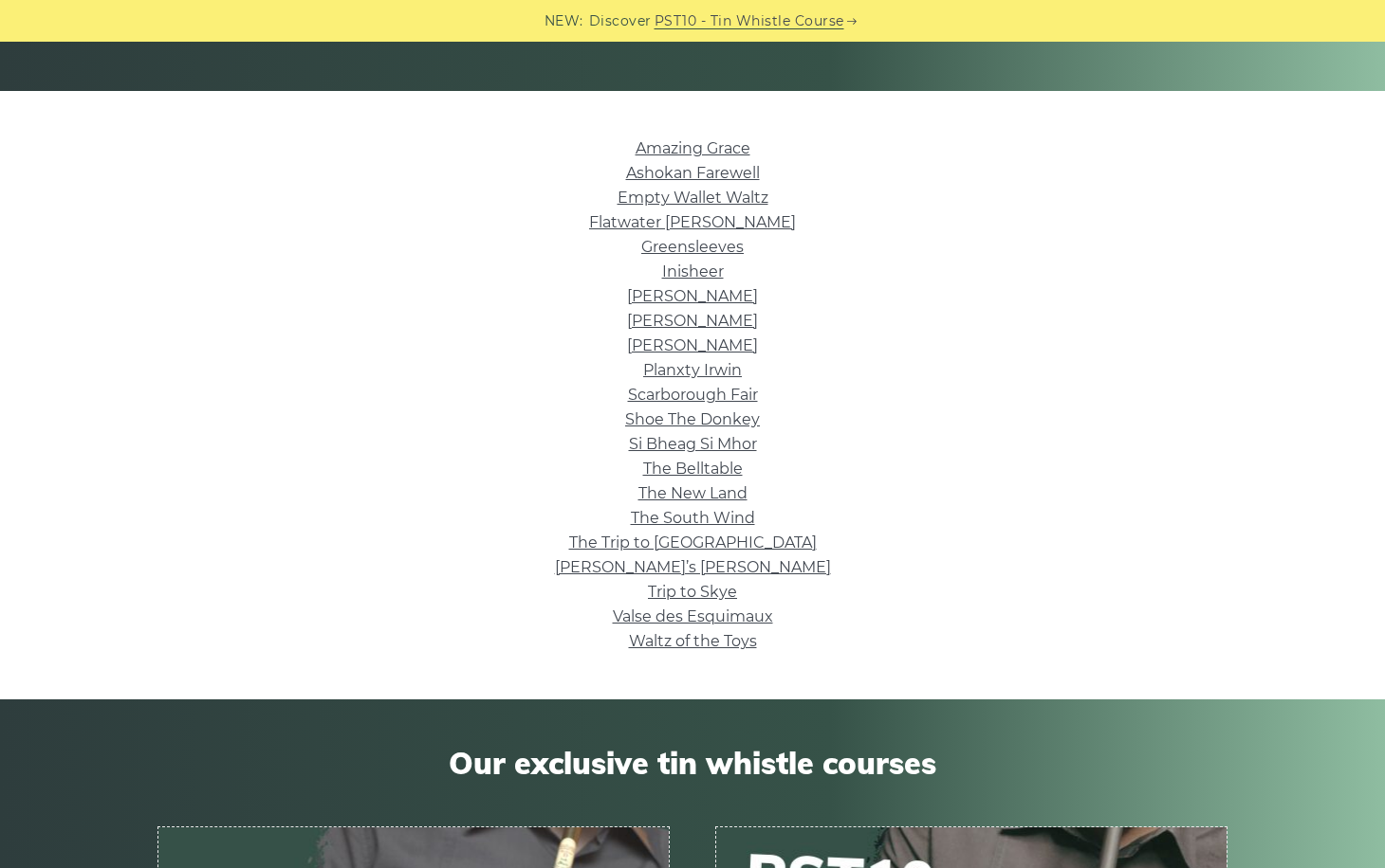
click at [721, 257] on li "Greensleeves" at bounding box center [692, 248] width 1070 height 25
click at [721, 250] on link "Greensleeves" at bounding box center [692, 247] width 102 height 18
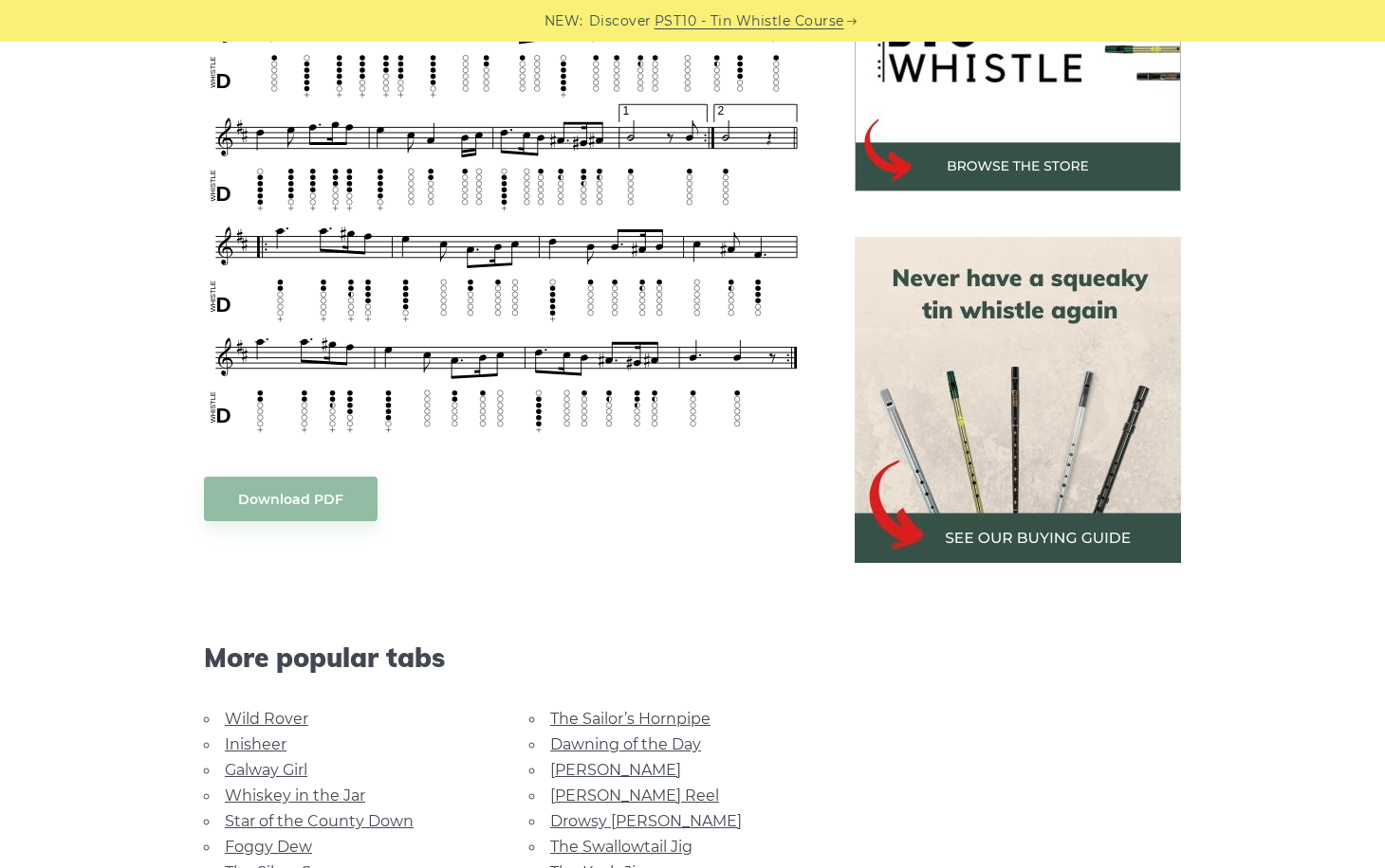
scroll to position [696, 0]
